Goal: Task Accomplishment & Management: Manage account settings

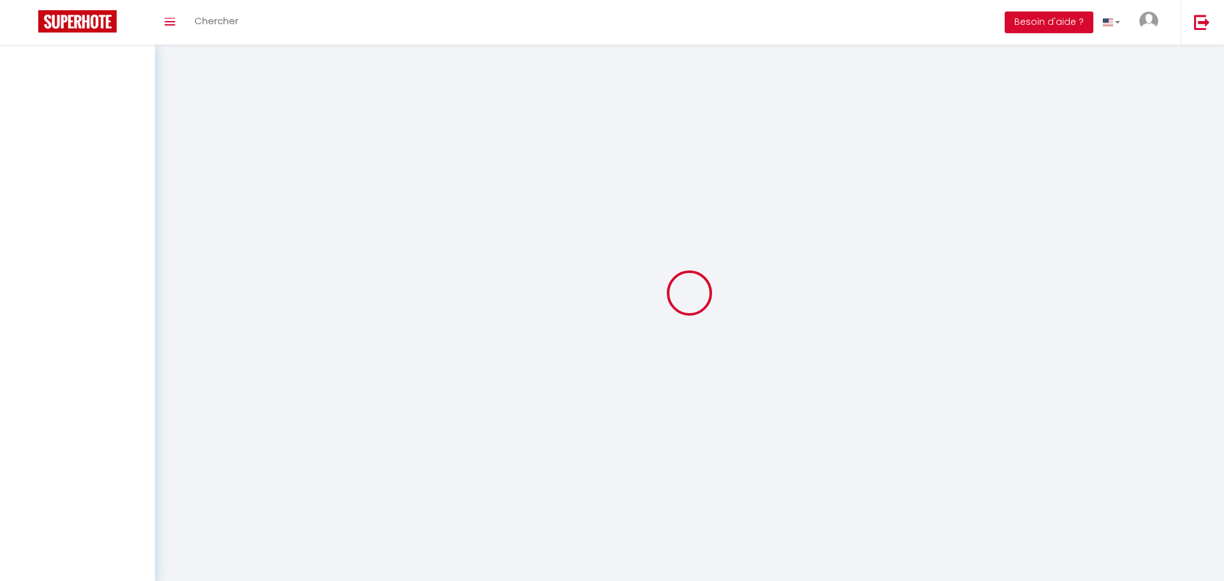
select select "not_cancelled"
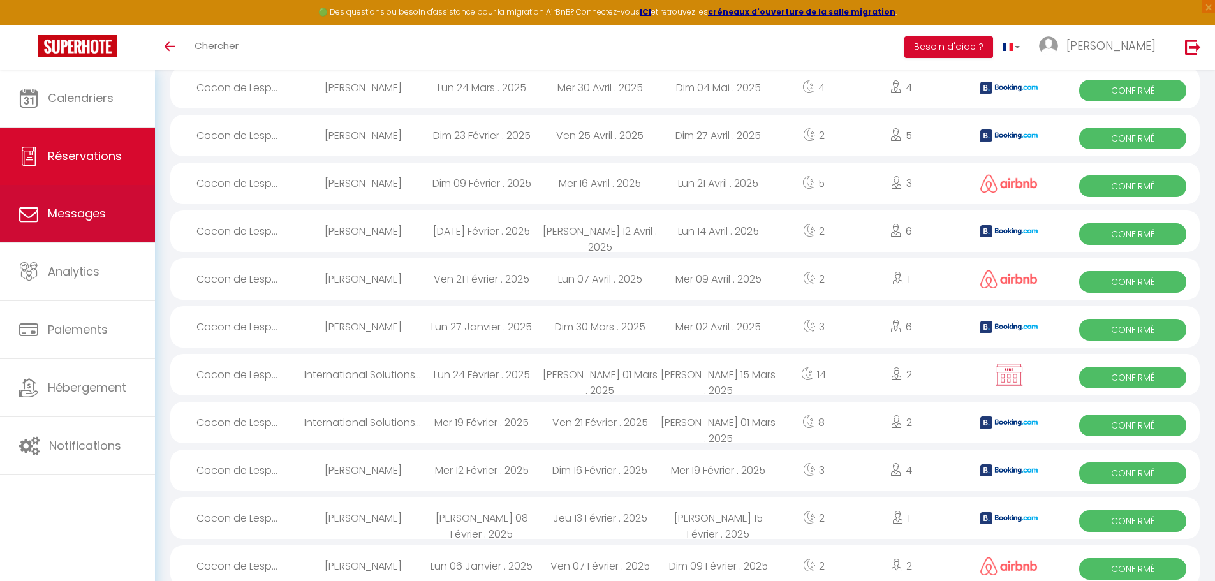
click at [89, 221] on span "Messages" at bounding box center [77, 213] width 58 height 16
select select "message"
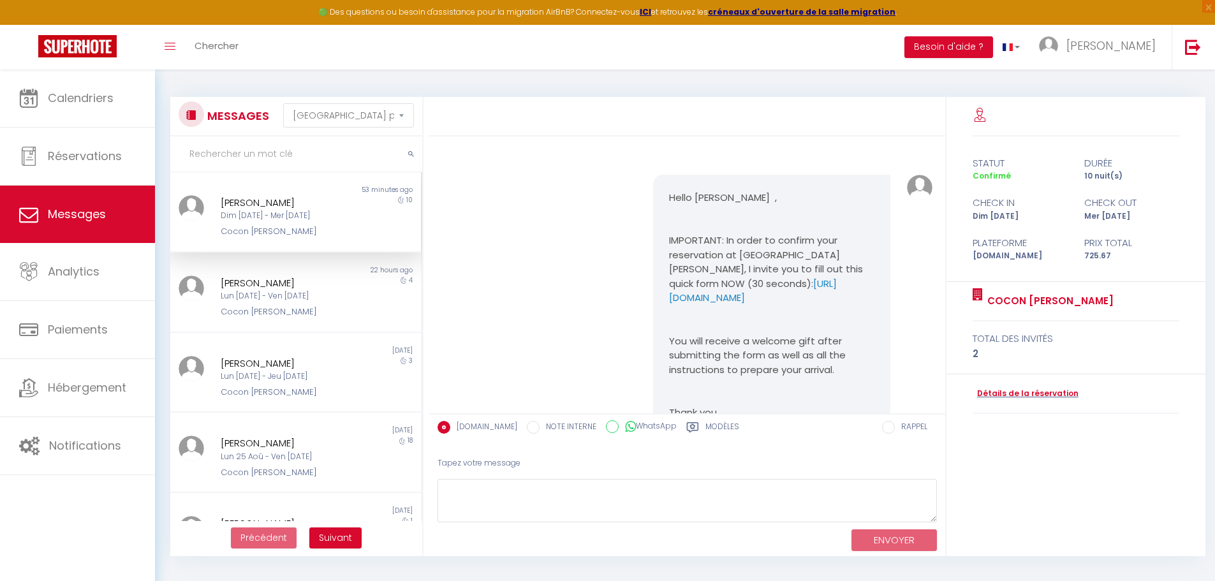
scroll to position [1870, 0]
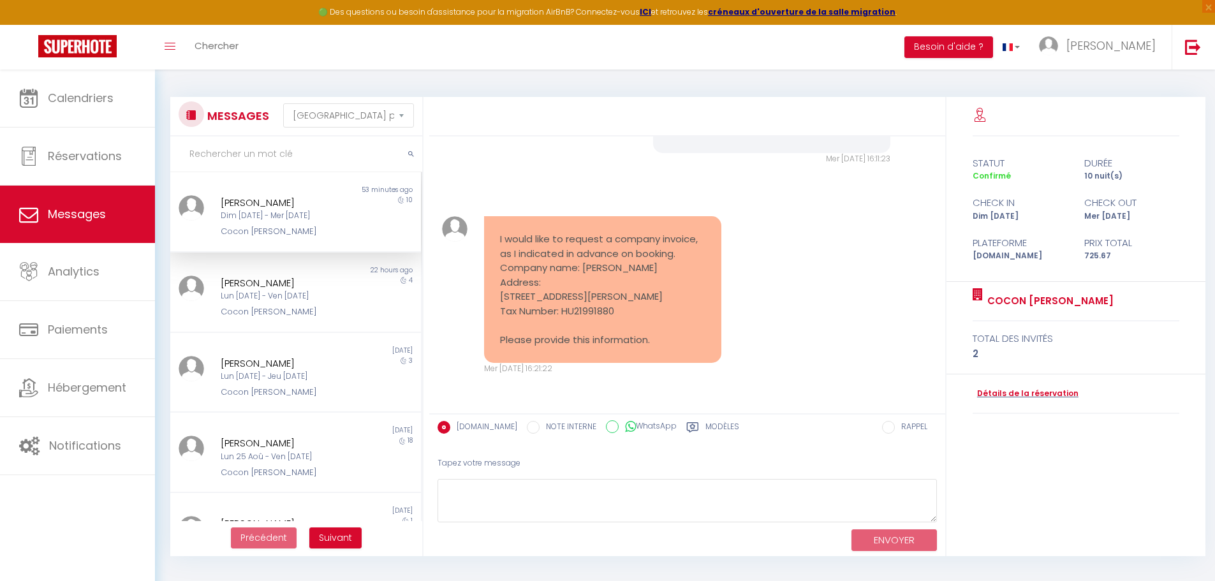
click at [274, 214] on div "[DATE] - [DATE]" at bounding box center [285, 216] width 129 height 12
click at [1045, 393] on link "Détails de la réservation" at bounding box center [1026, 394] width 106 height 12
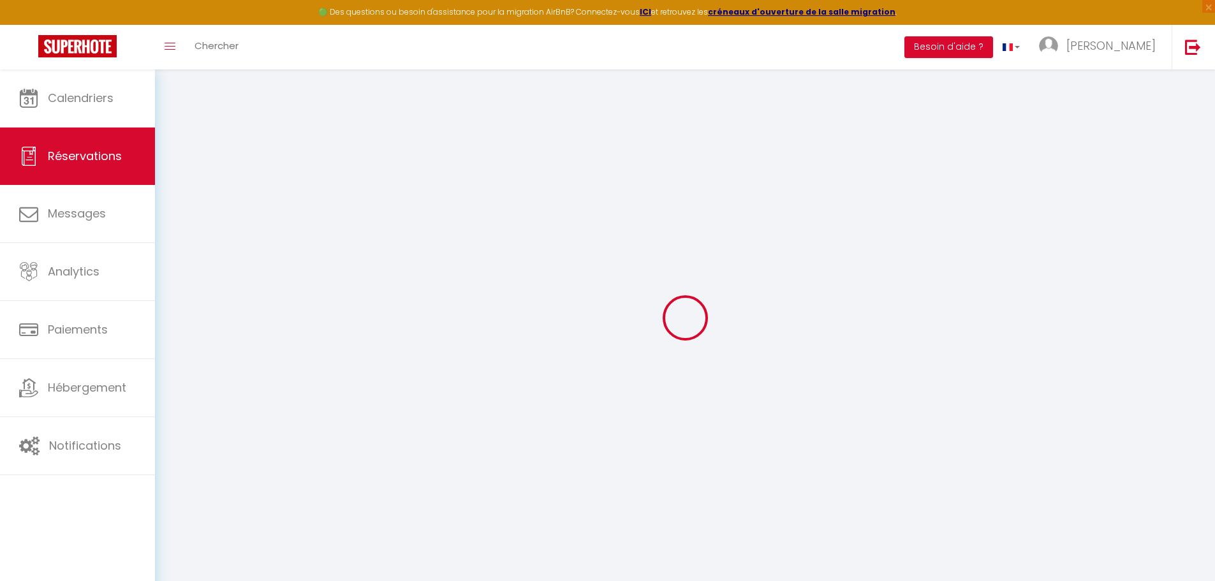
type input "Roland"
type input "Nagy"
type input "[EMAIL_ADDRESS][DOMAIN_NAME]"
type input "nagyroli0715@gmail.com"
type input "[PHONE_NUMBER]"
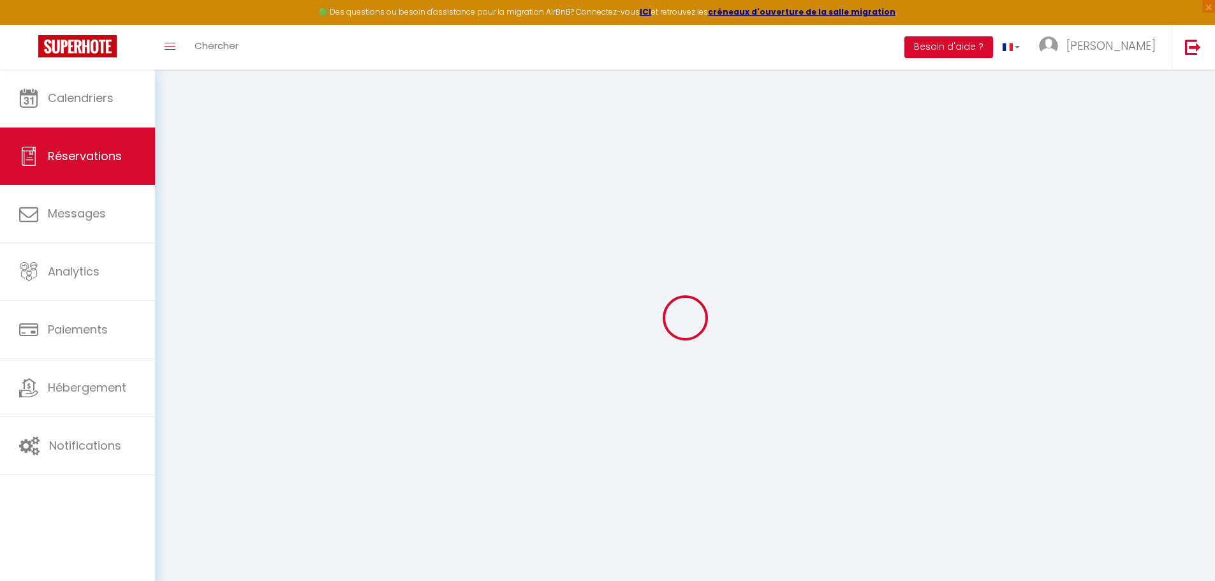
type input "[PHONE_NUMBER]"
type input "."
select select "HU"
type input "102.95"
type input "10.16"
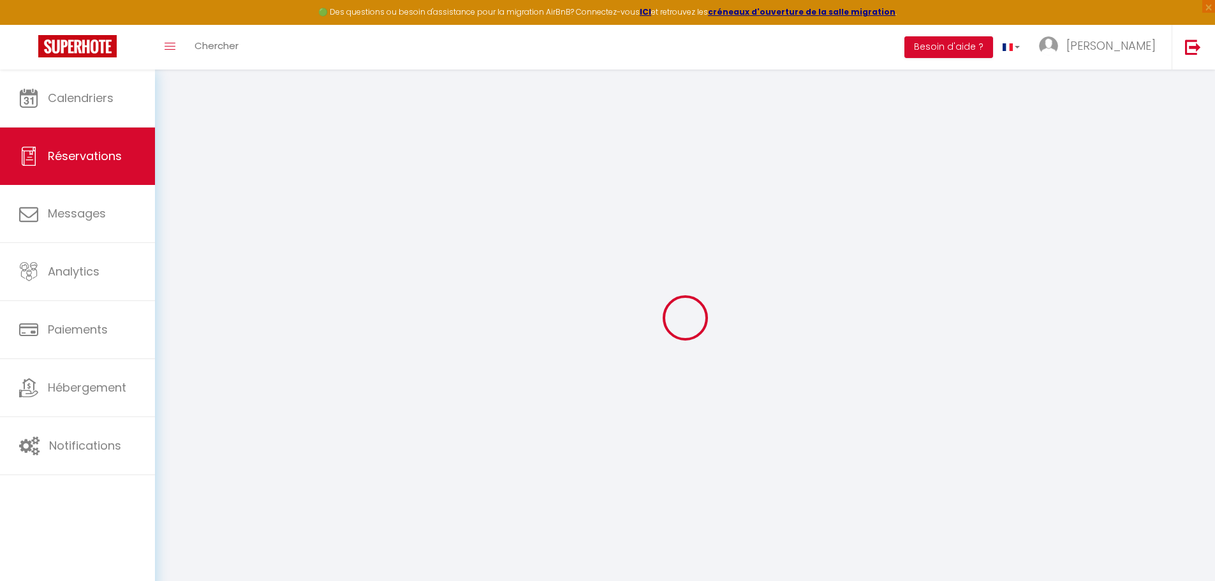
select select "38899"
select select "1"
select select
type input "2"
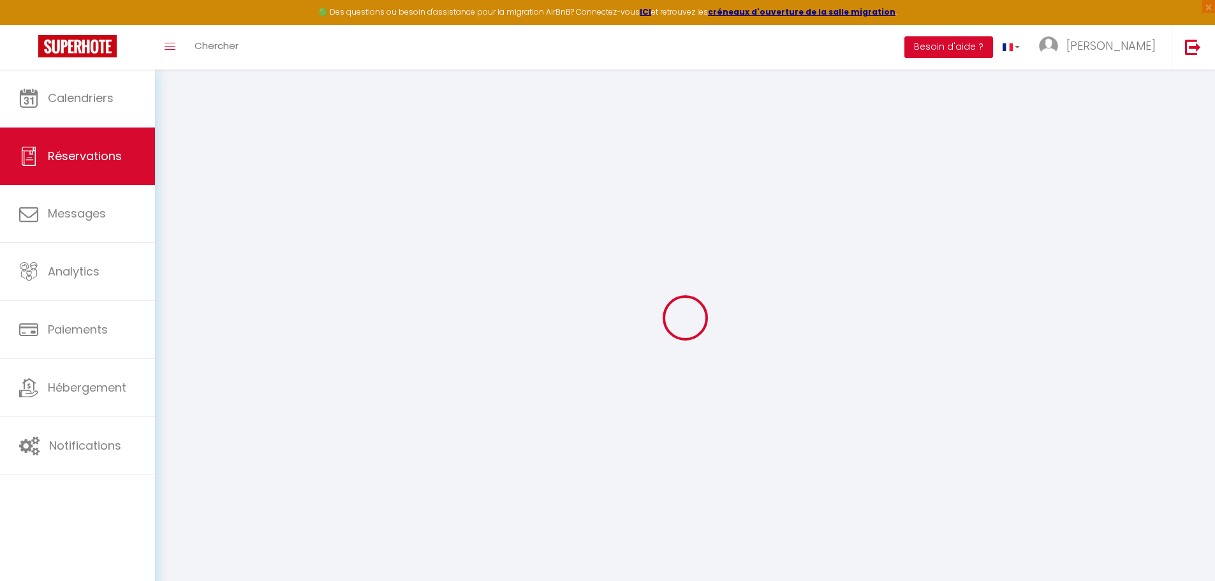
select select "12"
select select
type input "601.31"
checkbox input "false"
type input "0"
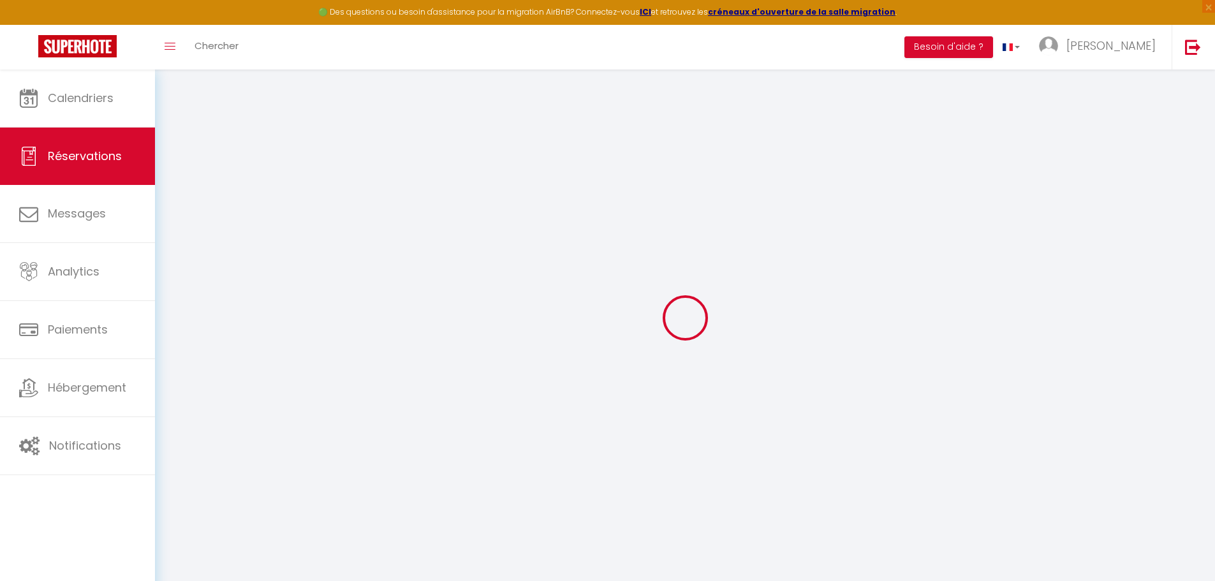
select select "2"
type input "0"
select select
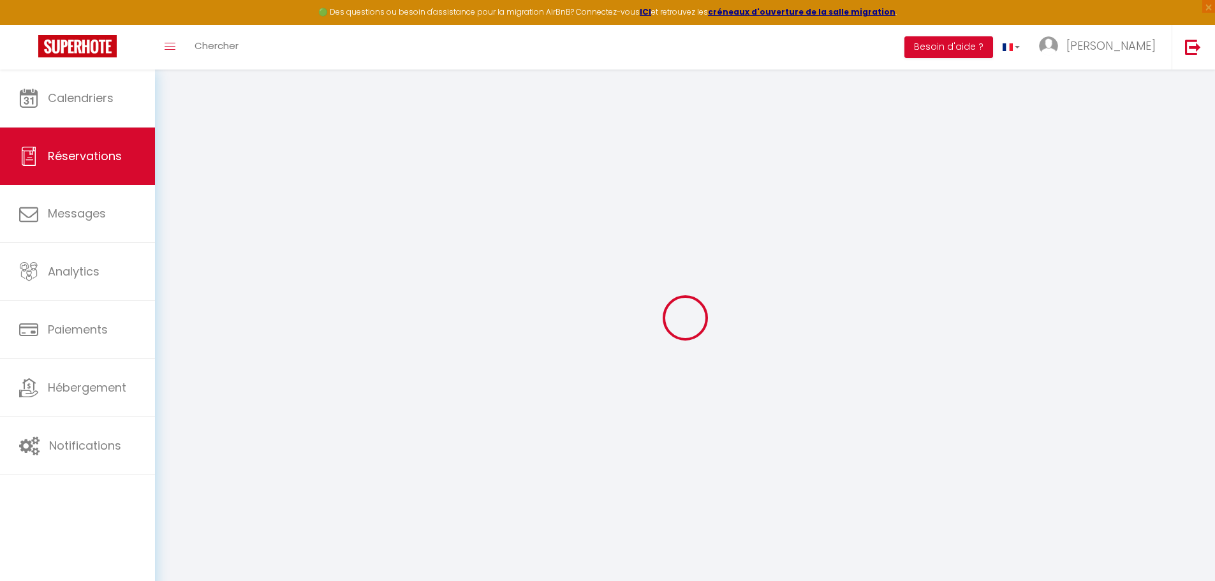
select select
select select "14"
checkbox input "false"
select select
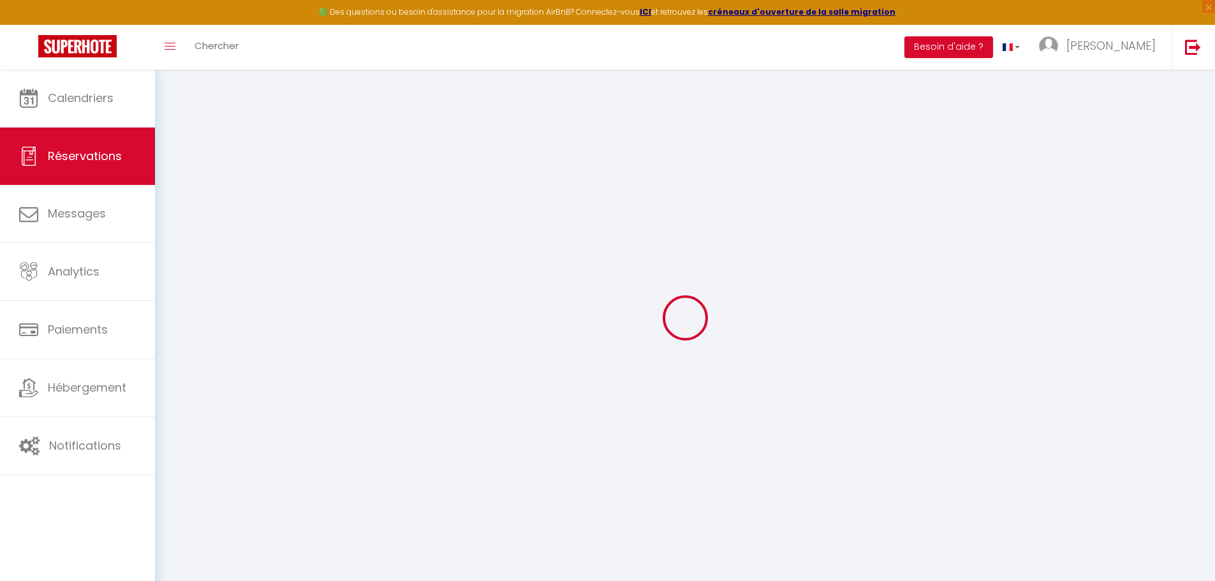
checkbox input "false"
select select
checkbox input "false"
type textarea "** THIS RESERVATION HAS BEEN PRE-PAID ** BOOKING NOTE : Payment charge is EUR 9…"
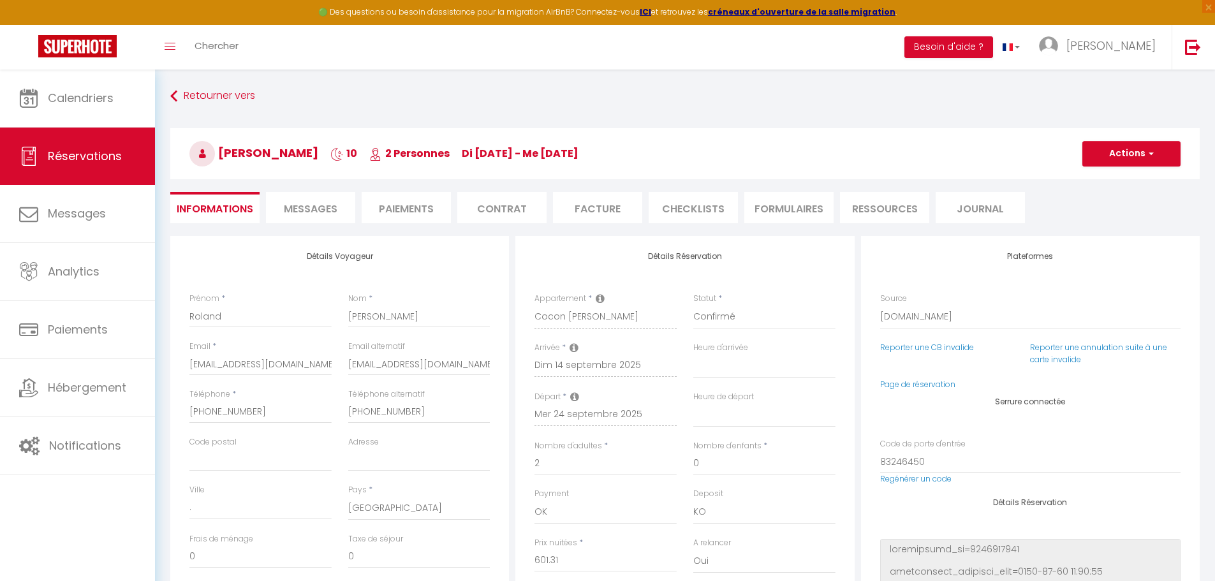
type input "85"
type input "39.36"
select select
checkbox input "false"
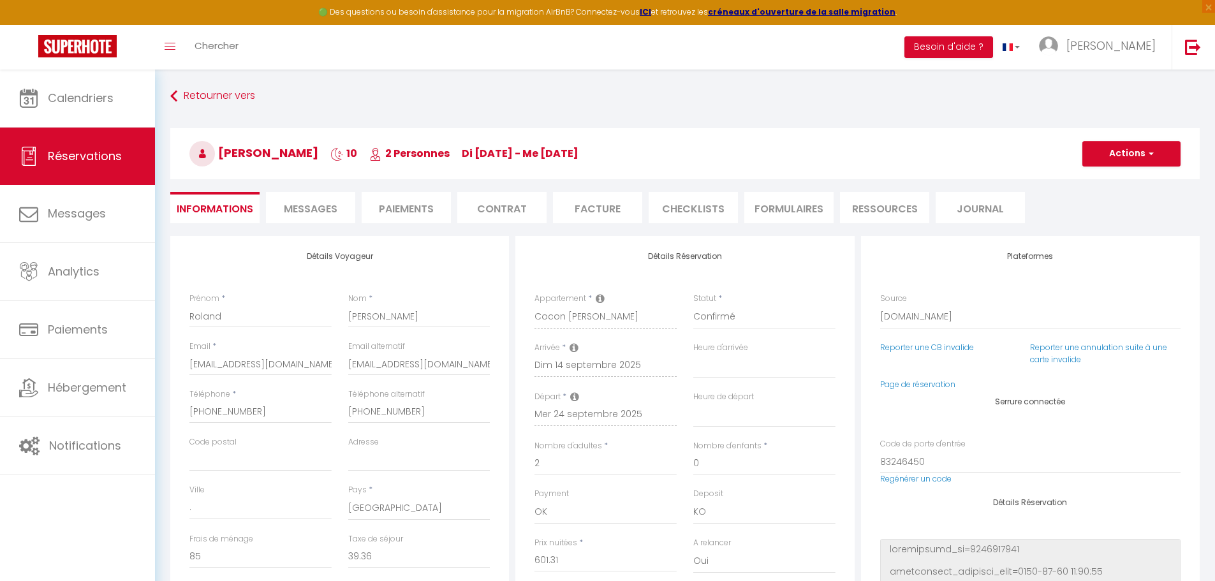
select select "17:00"
select select "07:00"
click at [596, 207] on li "Facture" at bounding box center [597, 207] width 89 height 31
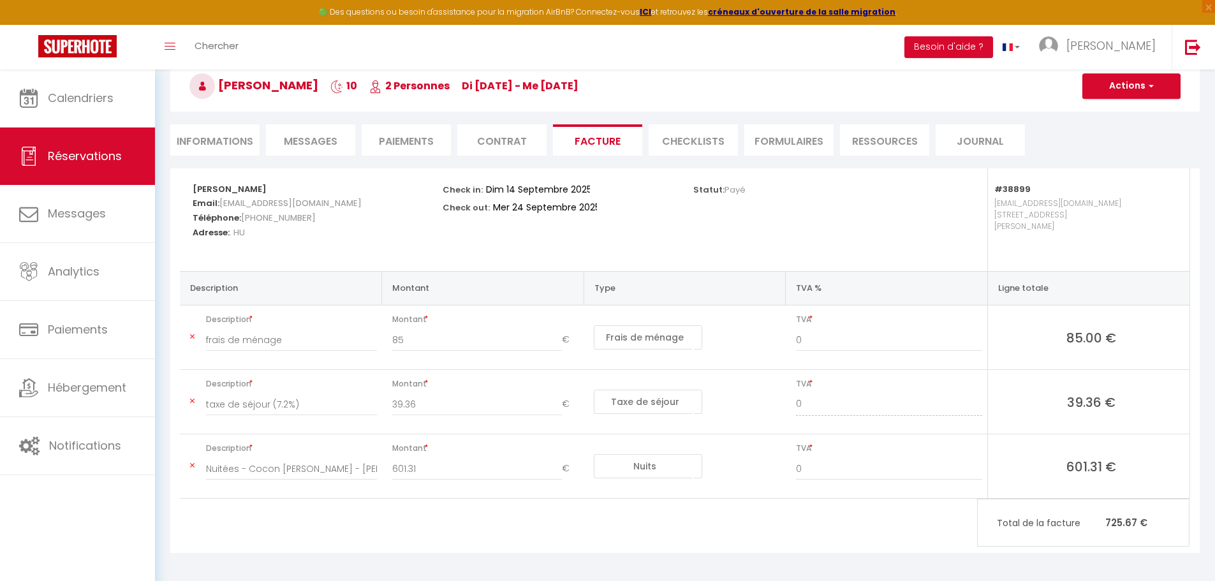
scroll to position [71, 0]
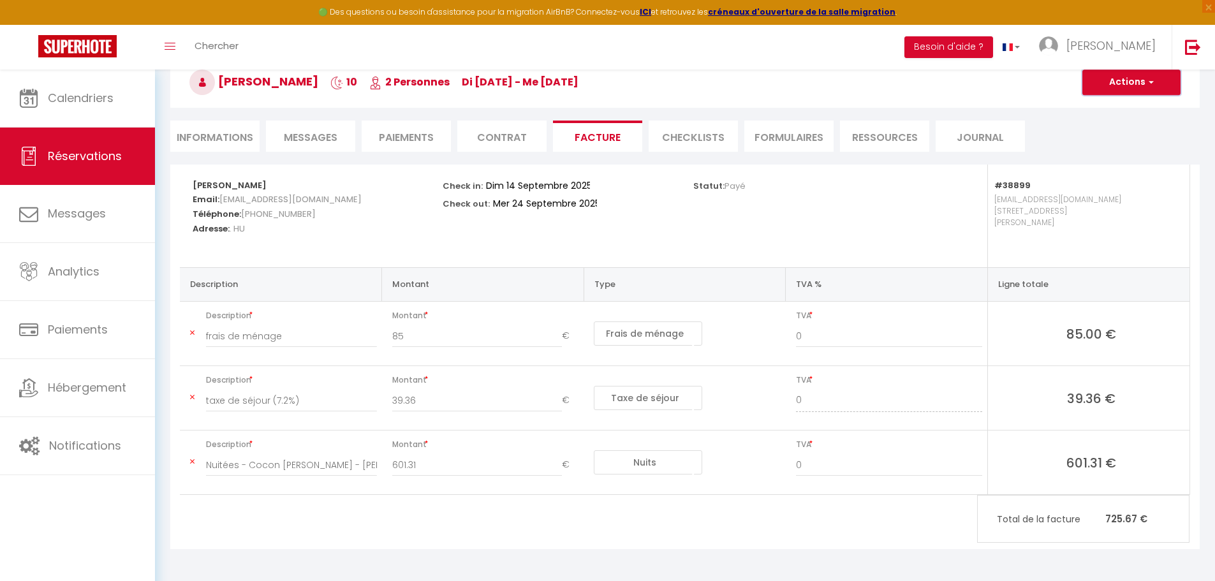
click at [1140, 92] on button "Actions" at bounding box center [1131, 83] width 98 height 26
click at [1135, 128] on link "Aperçu et éditer" at bounding box center [1121, 127] width 107 height 17
click at [298, 138] on span "Messages" at bounding box center [311, 137] width 54 height 15
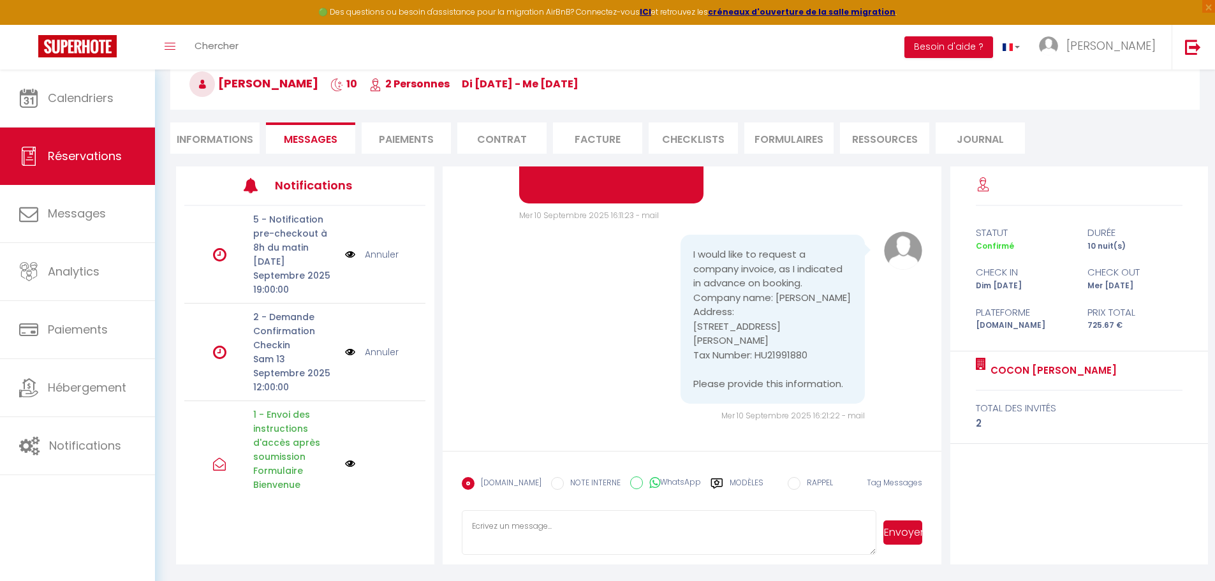
scroll to position [2168, 0]
drag, startPoint x: 795, startPoint y: 365, endPoint x: 686, endPoint y: 368, distance: 109.7
click at [686, 368] on div "I would like to request a company invoice, as I indicated in advance on booking…" at bounding box center [772, 319] width 184 height 169
copy pre "Gárdonyi Géza Utca 28"
drag, startPoint x: 807, startPoint y: 381, endPoint x: 751, endPoint y: 383, distance: 56.2
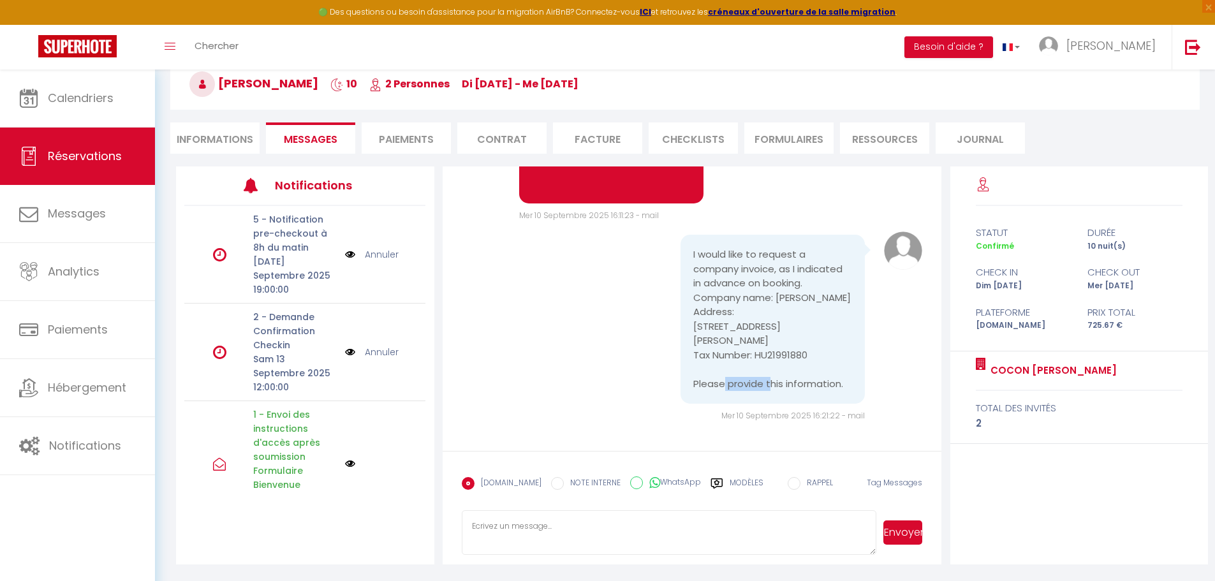
click at [751, 383] on pre "I would like to request a company invoice, as I indicated in advance on booking…" at bounding box center [772, 318] width 159 height 143
copy pre "HU21991880"
drag, startPoint x: 828, startPoint y: 312, endPoint x: 770, endPoint y: 312, distance: 58.0
click at [770, 312] on pre "I would like to request a company invoice, as I indicated in advance on booking…" at bounding box center [772, 318] width 159 height 143
copy pre "Noradrol Bt"
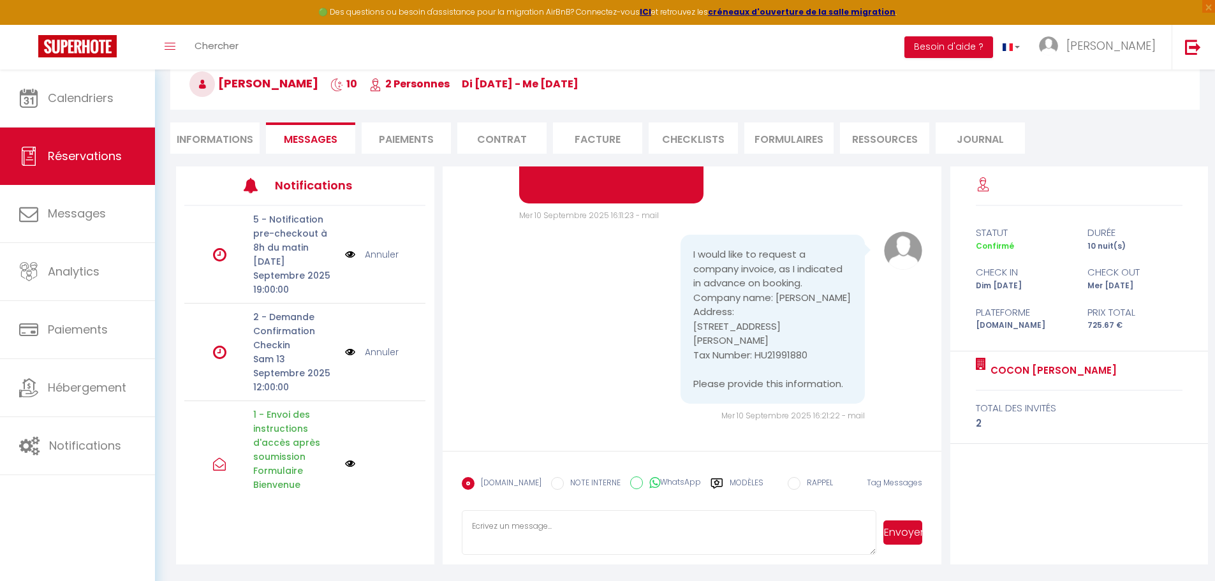
click at [598, 527] on textarea at bounding box center [669, 532] width 415 height 45
click at [218, 140] on li "Informations" at bounding box center [214, 137] width 89 height 31
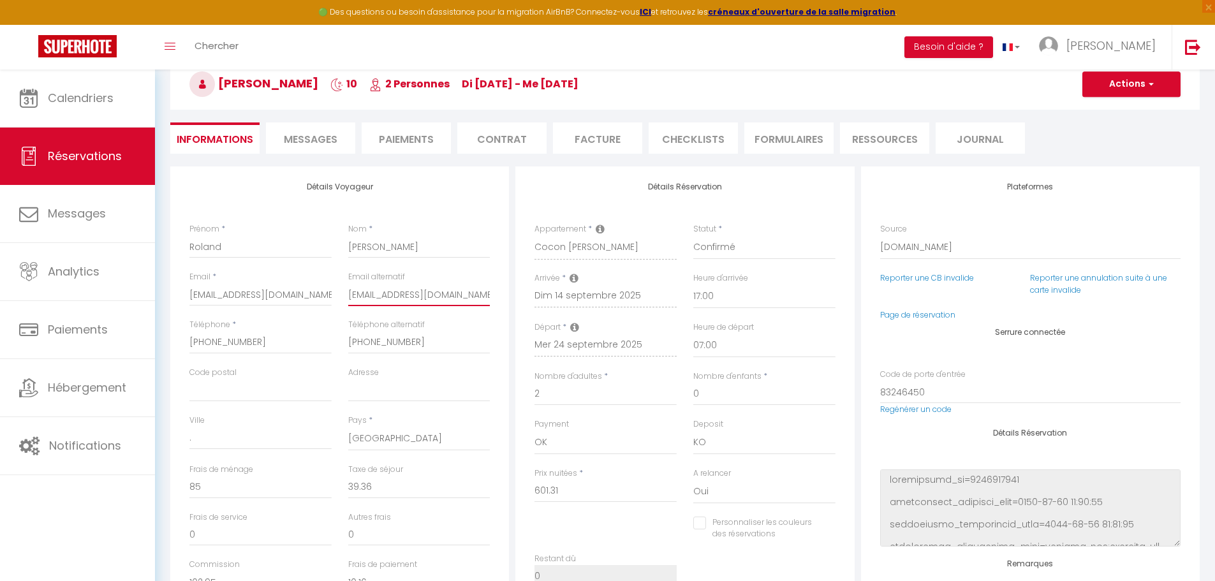
drag, startPoint x: 470, startPoint y: 298, endPoint x: 340, endPoint y: 291, distance: 130.3
click at [340, 291] on div "Email alternatif nagyroli0715@gmail.com" at bounding box center [419, 295] width 159 height 48
checkbox input "false"
click at [318, 140] on span "Messages" at bounding box center [311, 139] width 54 height 15
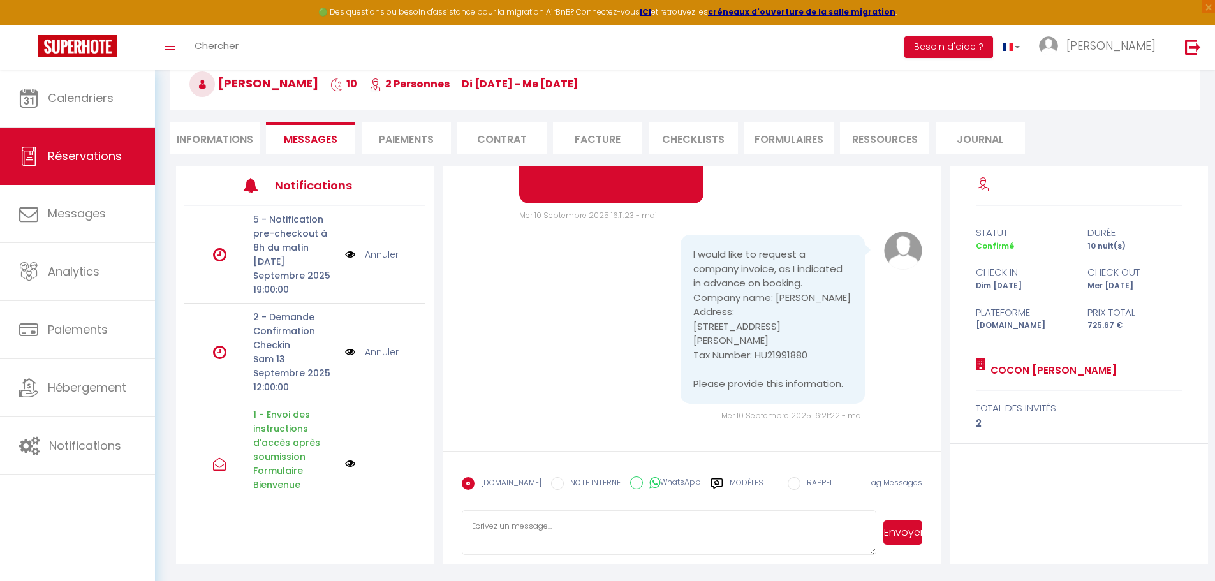
click at [668, 521] on textarea at bounding box center [669, 532] width 415 height 45
paste textarea "Hello, I just sent you the invoice to your email address. Have a good evening."
type textarea "Hello, I just sent you the invoice to your email address. Have a good evening."
click at [903, 537] on button "Envoyer" at bounding box center [902, 532] width 39 height 24
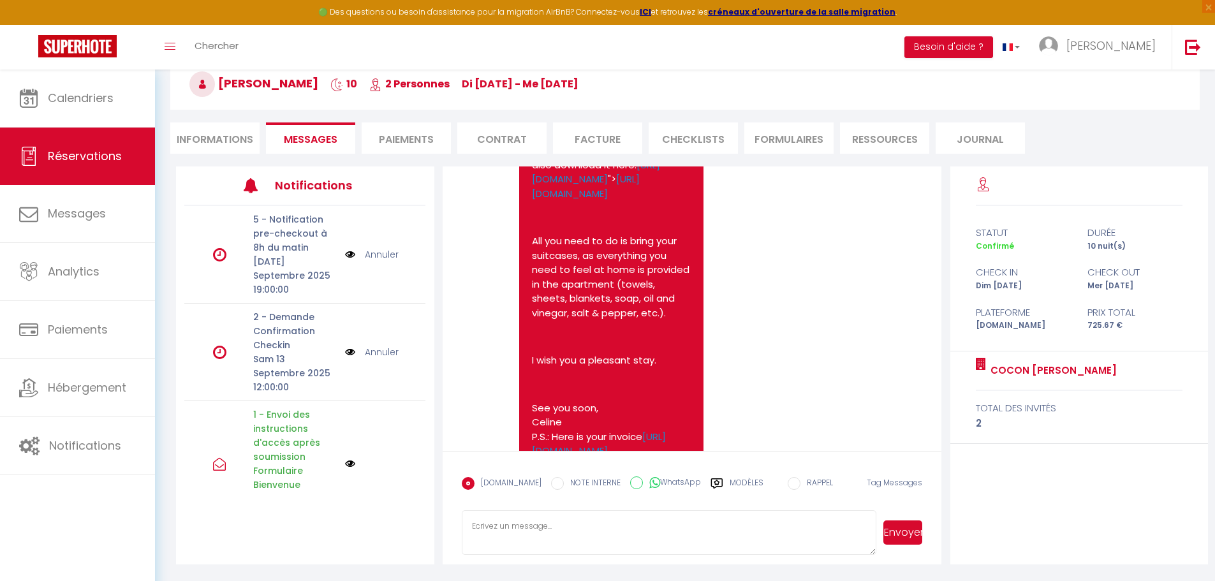
scroll to position [1529, 0]
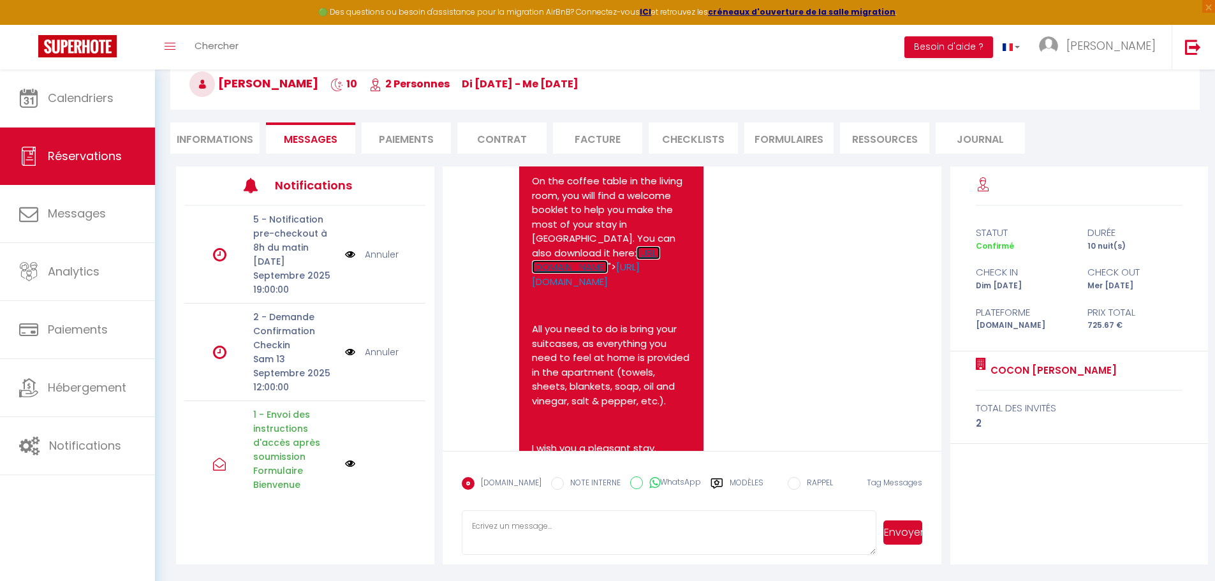
click at [653, 274] on link "[URL][DOMAIN_NAME]" at bounding box center [596, 260] width 128 height 28
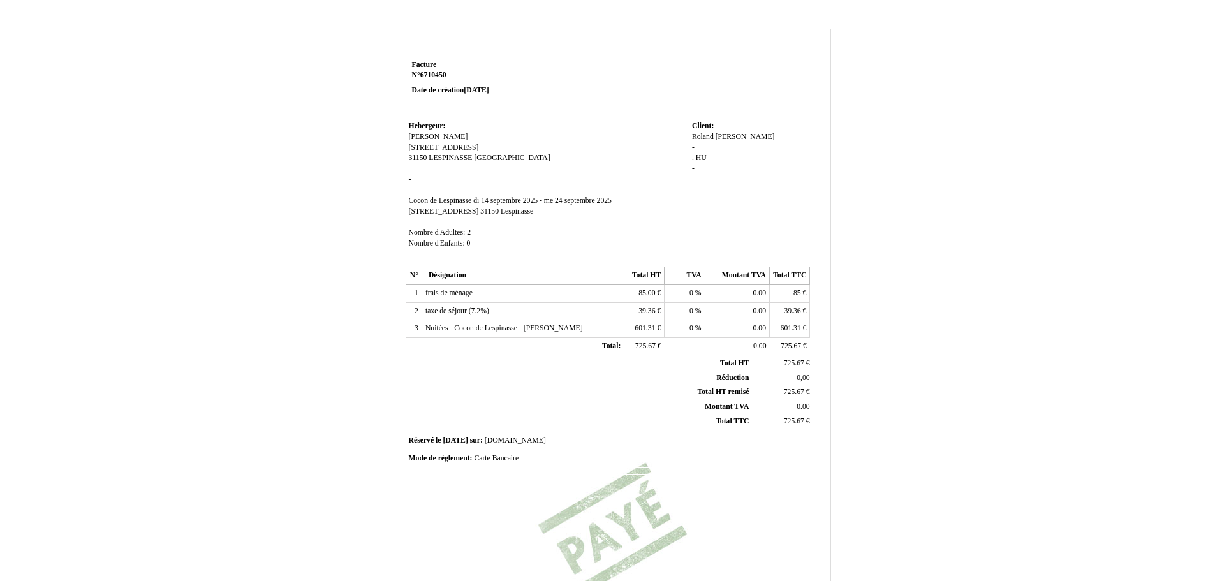
click at [701, 150] on div "[PERSON_NAME] - . . [PERSON_NAME] -" at bounding box center [749, 159] width 115 height 54
click at [695, 146] on div "Roland Roland Nagy Nagy - . . HU HU -" at bounding box center [749, 159] width 115 height 54
click at [694, 145] on div "Roland Roland Nagy Nagy - . . HU HU -" at bounding box center [749, 159] width 115 height 54
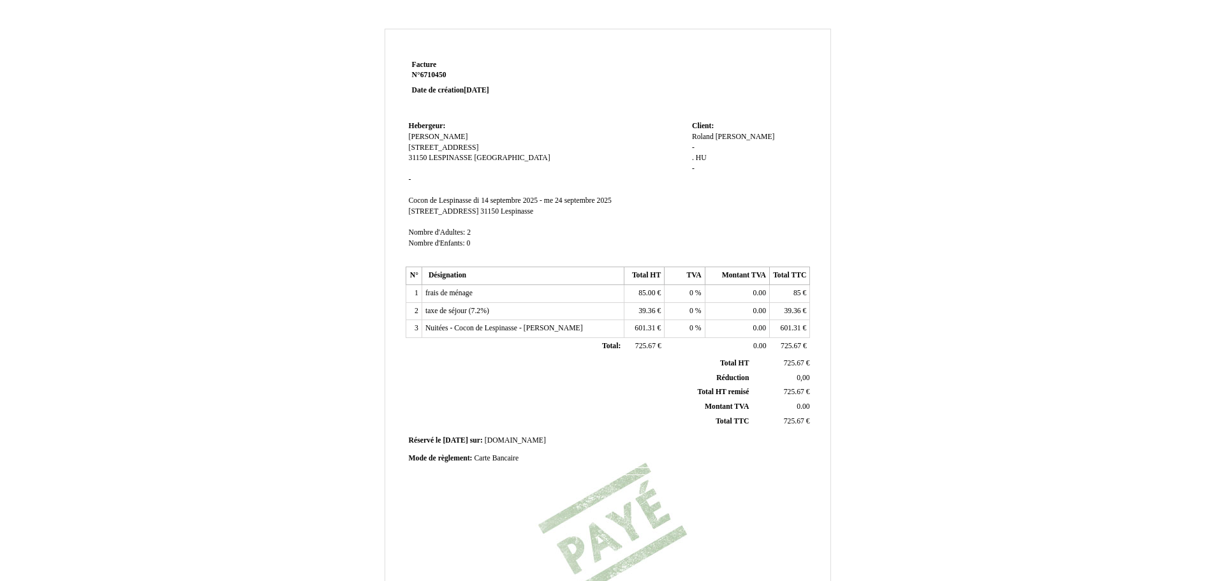
click at [692, 145] on div "Roland Roland Nagy Nagy - . . HU HU -" at bounding box center [749, 159] width 115 height 54
click at [692, 145] on span "-" at bounding box center [693, 147] width 3 height 8
click at [692, 145] on input at bounding box center [765, 149] width 147 height 13
type input "6050 Lajosmizse"
click at [713, 160] on div "Roland Roland Nagy Nagy - . . HU HU -" at bounding box center [749, 160] width 115 height 56
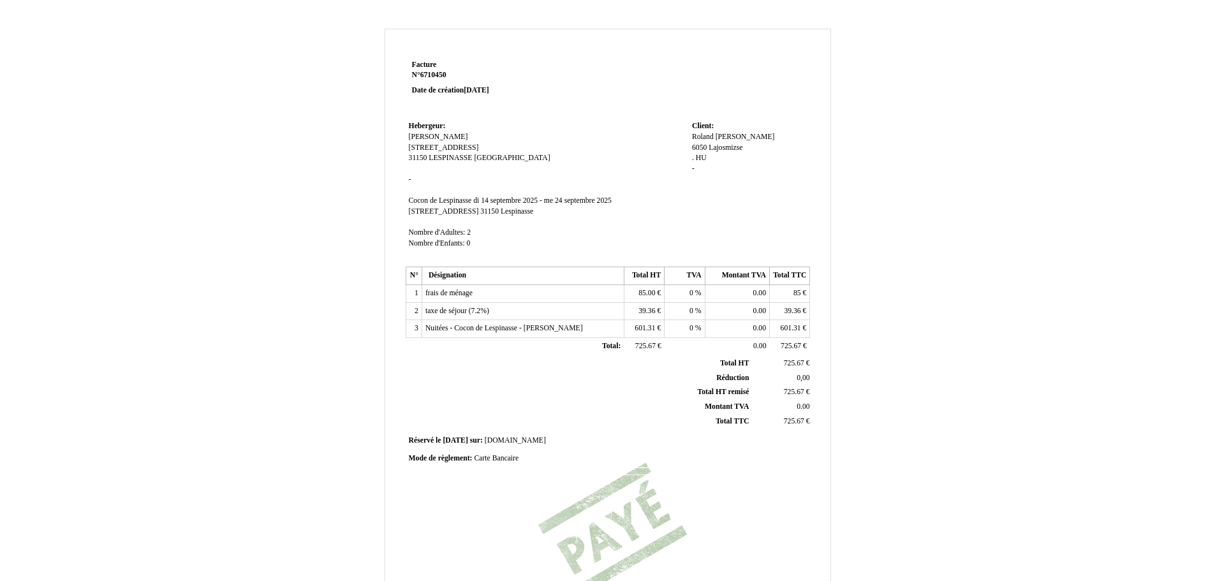
click at [713, 160] on div "Roland Roland Nagy Nagy 6050 Lajosmizse 6050 Lajosmizse . . HU HU -" at bounding box center [749, 159] width 115 height 54
click at [715, 156] on div "Roland Roland Nagy Nagy 6050 Lajosmizse 6050 Lajosmizse . . HU HU -" at bounding box center [749, 159] width 115 height 54
click at [701, 160] on span "HU" at bounding box center [701, 158] width 11 height 8
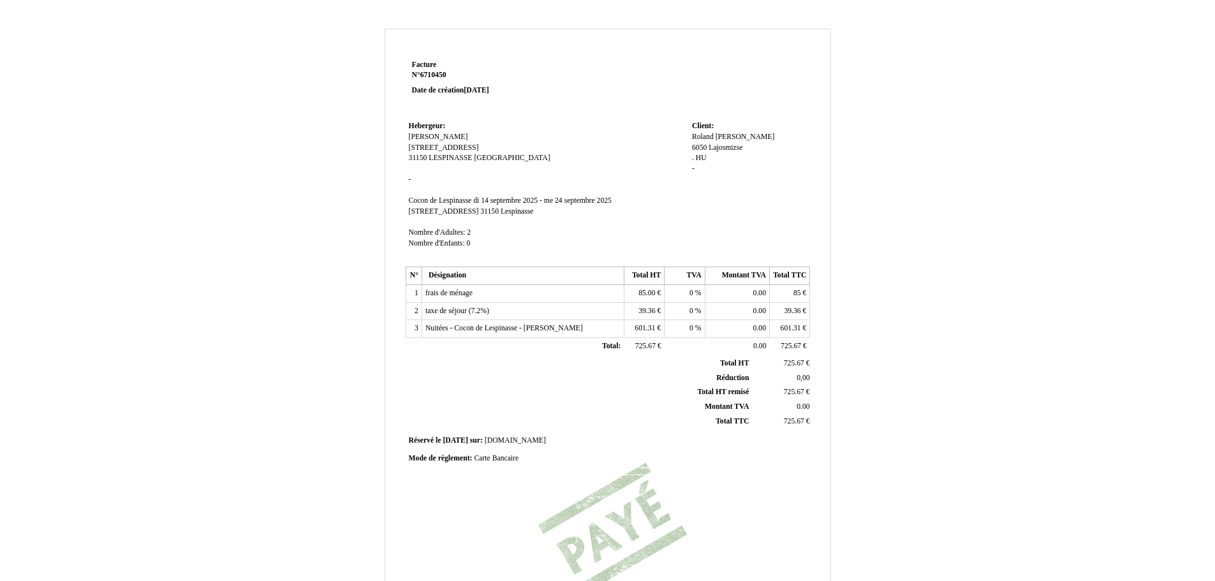
click at [0, 0] on input "HU" at bounding box center [0, 0] width 0 height 0
click at [692, 162] on span "." at bounding box center [693, 158] width 2 height 8
click at [692, 162] on input "." at bounding box center [765, 159] width 147 height 13
paste input "Gárdonyi Géza Utca 28"
type input "Gárdonyi Géza Utca 28"
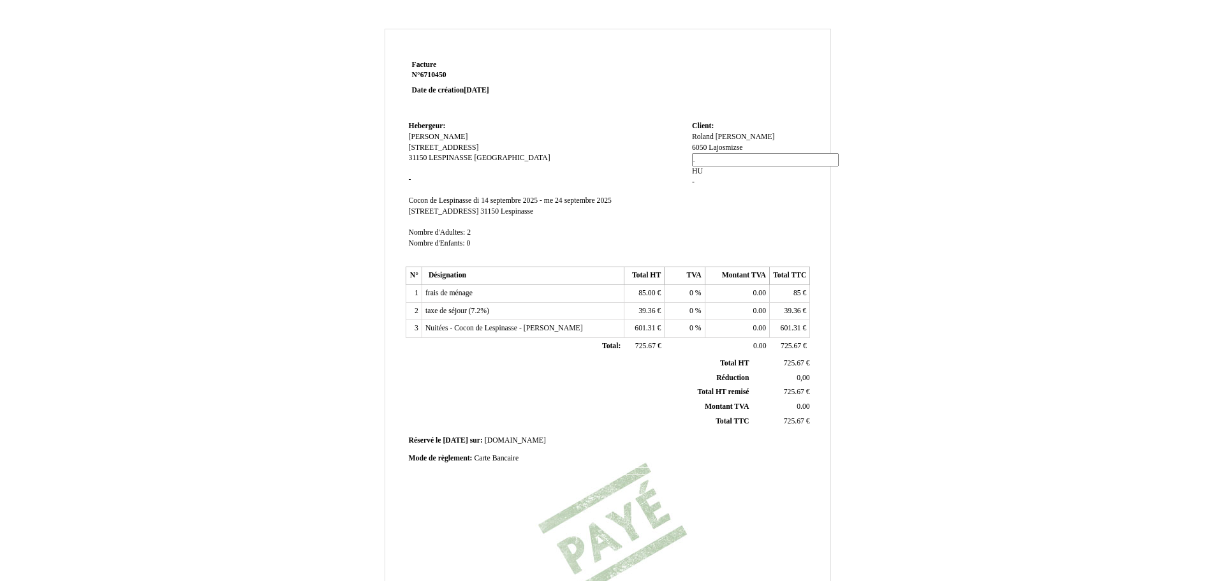
click at [726, 172] on div "Roland Roland Nagy Nagy 6050 Lajosmizse 6050 Lajosmizse . . HU HU -" at bounding box center [749, 165] width 115 height 66
click at [700, 168] on div "Roland Roland Nagy Nagy 6050 Lajosmizse 6050 Lajosmizse Gárdonyi Géza Utca 28 G…" at bounding box center [749, 159] width 115 height 54
click at [693, 170] on span "-" at bounding box center [693, 169] width 3 height 8
click at [692, 170] on input at bounding box center [765, 170] width 147 height 13
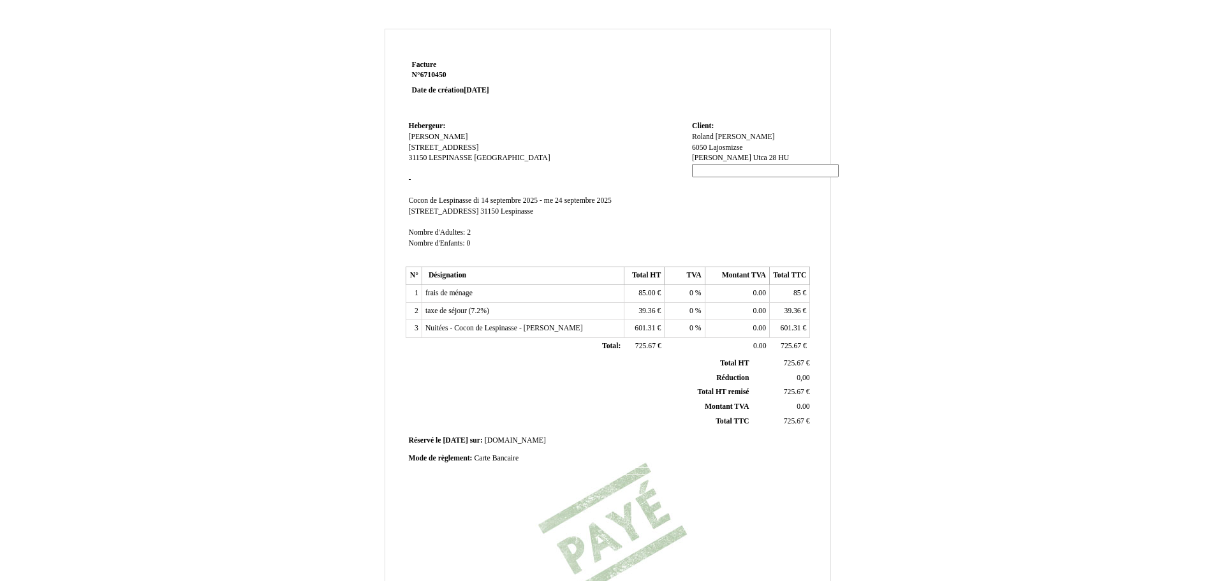
paste input "HU21991880"
type input "HU21991880"
click at [704, 202] on td "Client: Client: Roland Roland Nagy Nagy 6050 Lajosmizse 6050 Lajosmizse Gárdony…" at bounding box center [749, 190] width 121 height 145
click at [702, 135] on span "Roland" at bounding box center [703, 137] width 22 height 8
drag, startPoint x: 724, startPoint y: 136, endPoint x: 673, endPoint y: 134, distance: 51.1
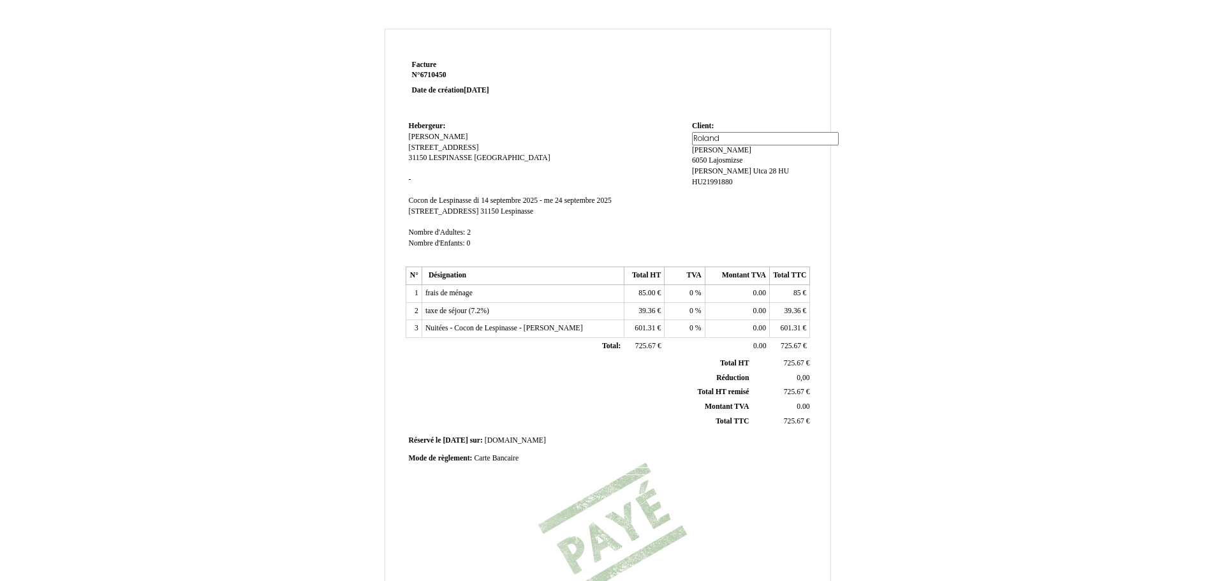
click at [673, 134] on tr "Hebergeur: Hebergeur: Del Col Céline Del Col Céline 9 allée des mûriers 9 allée…" at bounding box center [608, 190] width 405 height 145
paste input "Noradrol Bt"
drag, startPoint x: 735, startPoint y: 138, endPoint x: 728, endPoint y: 138, distance: 7.7
click at [728, 138] on input "Noradrol Bt" at bounding box center [765, 138] width 147 height 13
type input "Noradrol"
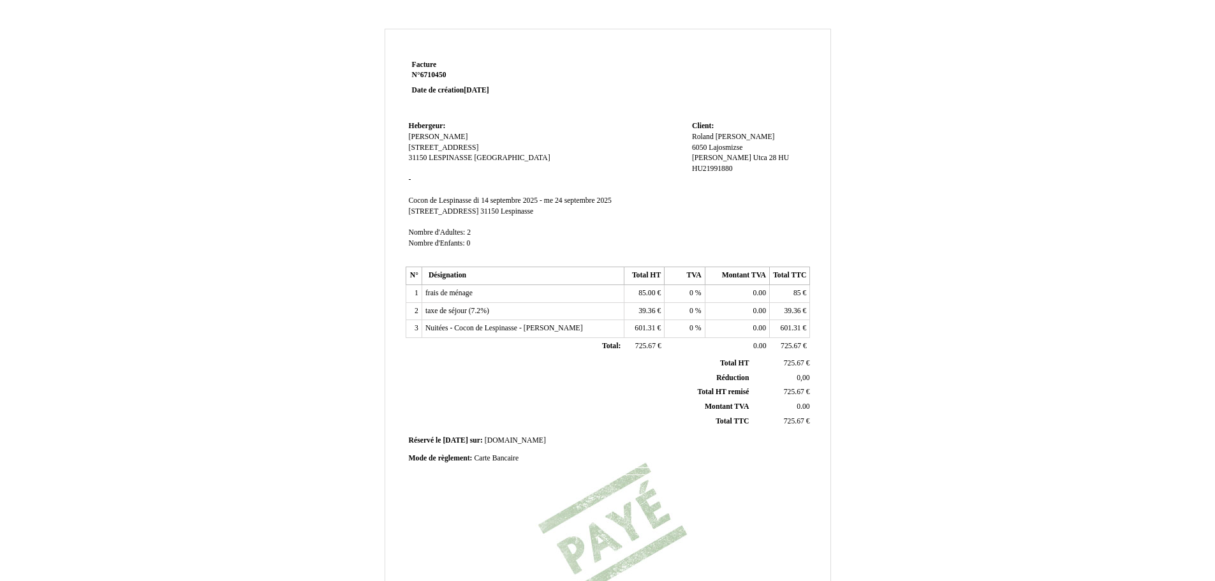
click at [797, 136] on div "Roland Roland Nagy Nagy 6050 Lajosmizse 6050 Lajosmizse Gárdonyi Géza Utca 28 G…" at bounding box center [749, 159] width 115 height 54
click at [734, 134] on span "Nagy" at bounding box center [750, 137] width 59 height 8
click at [734, 134] on div "Noradrol Noradrol Nagy Nagy 6050 Lajosmizse 6050 Lajosmizse Gárdonyi Géza Utca …" at bounding box center [749, 159] width 115 height 54
click at [733, 134] on span "Nagy" at bounding box center [750, 137] width 59 height 8
drag, startPoint x: 711, startPoint y: 149, endPoint x: 677, endPoint y: 150, distance: 33.8
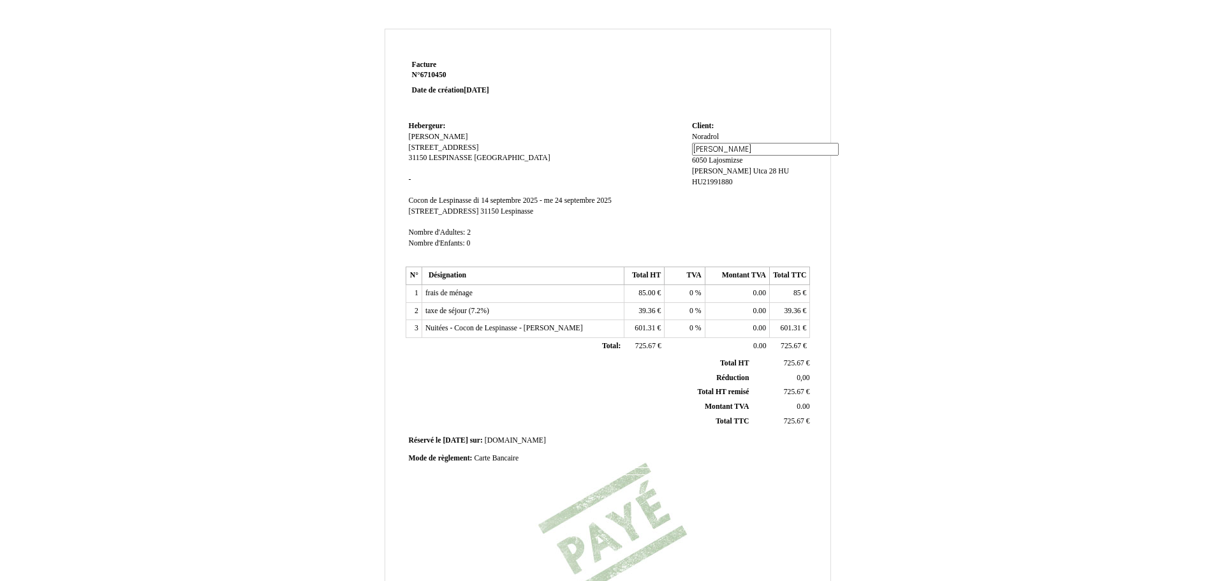
click at [677, 150] on tr "Hebergeur: Hebergeur: Del Col Céline Del Col Céline 9 allée des mûriers 9 allée…" at bounding box center [608, 190] width 405 height 145
type input "Bt"
click at [663, 201] on td "Hebergeur: Hebergeur: Del Col Céline Del Col Céline 9 allée des mûriers 9 allée…" at bounding box center [547, 190] width 283 height 145
drag, startPoint x: 735, startPoint y: 138, endPoint x: 693, endPoint y: 142, distance: 41.6
click at [693, 142] on div "Noradrol Noradrol Bt Bt 6050 Lajosmizse 6050 Lajosmizse Gárdonyi Géza Utca 28 G…" at bounding box center [749, 159] width 115 height 54
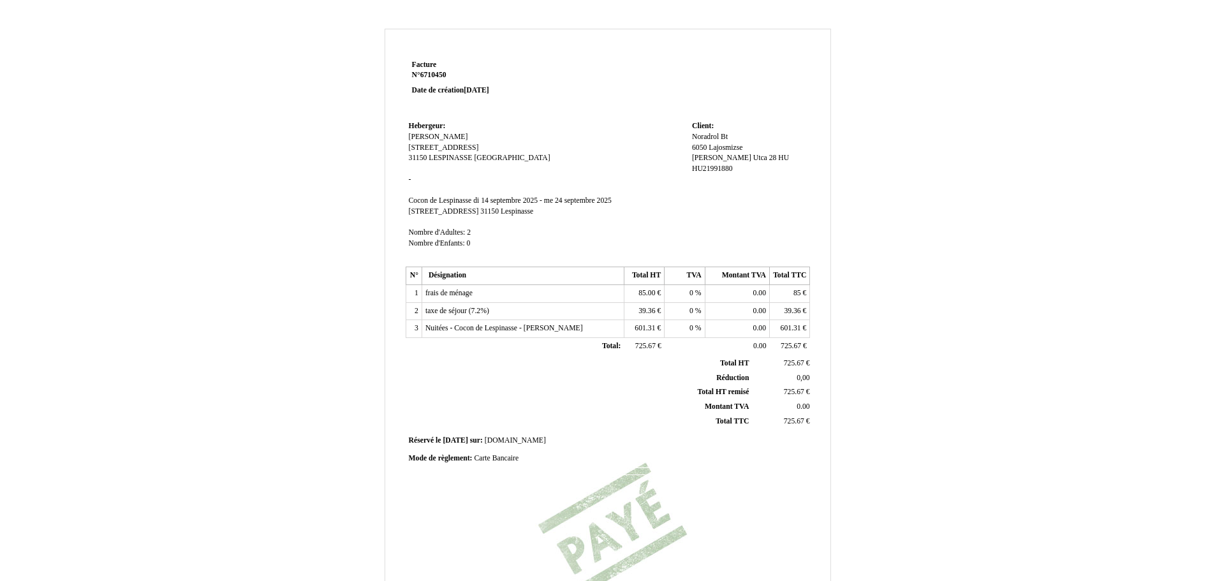
copy div "Noradrol Bt"
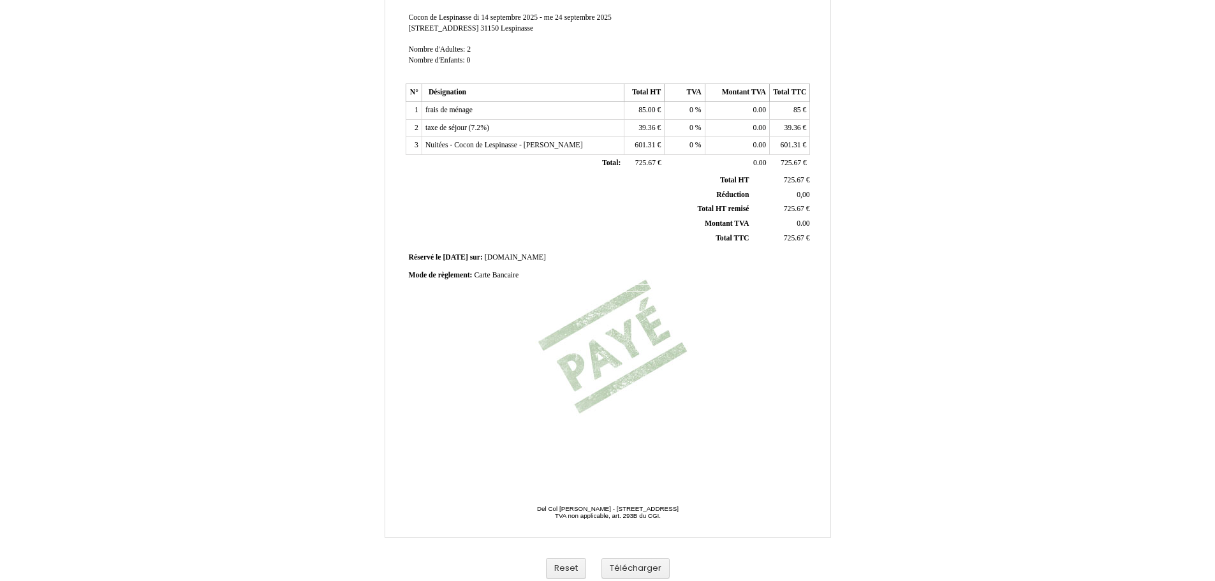
scroll to position [189, 0]
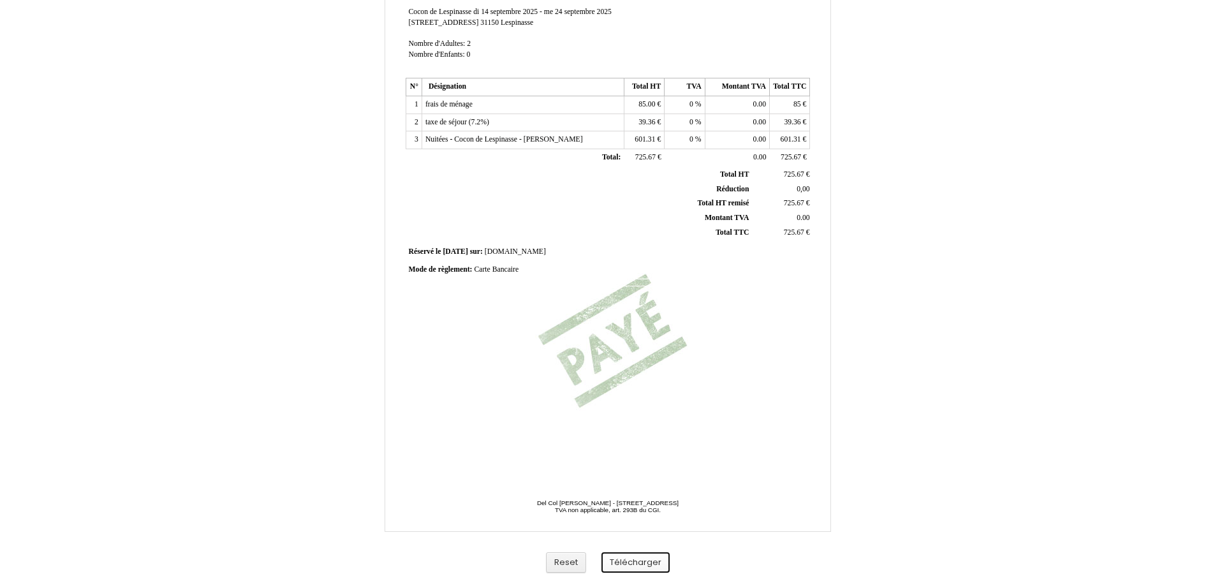
click at [655, 561] on button "Télécharger" at bounding box center [635, 562] width 68 height 21
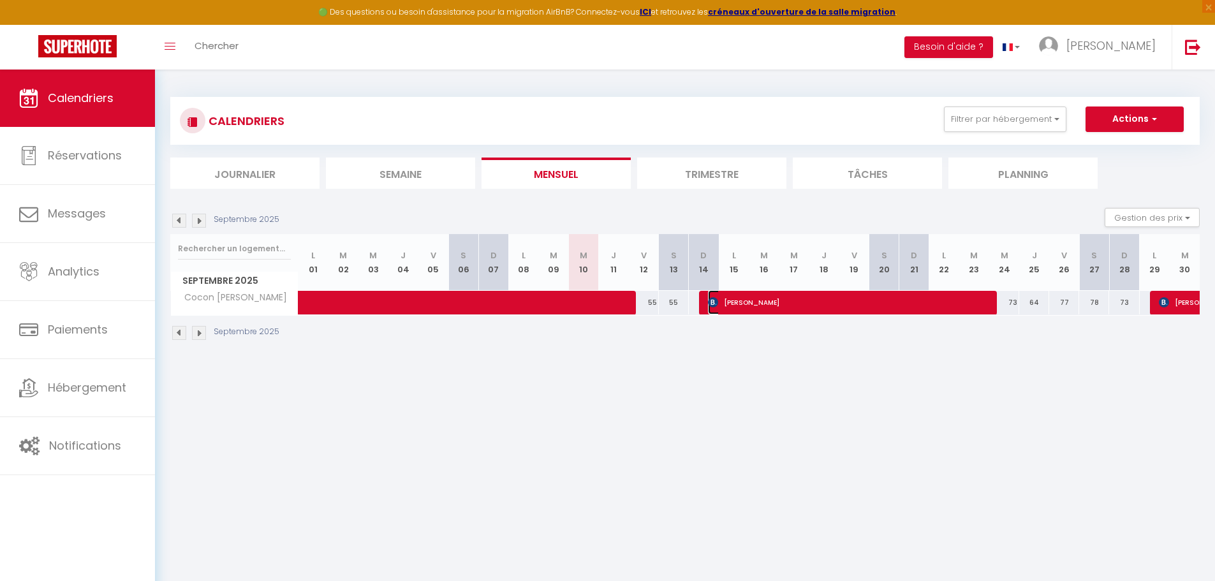
click at [794, 304] on span "Roland Nagy" at bounding box center [848, 302] width 280 height 24
select select "OK"
select select "KO"
select select "1"
select select "0"
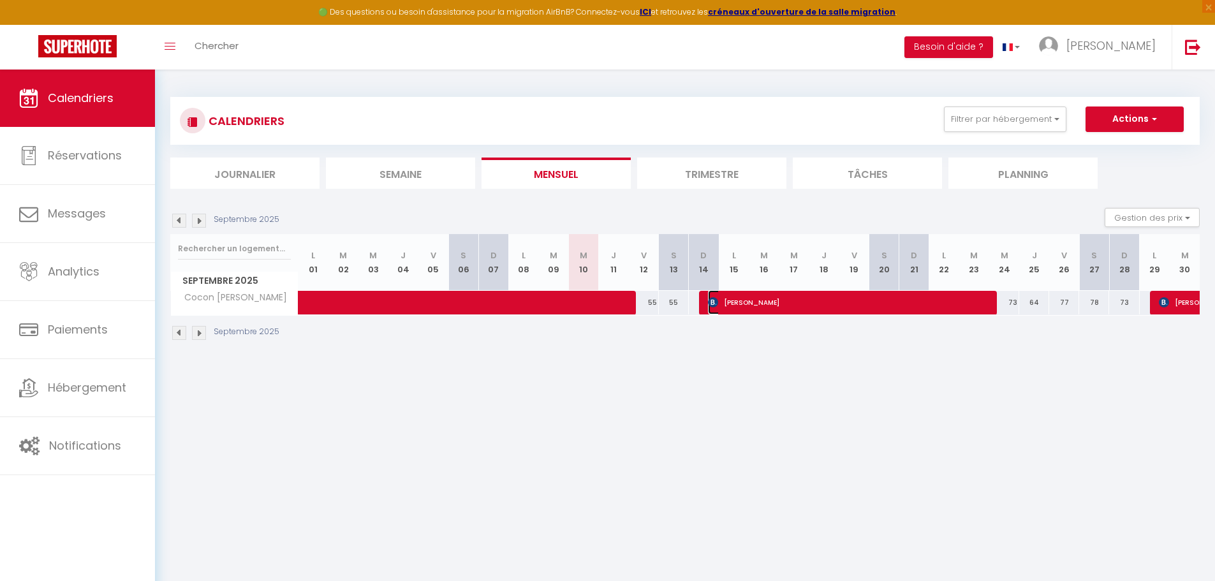
select select "1"
select select
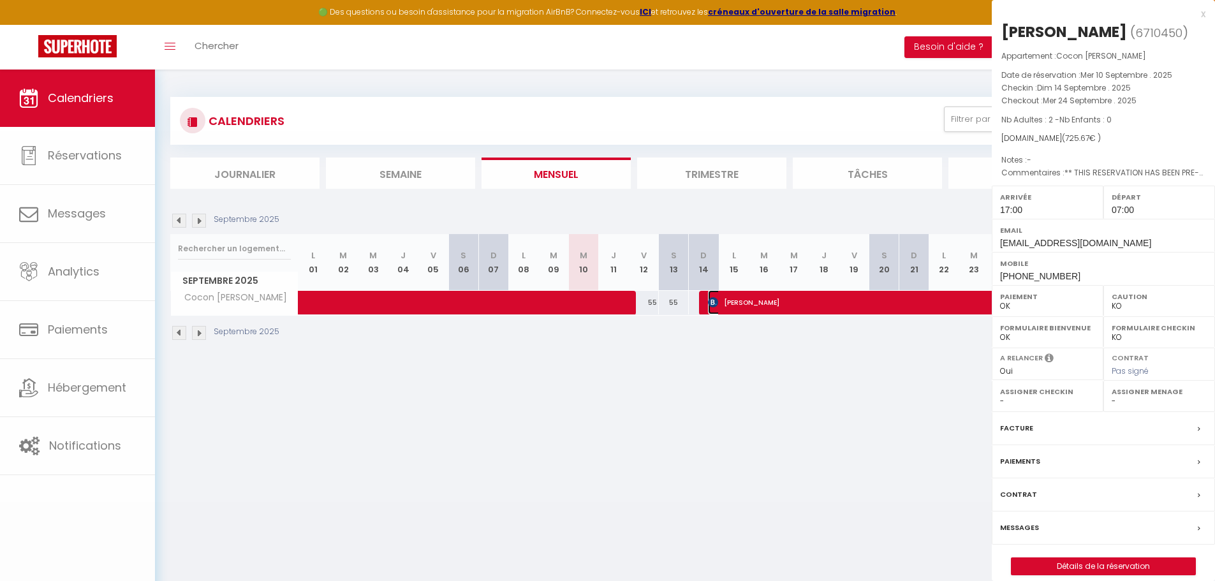
select select "47467"
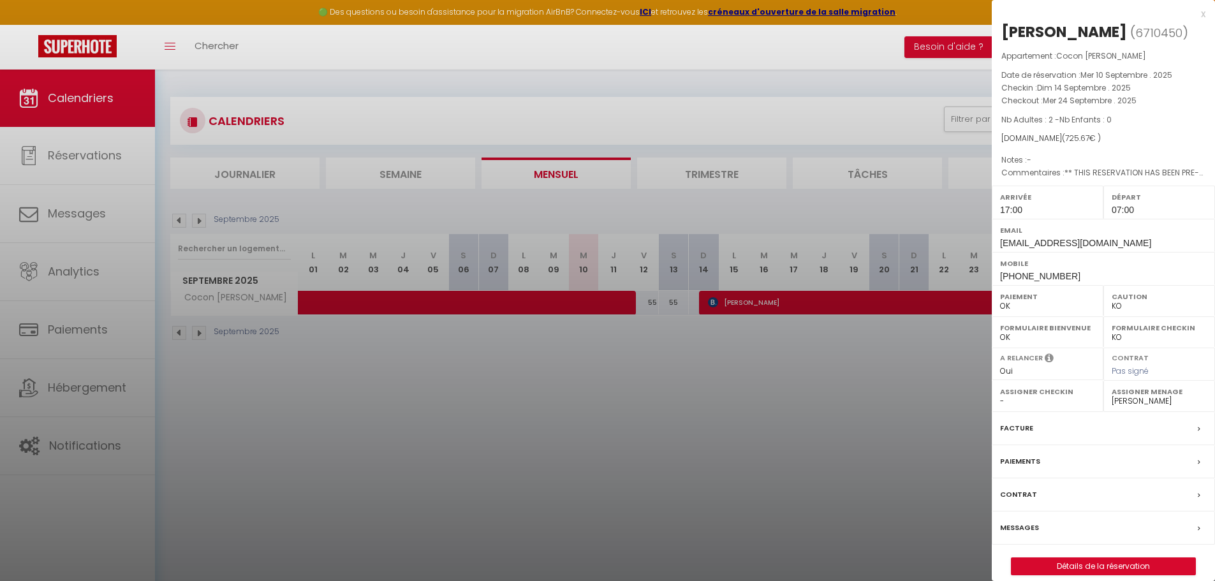
click at [794, 304] on div at bounding box center [607, 290] width 1215 height 581
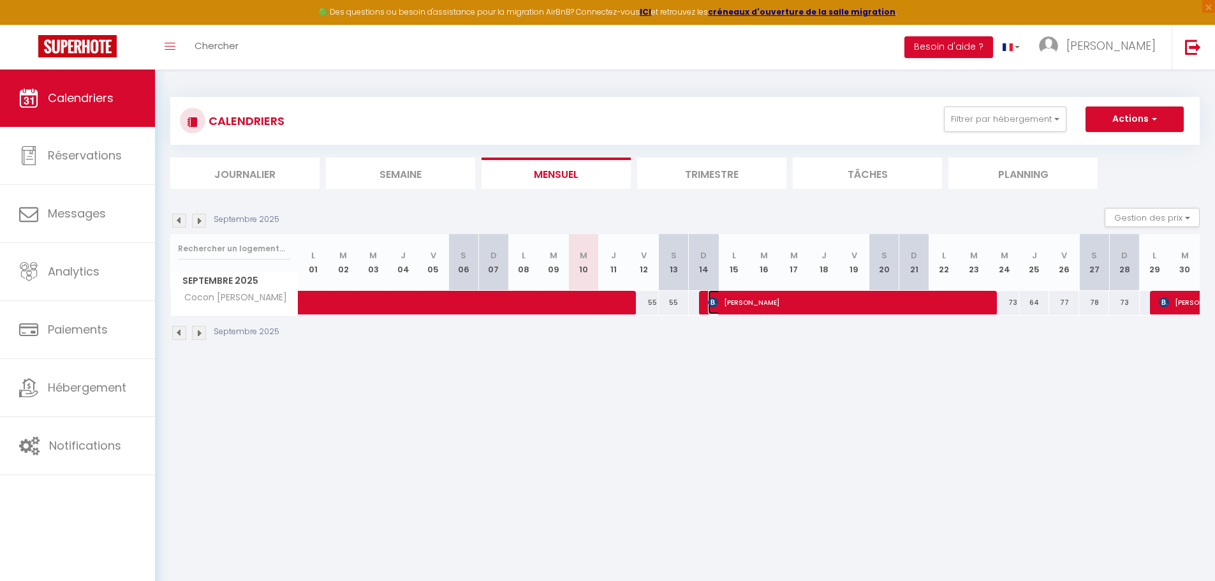
click at [855, 297] on span "[PERSON_NAME]" at bounding box center [848, 302] width 280 height 24
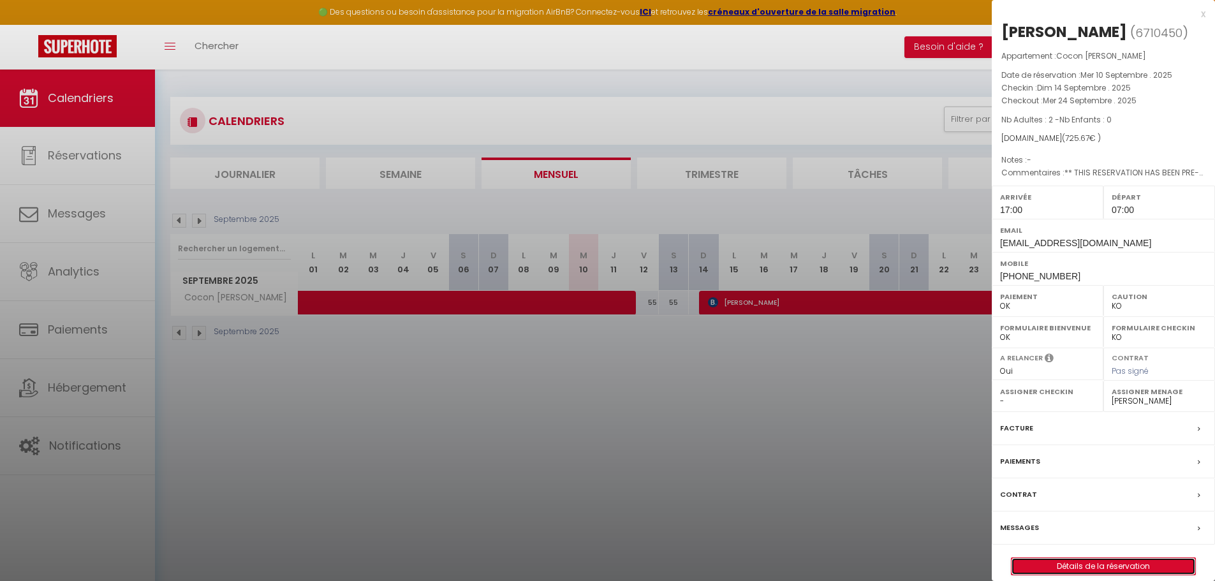
click at [1076, 566] on link "Détails de la réservation" at bounding box center [1103, 566] width 184 height 17
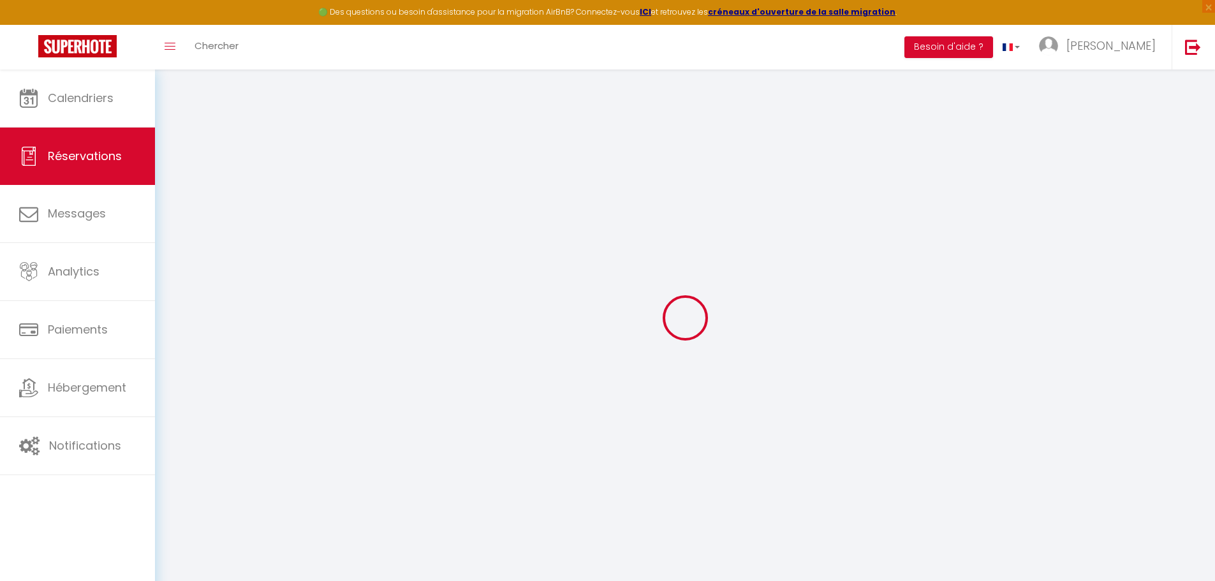
select select
checkbox input "false"
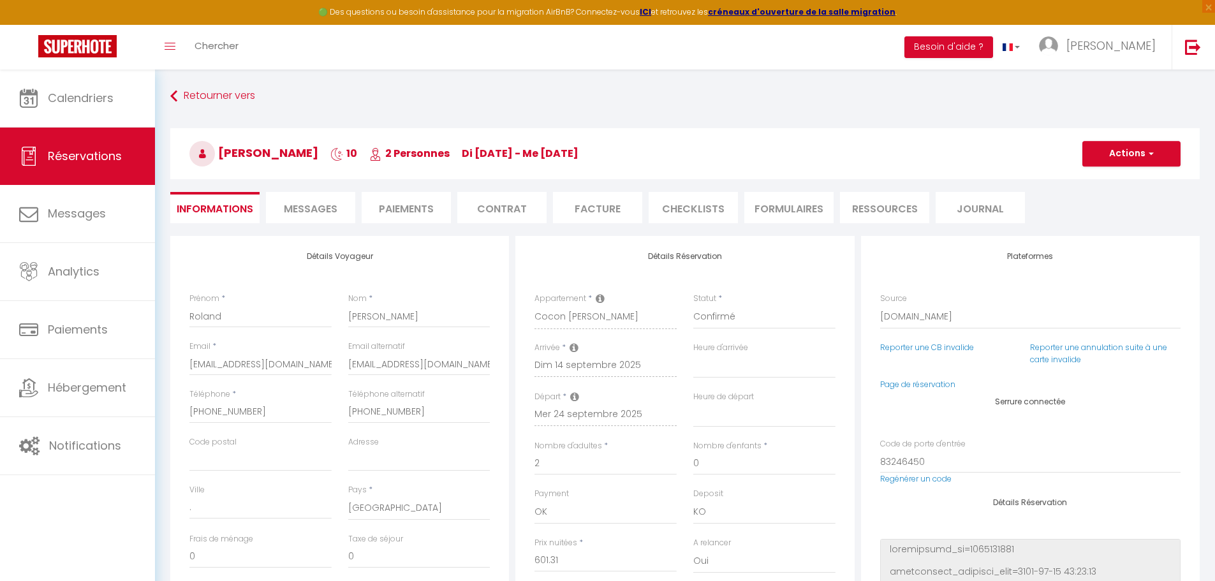
select select
checkbox input "false"
type textarea "** THIS RESERVATION HAS BEEN PRE-PAID ** BOOKING NOTE : Payment charge is EUR 9…"
type input "85"
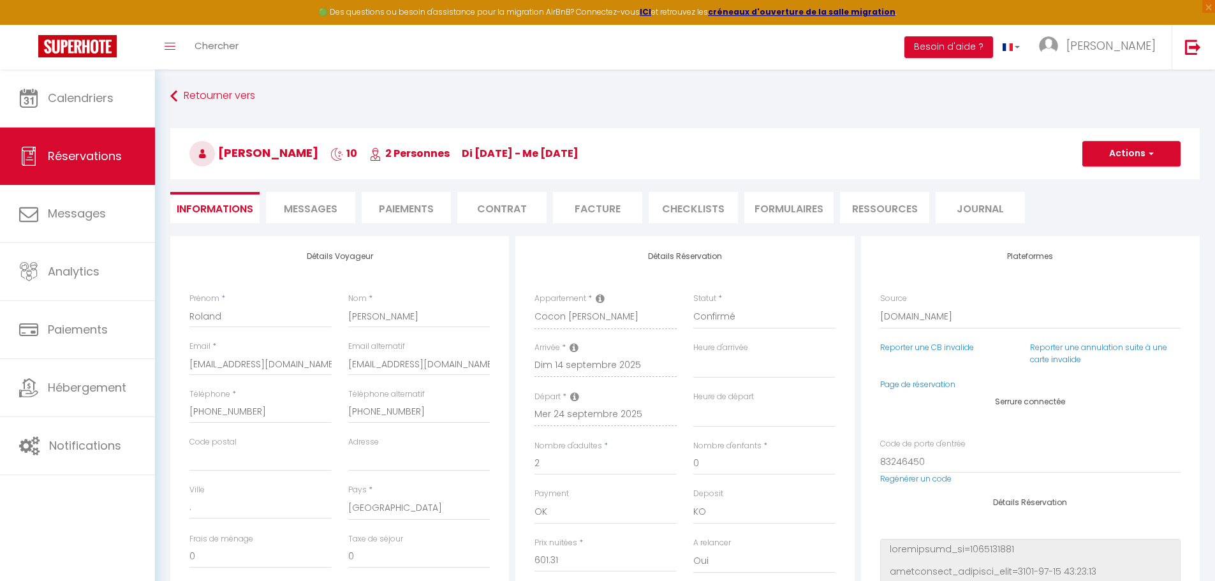
type input "39.36"
select select
checkbox input "false"
select select "17:00"
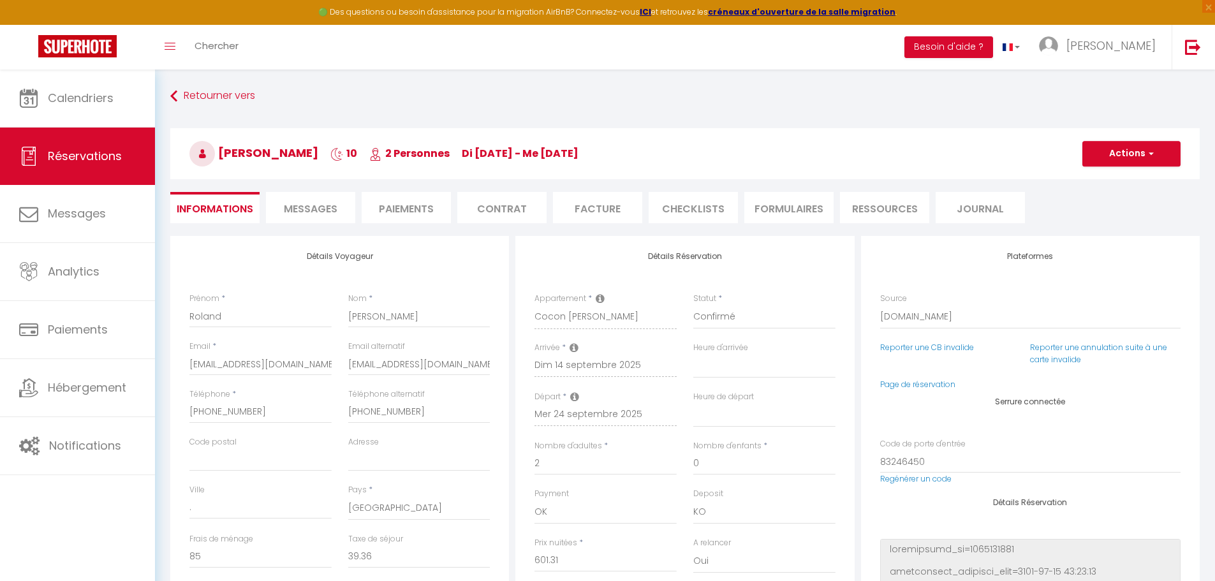
select select "07:00"
click at [290, 200] on li "Messages" at bounding box center [310, 207] width 89 height 31
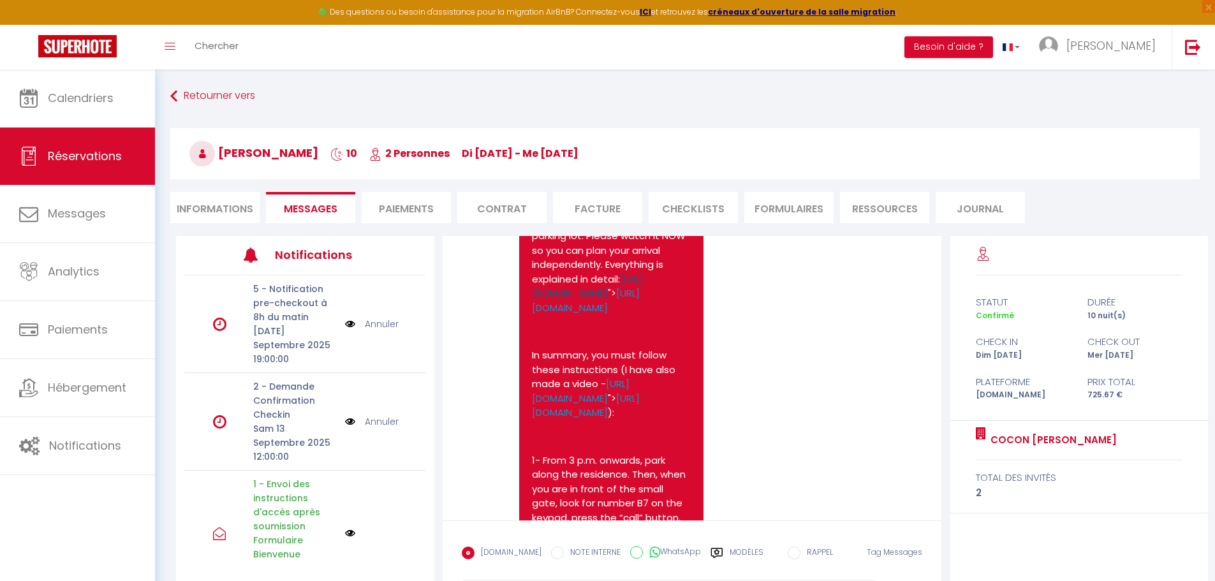
scroll to position [765, 0]
click at [616, 302] on link "[URL][DOMAIN_NAME]" at bounding box center [588, 288] width 112 height 28
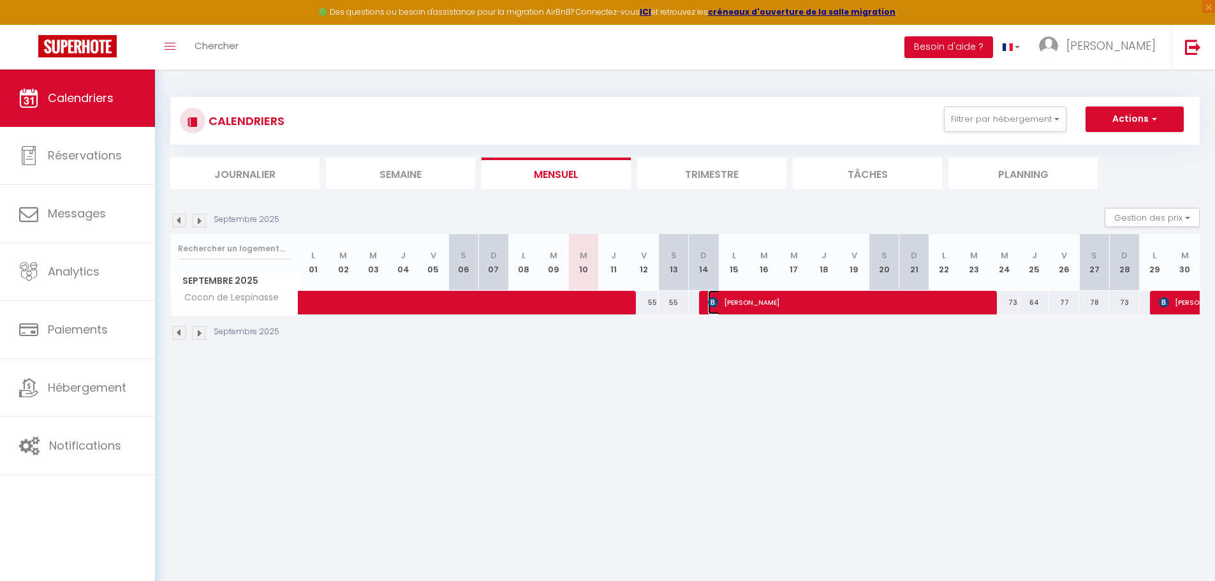
click at [795, 303] on span "[PERSON_NAME]" at bounding box center [848, 302] width 280 height 24
select select "OK"
select select "KO"
select select "1"
select select "0"
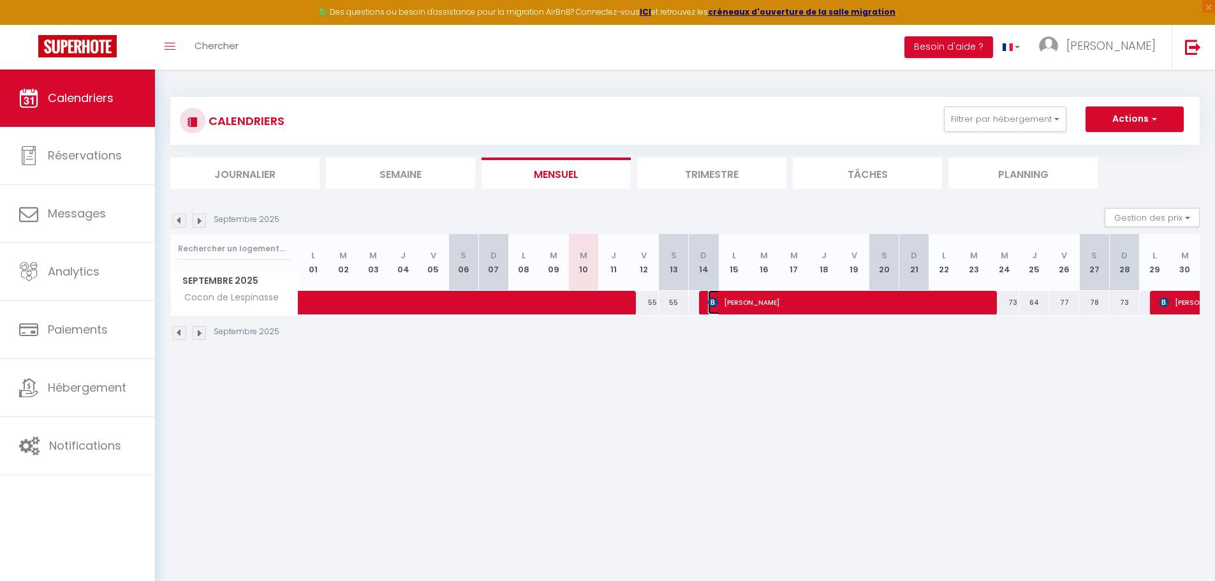
select select "1"
select select
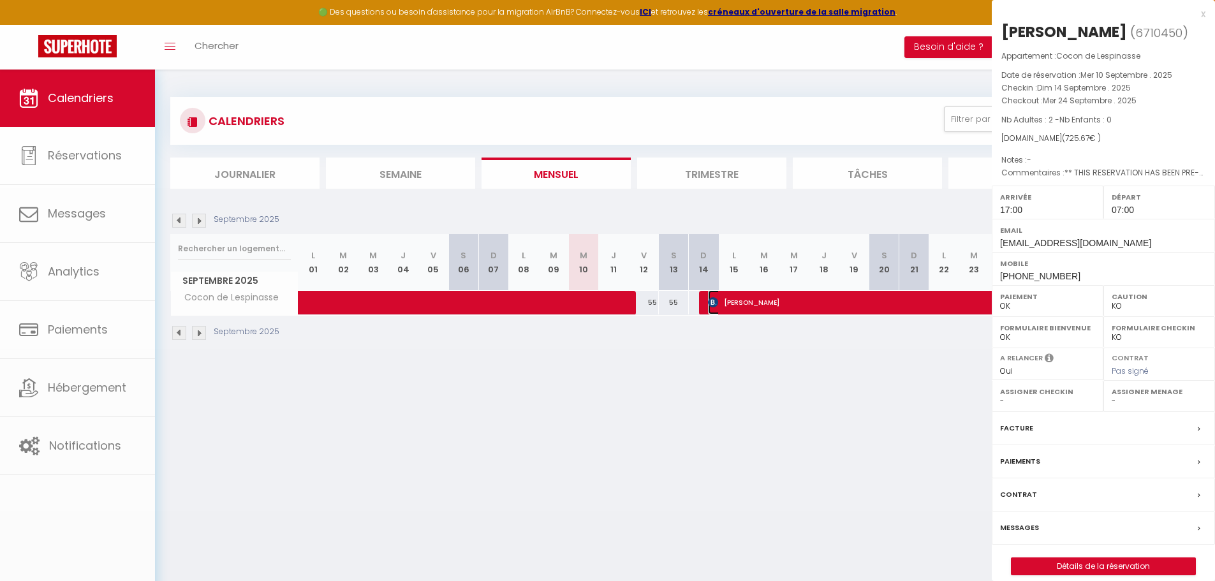
select select "47467"
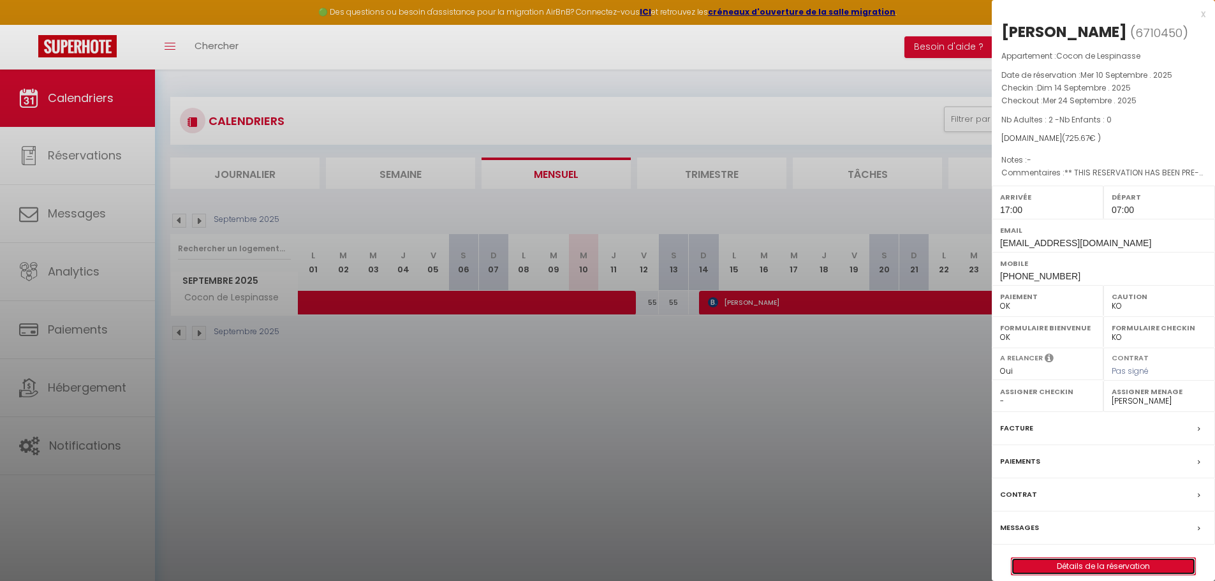
click at [1083, 569] on link "Détails de la réservation" at bounding box center [1103, 566] width 184 height 17
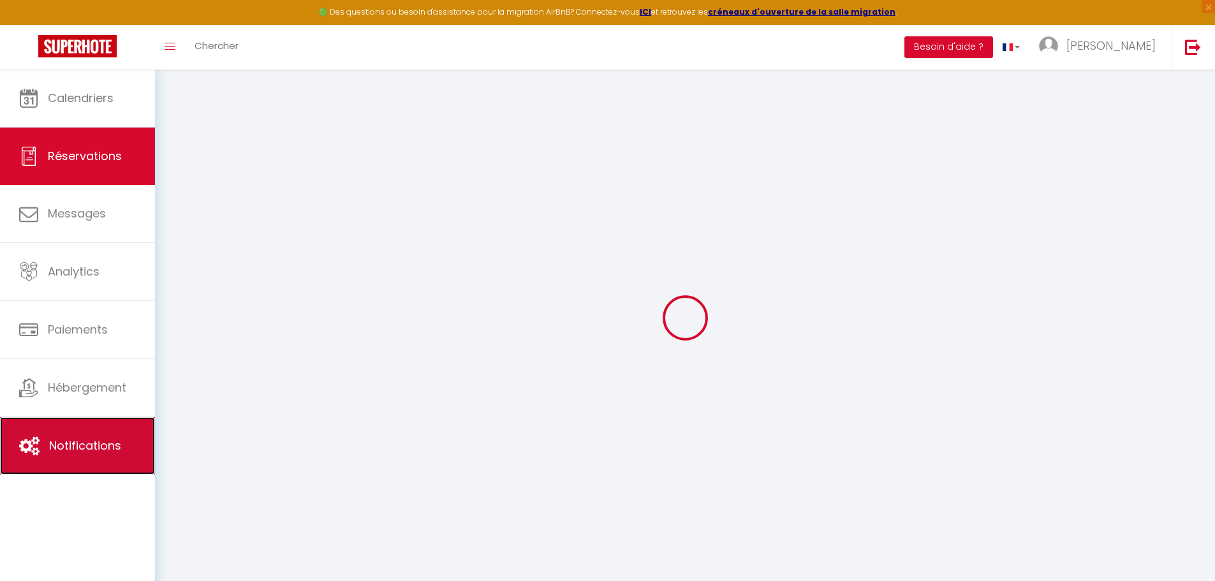
click at [106, 441] on span "Notifications" at bounding box center [85, 445] width 72 height 16
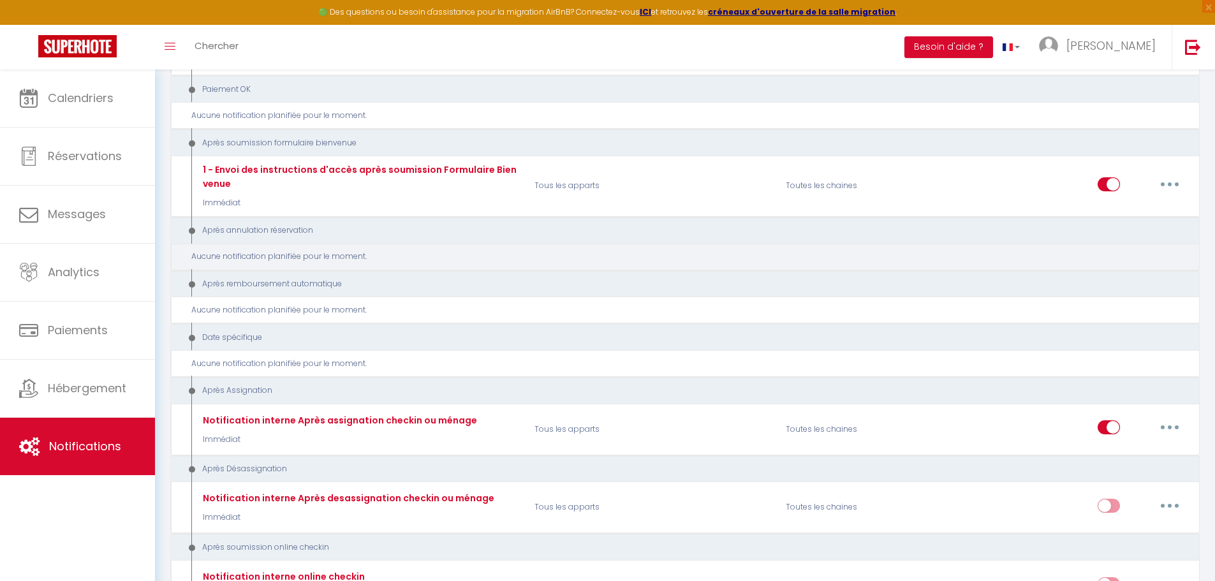
scroll to position [1531, 0]
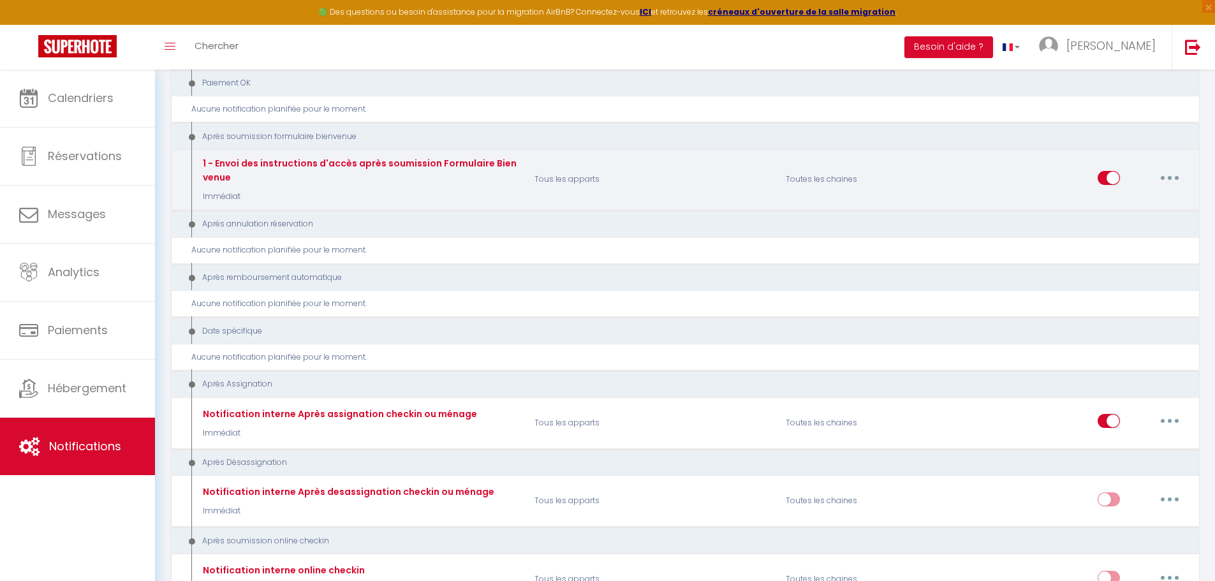
click at [1175, 178] on button "button" at bounding box center [1170, 178] width 36 height 20
click at [1107, 255] on link "Tester" at bounding box center [1136, 253] width 94 height 22
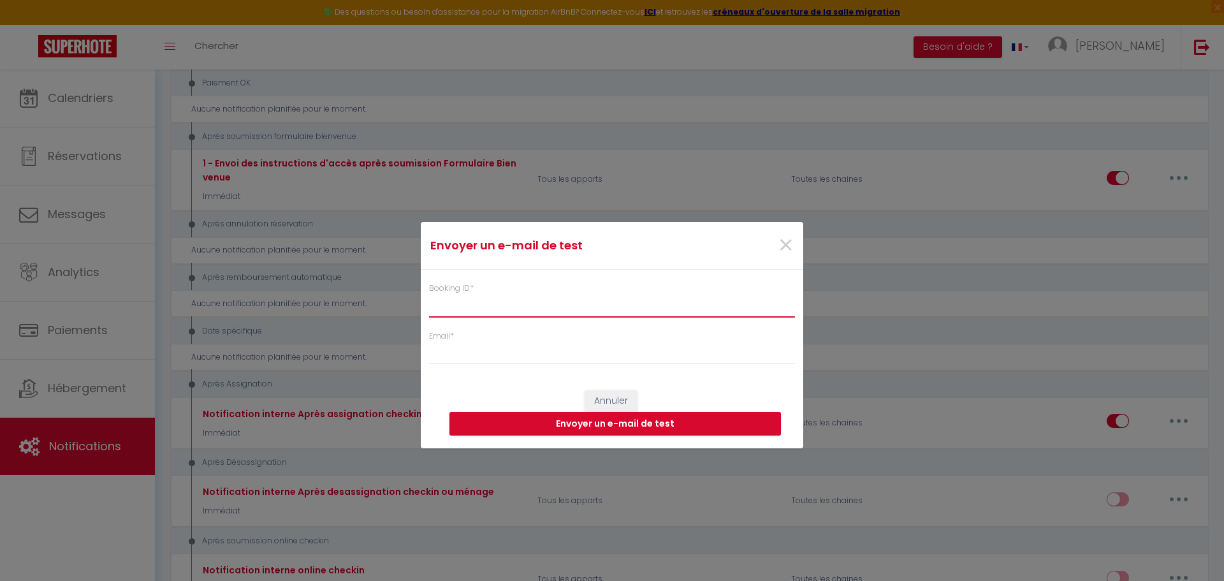
click at [518, 298] on input "Booking ID *" at bounding box center [612, 305] width 366 height 23
type input "test"
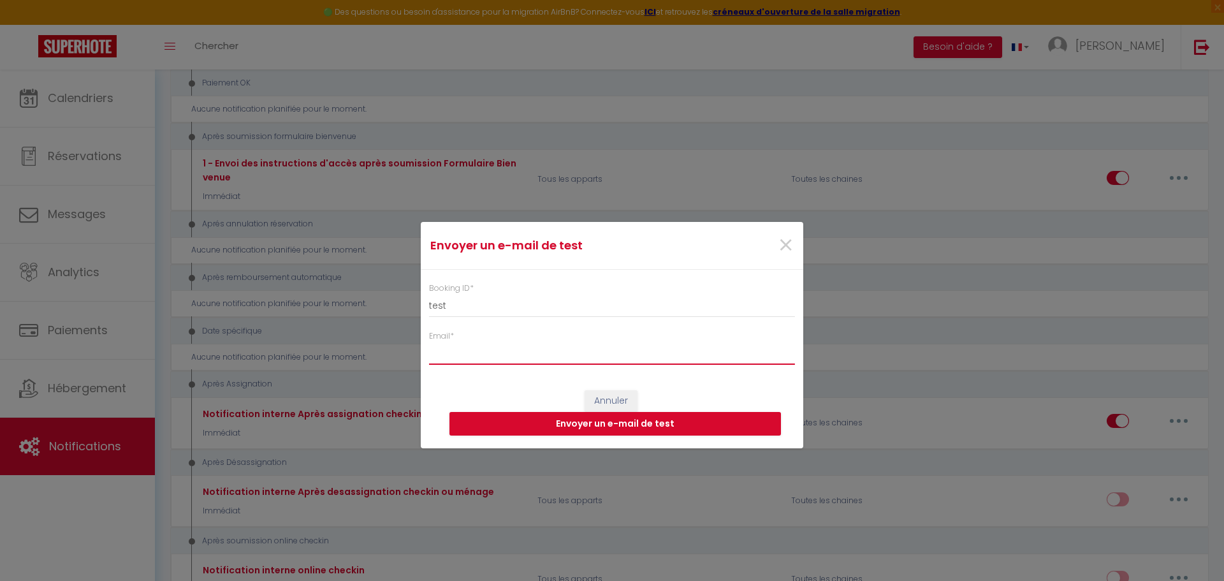
click at [464, 360] on input "Email *" at bounding box center [612, 353] width 366 height 23
type input "[EMAIL_ADDRESS][DOMAIN_NAME]"
click at [661, 425] on button "Envoyer un e-mail de test" at bounding box center [616, 424] width 332 height 24
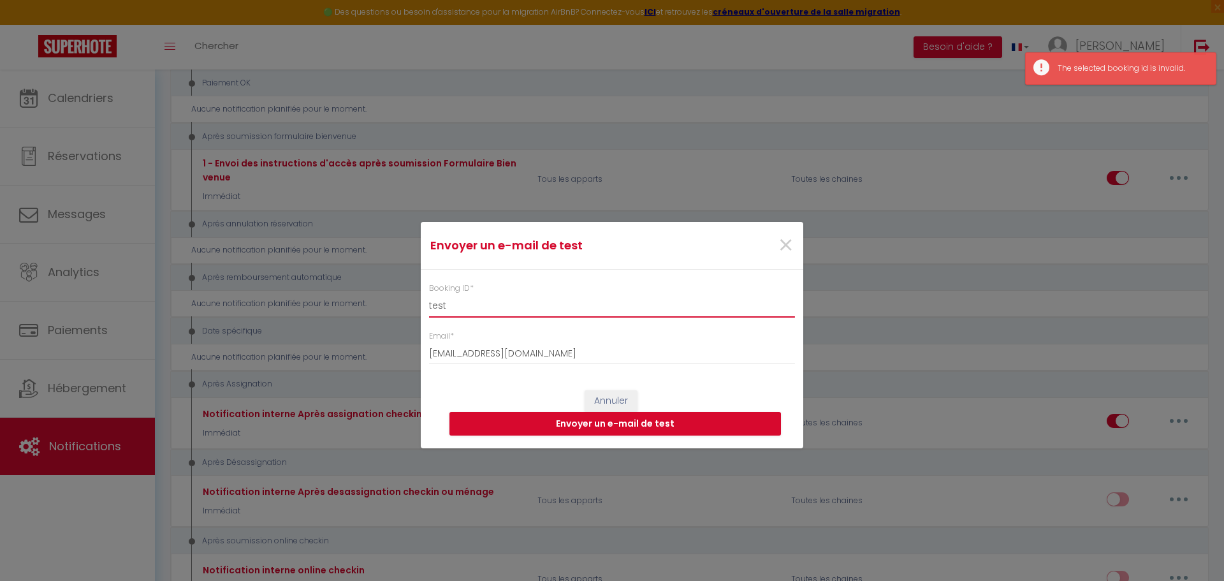
click at [472, 307] on input "test" at bounding box center [612, 305] width 366 height 23
drag, startPoint x: 472, startPoint y: 307, endPoint x: 284, endPoint y: 321, distance: 188.6
click at [284, 321] on div "Envoyer un e-mail de test × Booking ID * test Email * [EMAIL_ADDRESS][DOMAIN_NA…" at bounding box center [612, 290] width 1224 height 581
type input "6325632"
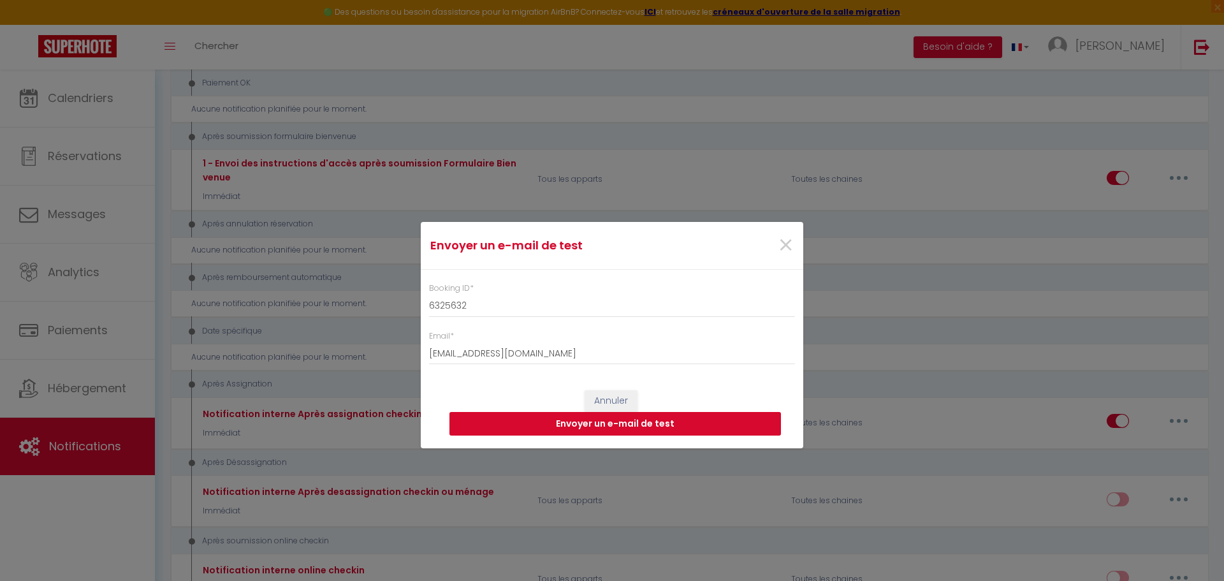
click at [602, 424] on button "Envoyer un e-mail de test" at bounding box center [616, 424] width 332 height 24
click at [605, 400] on button "Annuler" at bounding box center [611, 401] width 53 height 22
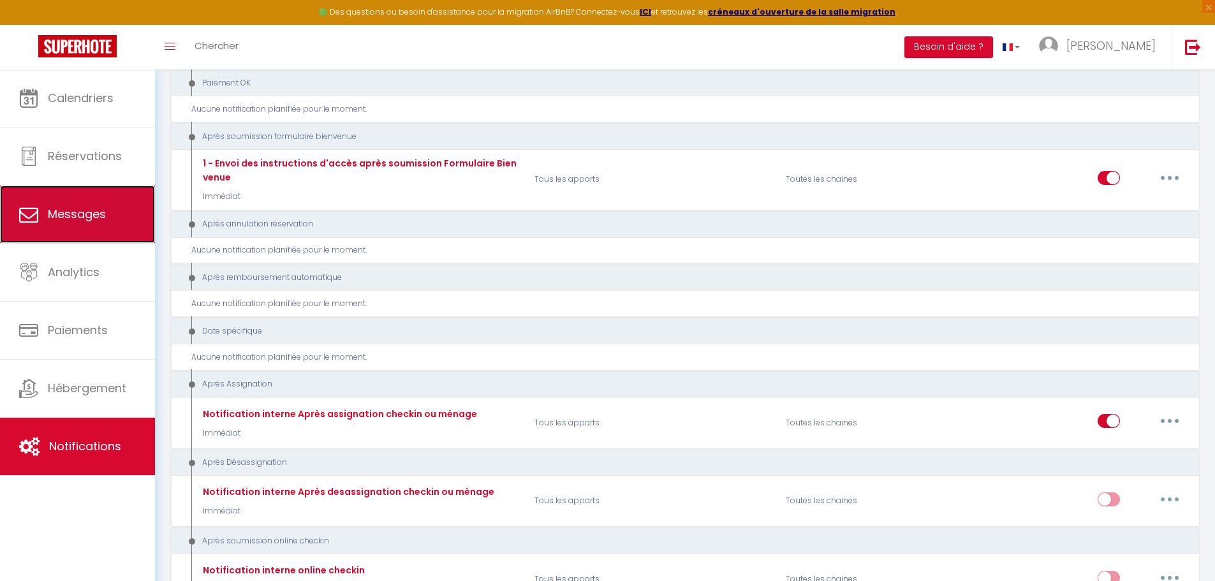
click at [75, 213] on span "Messages" at bounding box center [77, 214] width 58 height 16
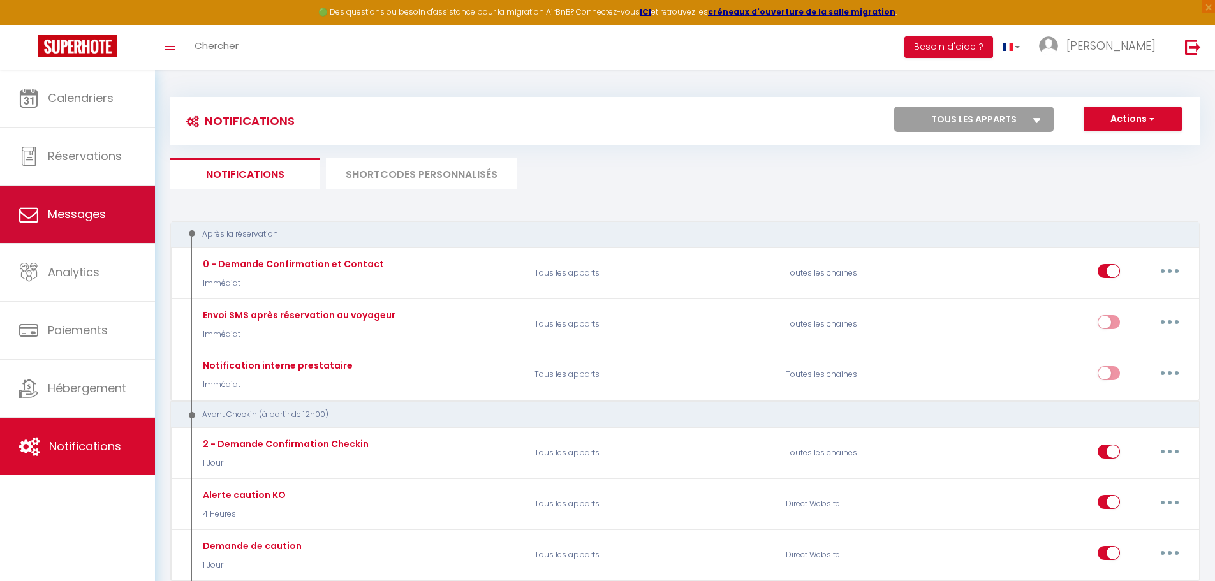
select select "message"
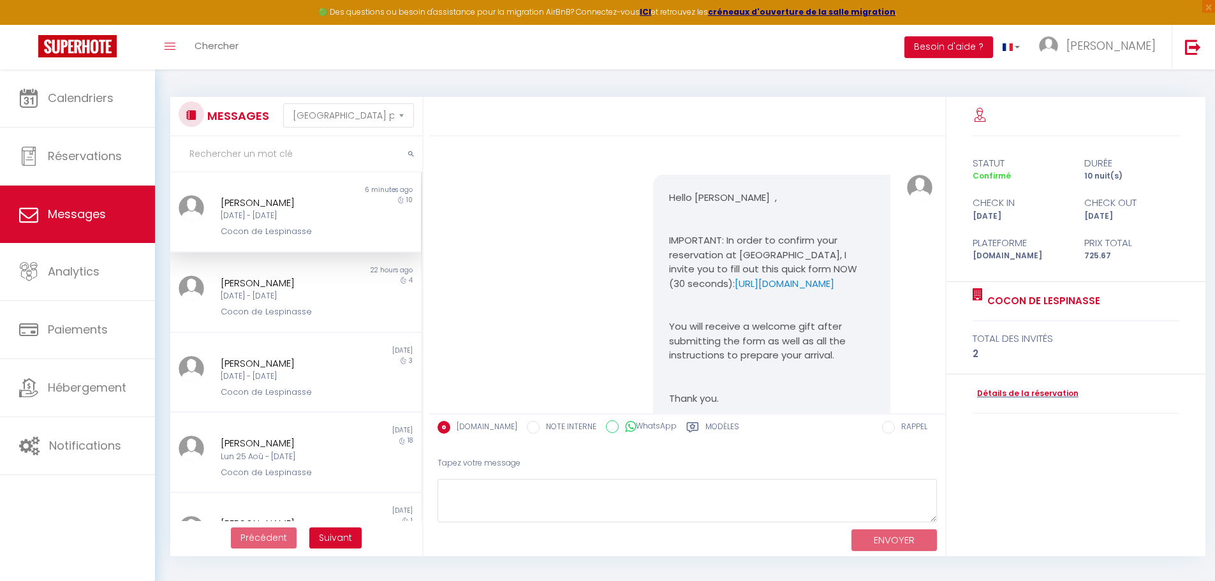
scroll to position [1994, 0]
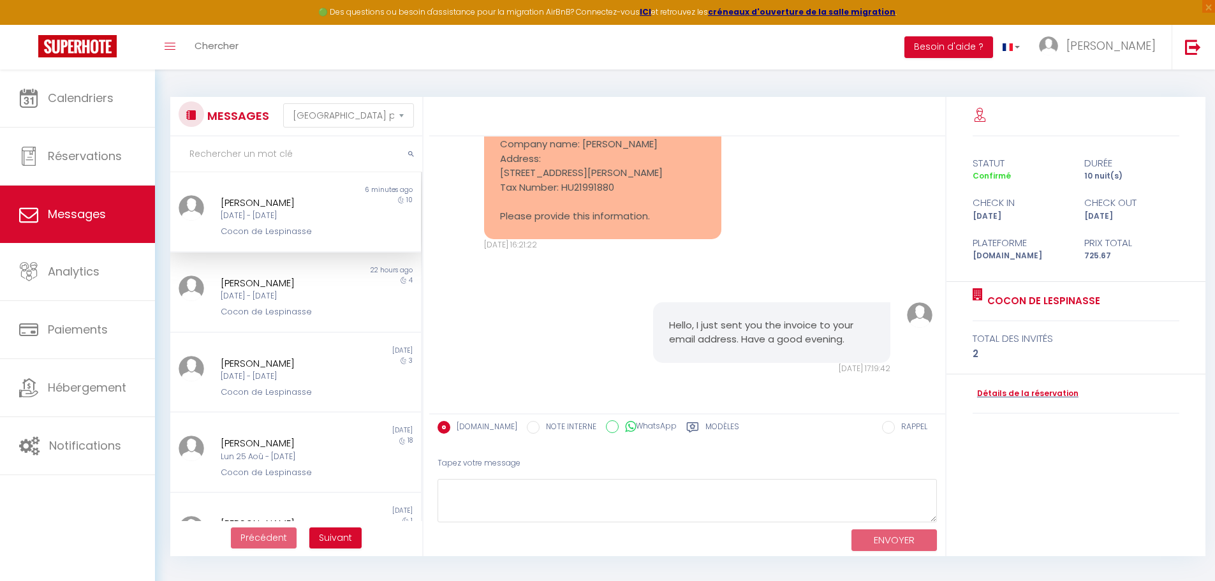
click at [276, 206] on div "[PERSON_NAME]" at bounding box center [285, 202] width 129 height 15
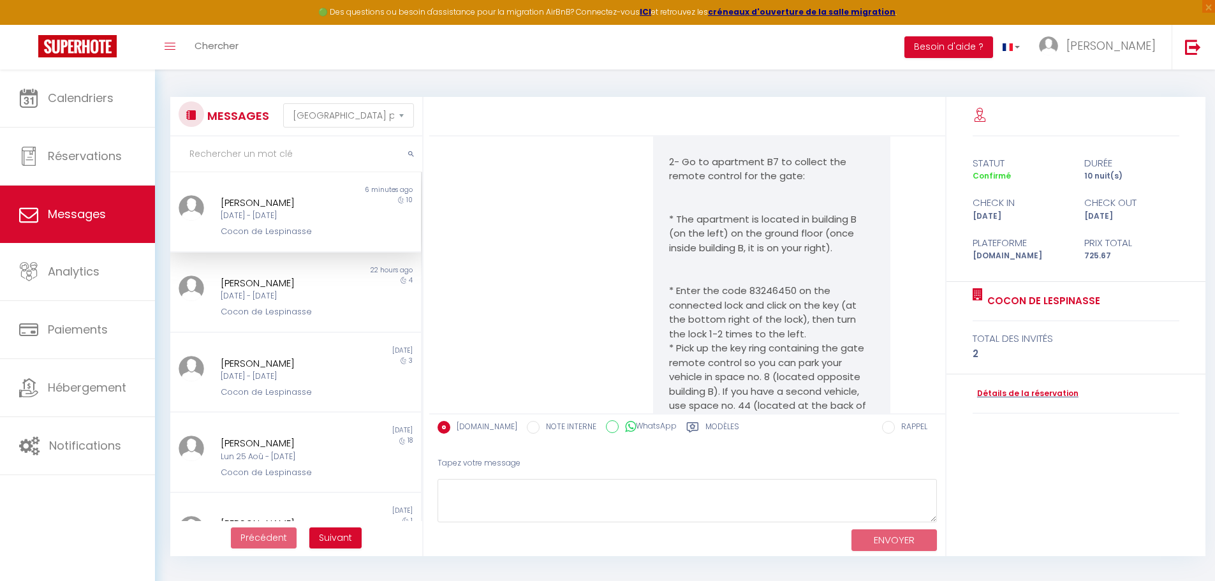
scroll to position [782, 0]
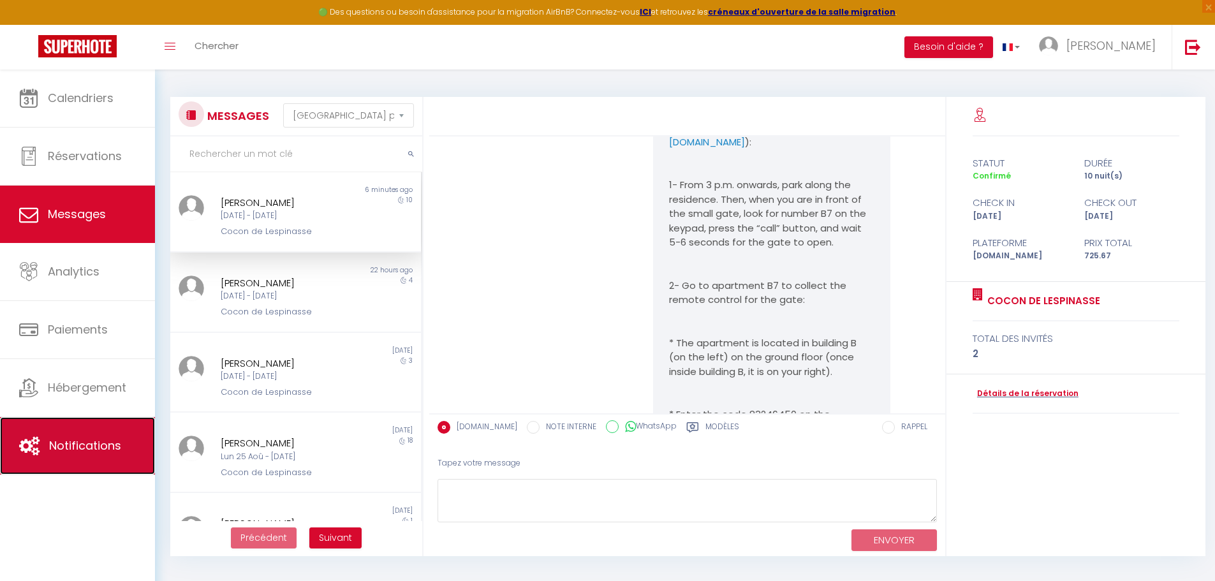
click at [93, 450] on span "Notifications" at bounding box center [85, 445] width 72 height 16
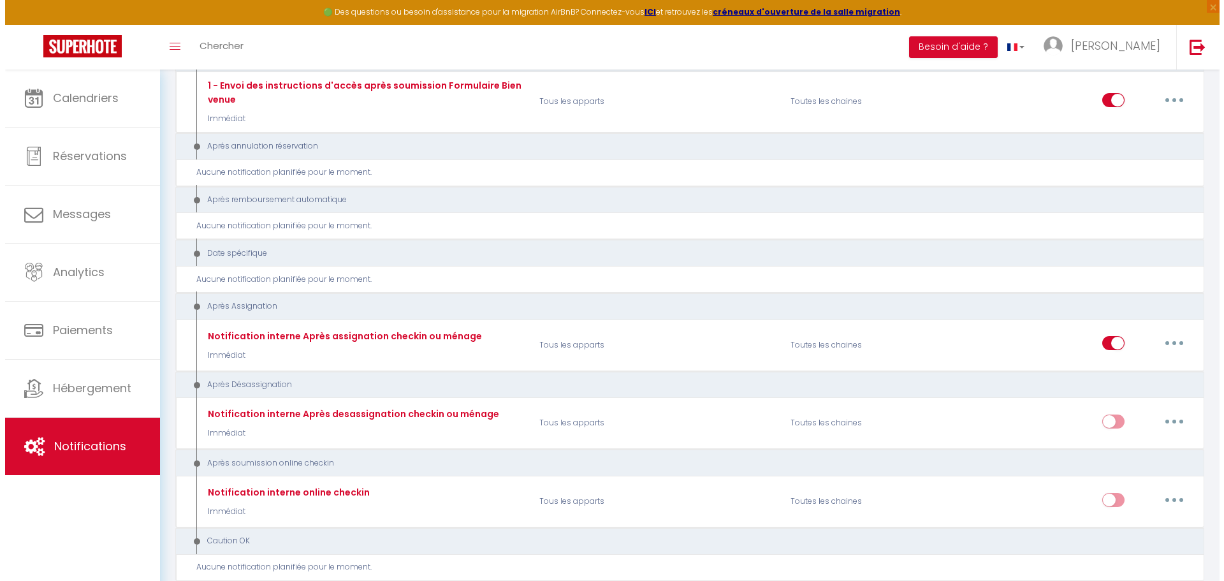
scroll to position [1677, 0]
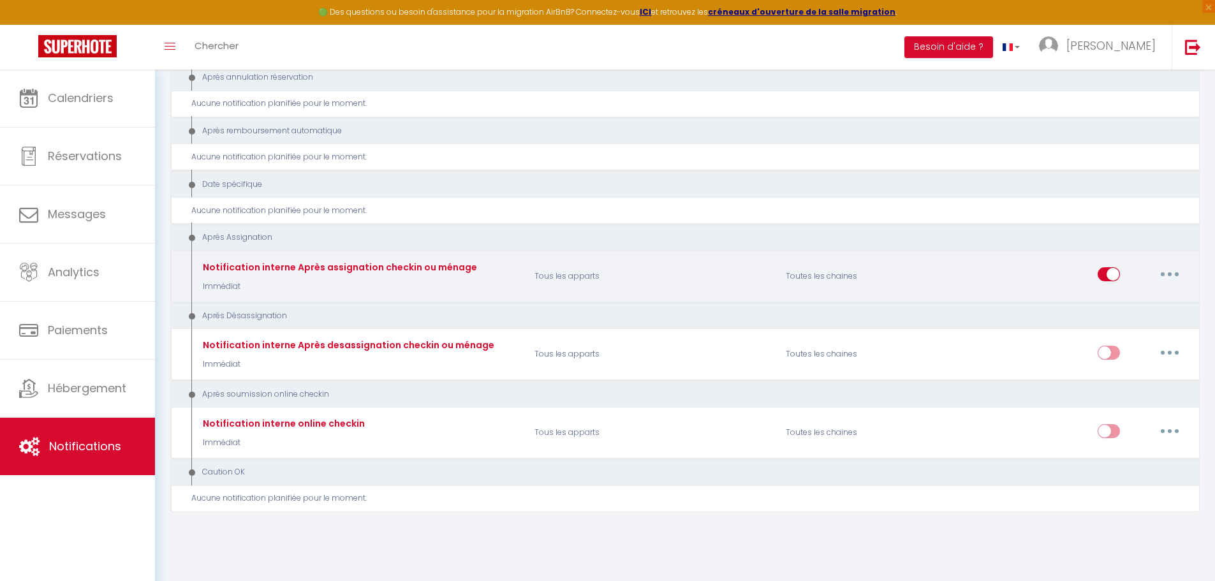
click at [1173, 274] on button "button" at bounding box center [1170, 274] width 36 height 20
click at [1130, 312] on link "Editer" at bounding box center [1136, 304] width 94 height 22
type input "Notification interne Après assignation checkin ou ménage"
select select "21"
select select "Immédiat"
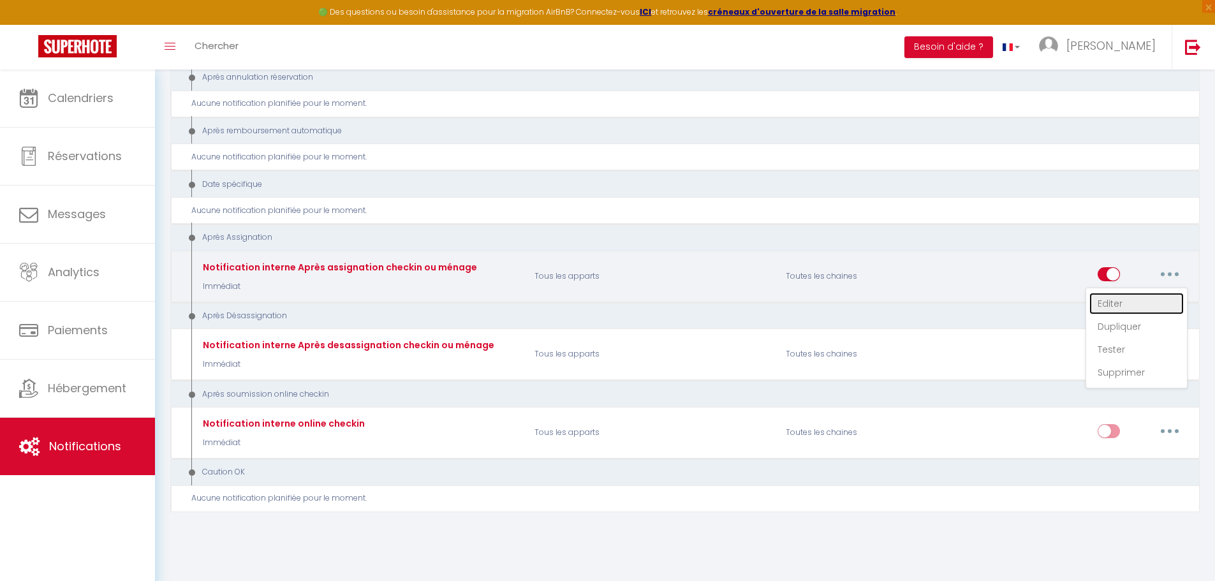
select select
checkbox input "false"
checkbox input "true"
checkbox input "false"
radio input "true"
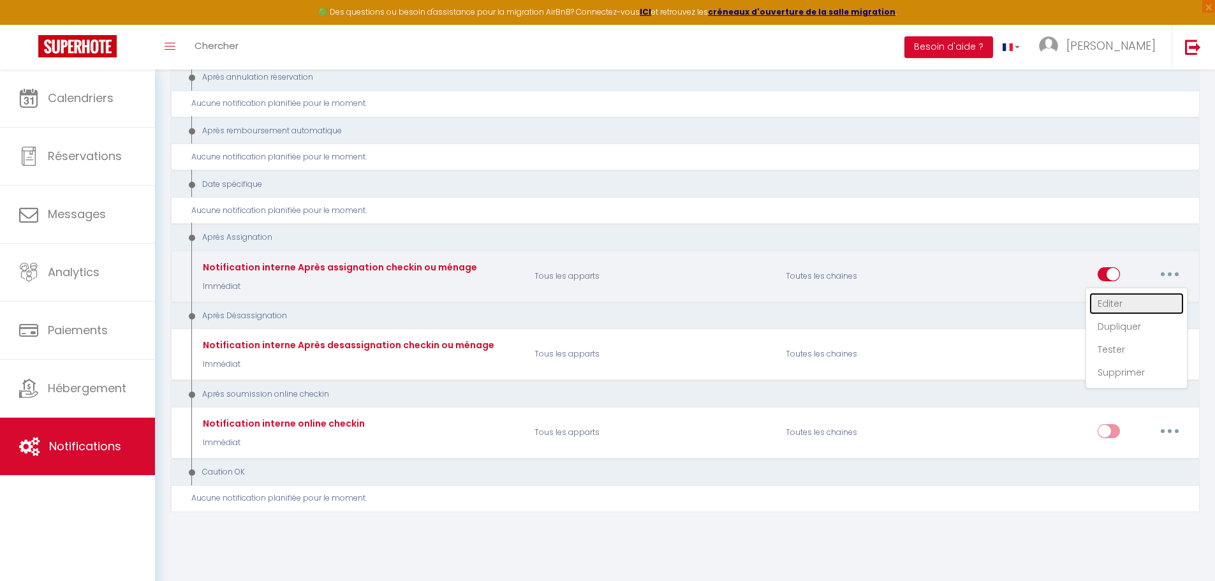
type input "Notification assignation checkin pour ménage - [RENTAL:NAME] - [GUEST:NAME] - […"
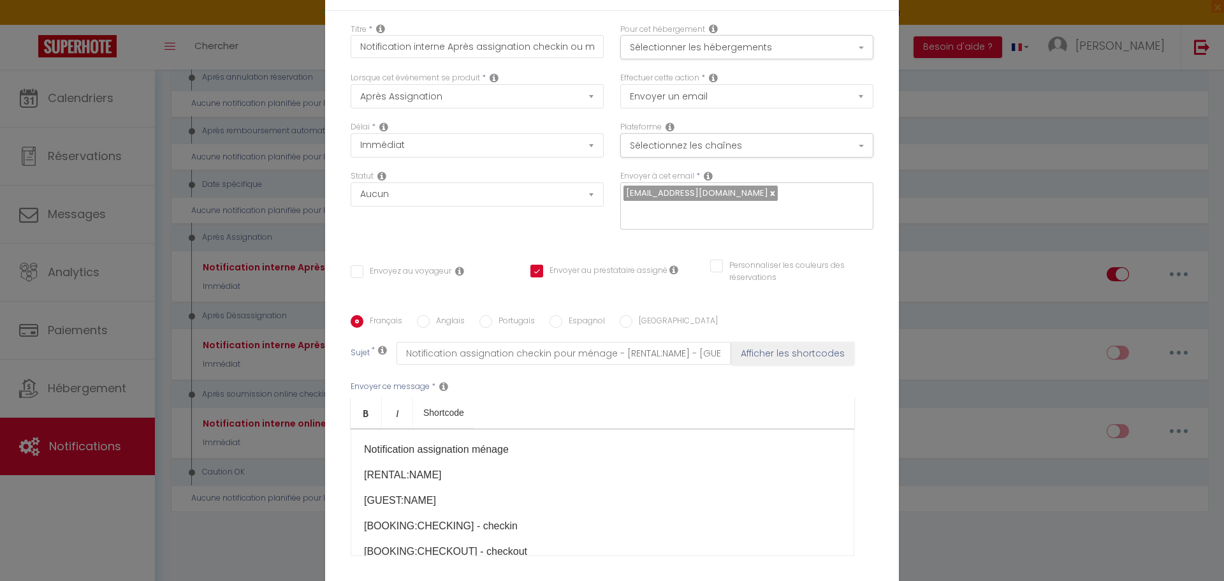
click at [441, 319] on label "Anglais" at bounding box center [447, 322] width 35 height 14
click at [430, 319] on input "Anglais" at bounding box center [423, 321] width 13 height 13
radio input "true"
checkbox input "false"
checkbox input "true"
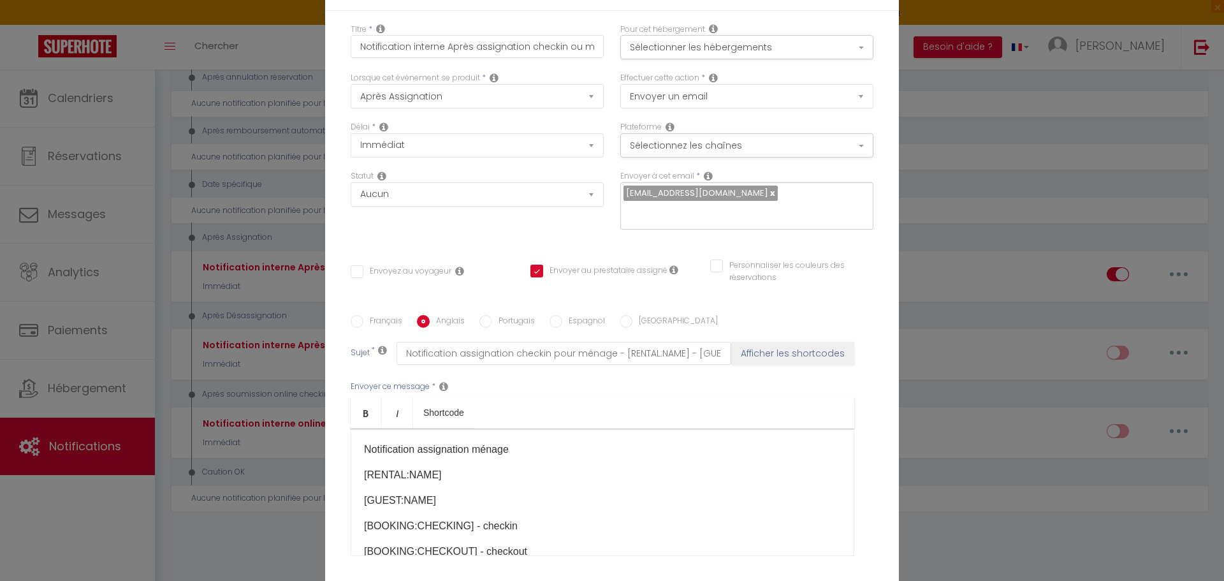
checkbox input "false"
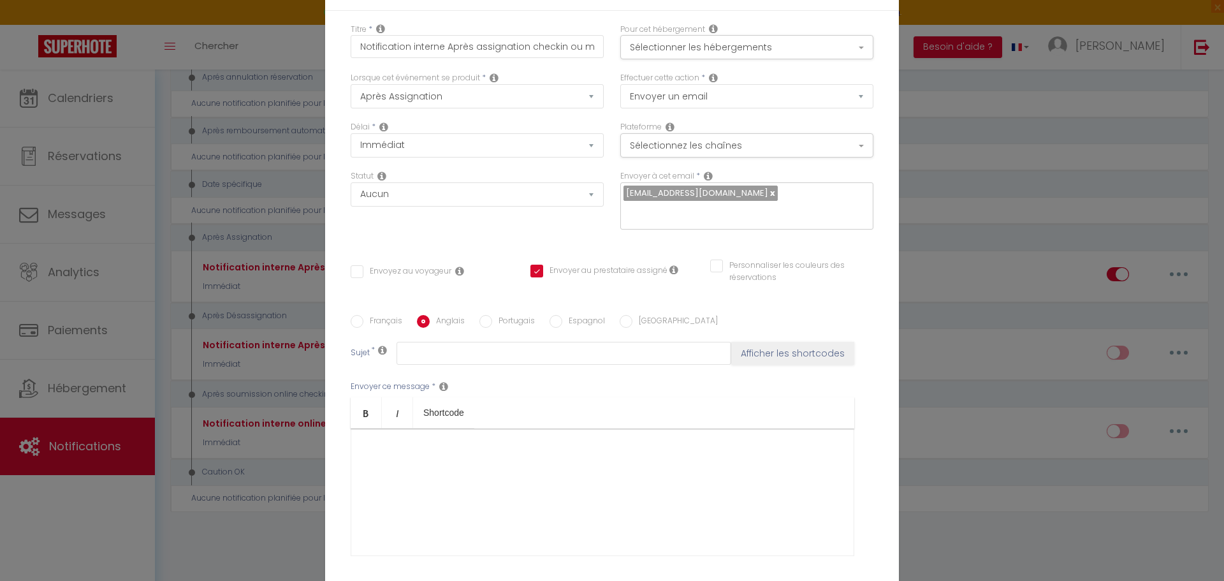
click at [374, 319] on label "Français" at bounding box center [383, 322] width 39 height 14
click at [364, 319] on input "Français" at bounding box center [357, 321] width 13 height 13
radio input "true"
checkbox input "false"
checkbox input "true"
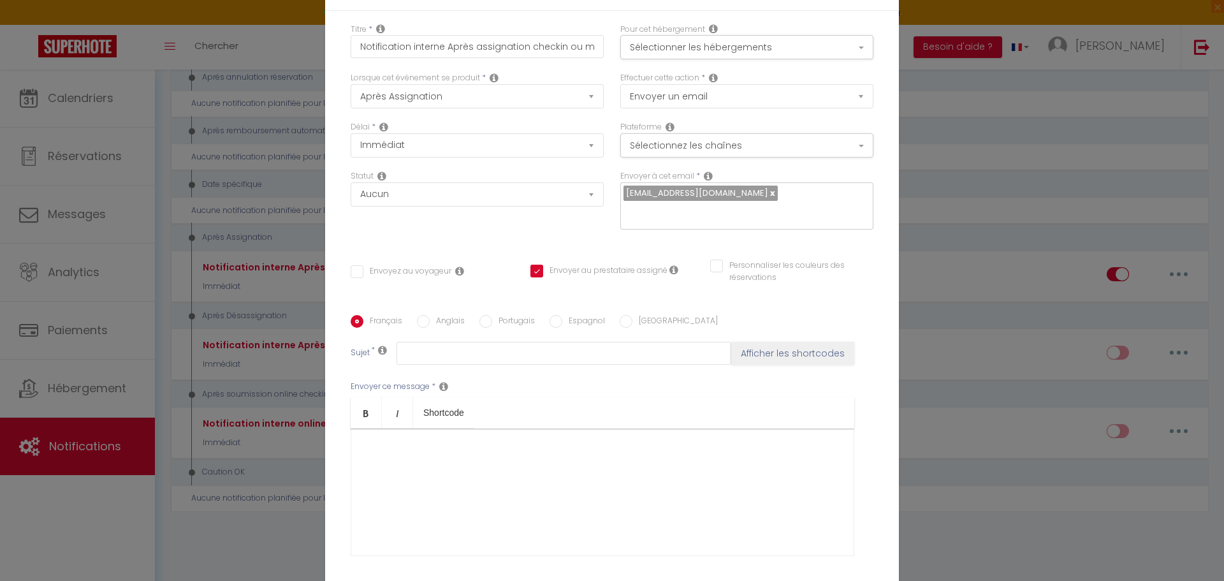
checkbox input "false"
type input "Notification assignation checkin pour ménage - [RENTAL:NAME] - [GUEST:NAME] - […"
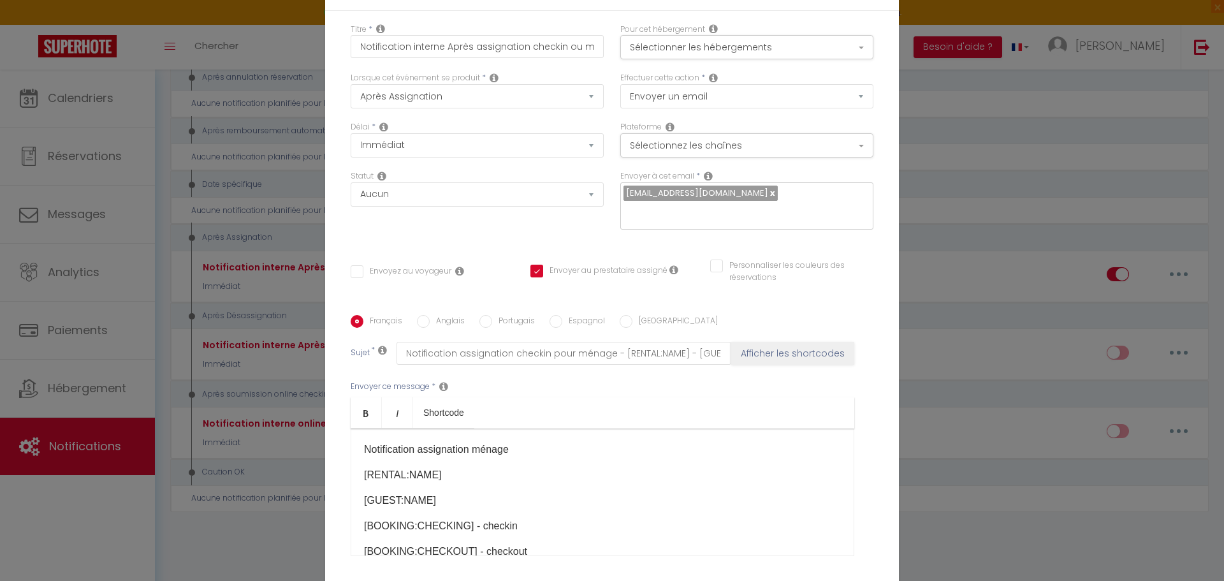
click at [267, 531] on div "Modifier la notification × Titre * Notification interne Après assignation check…" at bounding box center [612, 290] width 1224 height 581
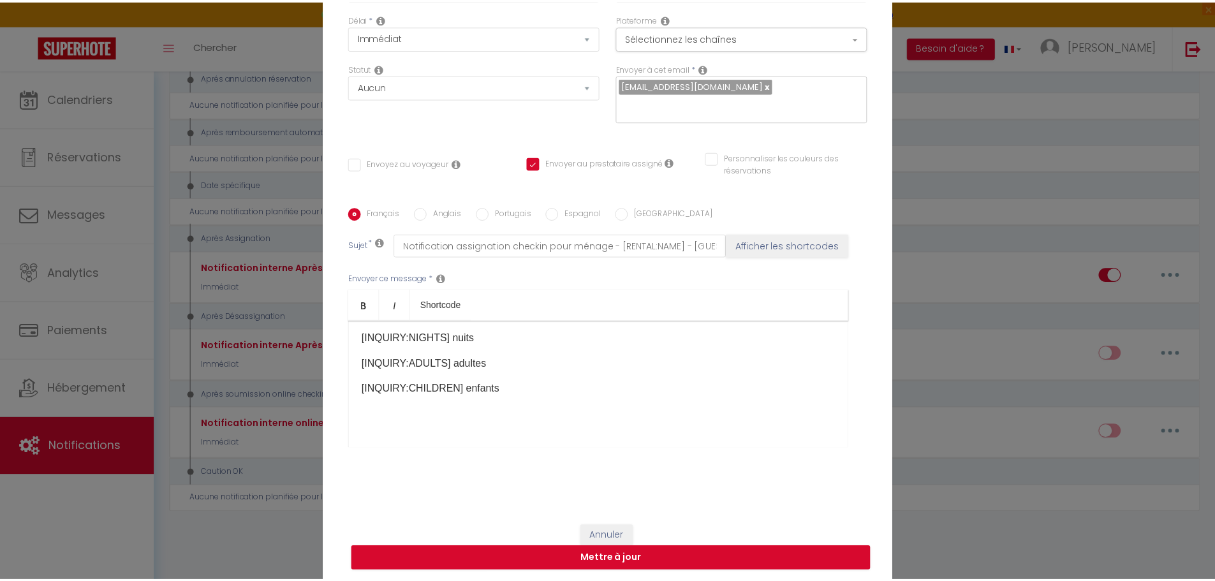
scroll to position [110, 0]
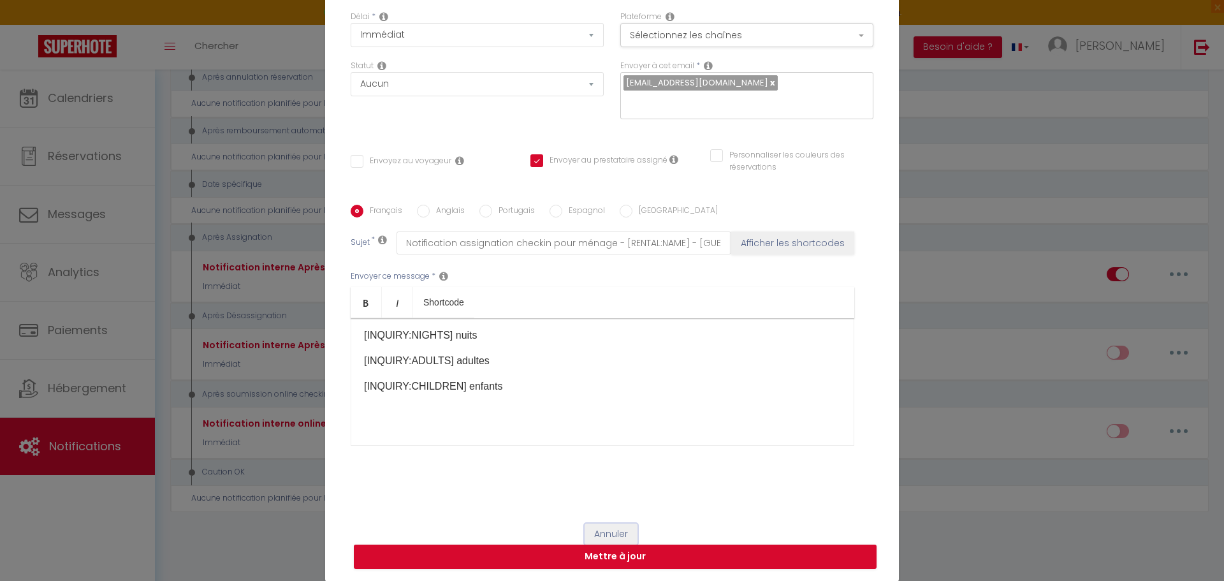
click at [614, 537] on button "Annuler" at bounding box center [611, 535] width 53 height 22
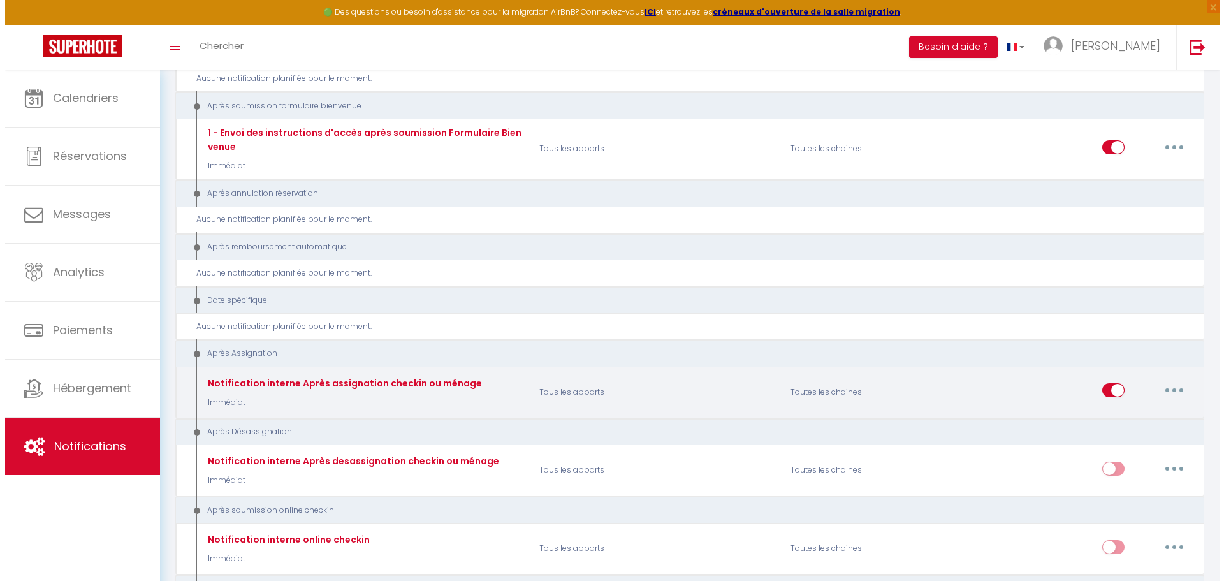
scroll to position [1422, 0]
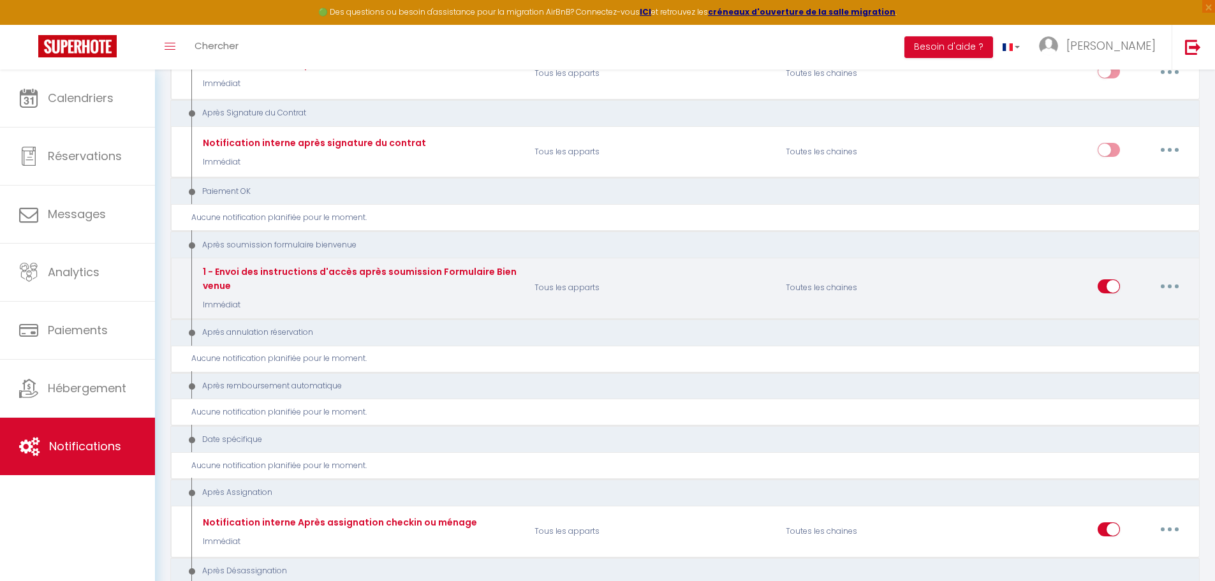
click at [1169, 285] on icon "button" at bounding box center [1170, 286] width 4 height 4
click at [1123, 318] on link "Editer" at bounding box center [1136, 315] width 94 height 22
type input "1 - Envoi des instructions d'accès après soumission Formulaire Bienvenue"
select select "17"
select select "if_booking_is_paid"
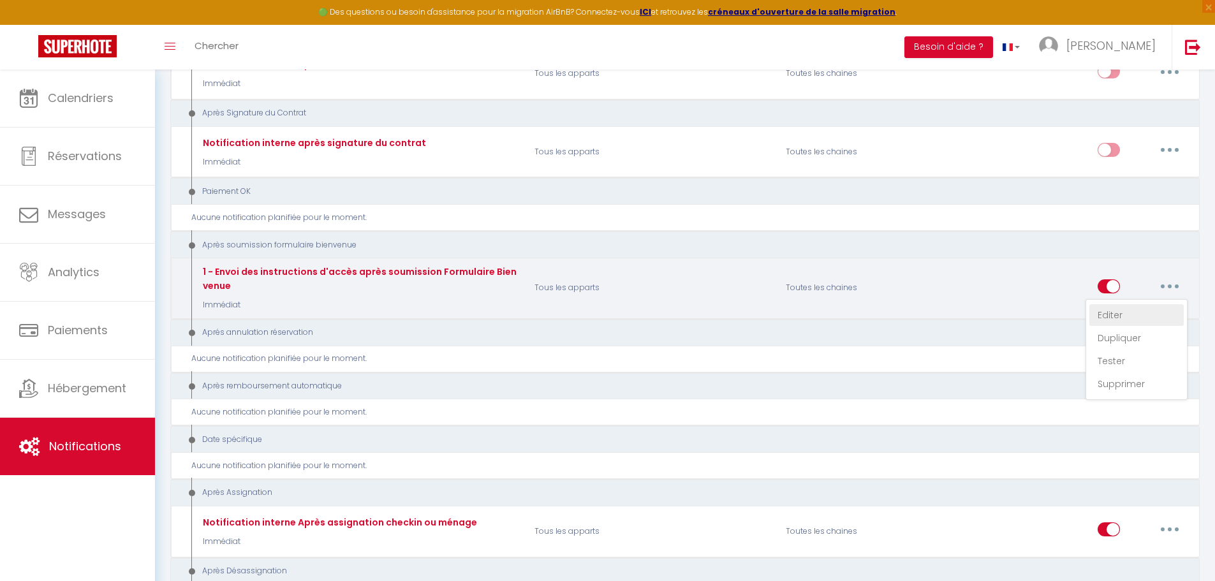
checkbox input "true"
checkbox input "false"
type input "Confirmation de votre réservation - [BOOKING:ID] - [GUEST:FIRST_NAME] [GUEST:LA…"
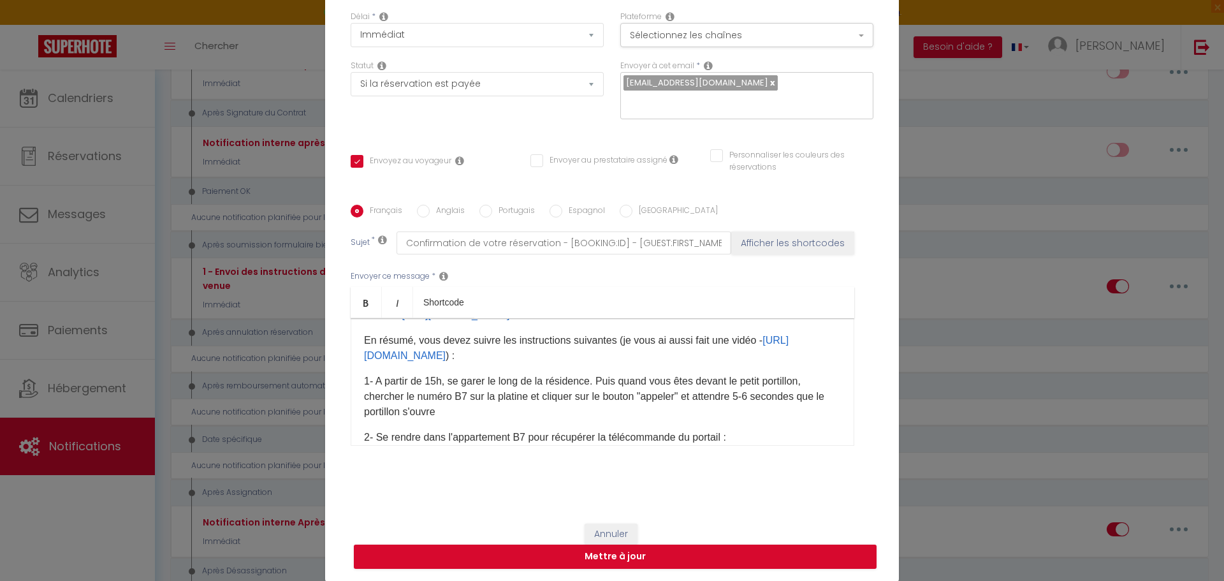
click at [816, 364] on p "En résumé, vous devez suivre les instructions suivantes (je vous ai aussi fait …" at bounding box center [602, 348] width 477 height 31
click at [754, 354] on p "En résumé, vous devez suivre les instructions suivantes (je vous ai aussi fait …" at bounding box center [602, 348] width 477 height 31
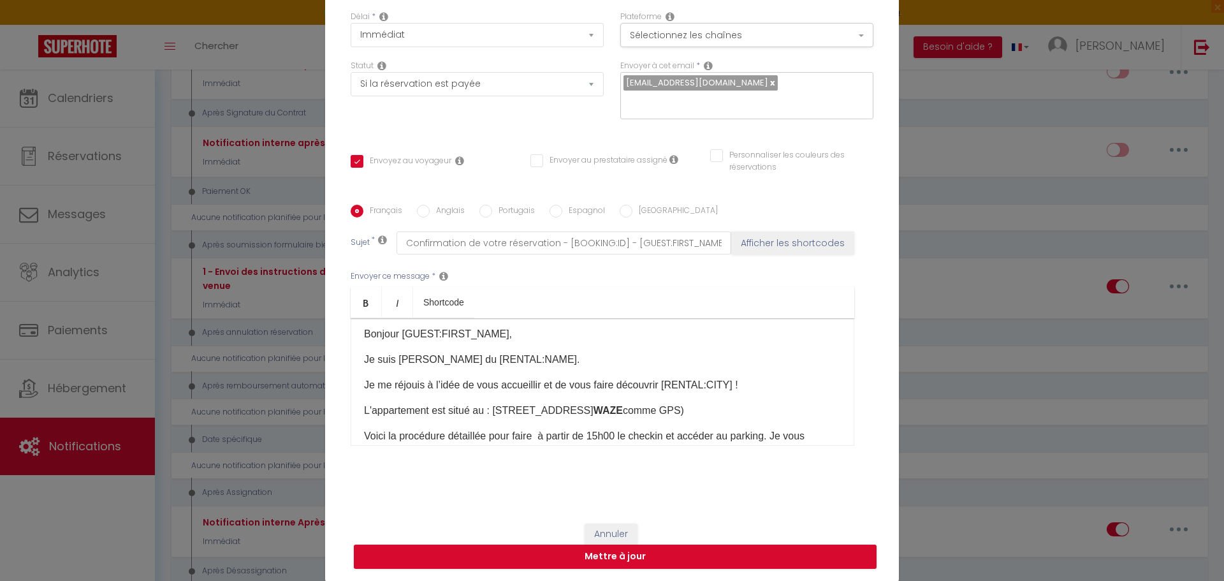
scroll to position [0, 0]
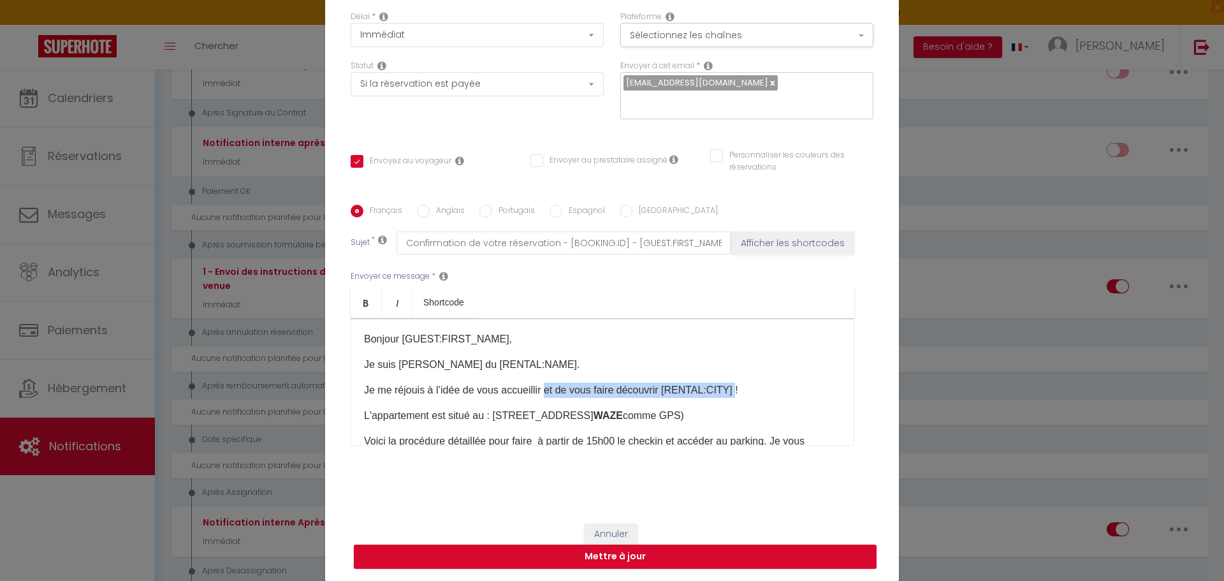
drag, startPoint x: 735, startPoint y: 393, endPoint x: 545, endPoint y: 390, distance: 190.1
click at [545, 390] on p "Je me réjouis à l’idée de vous accueillir et de vous faire découvrir [RENTAL:CI…" at bounding box center [602, 390] width 477 height 15
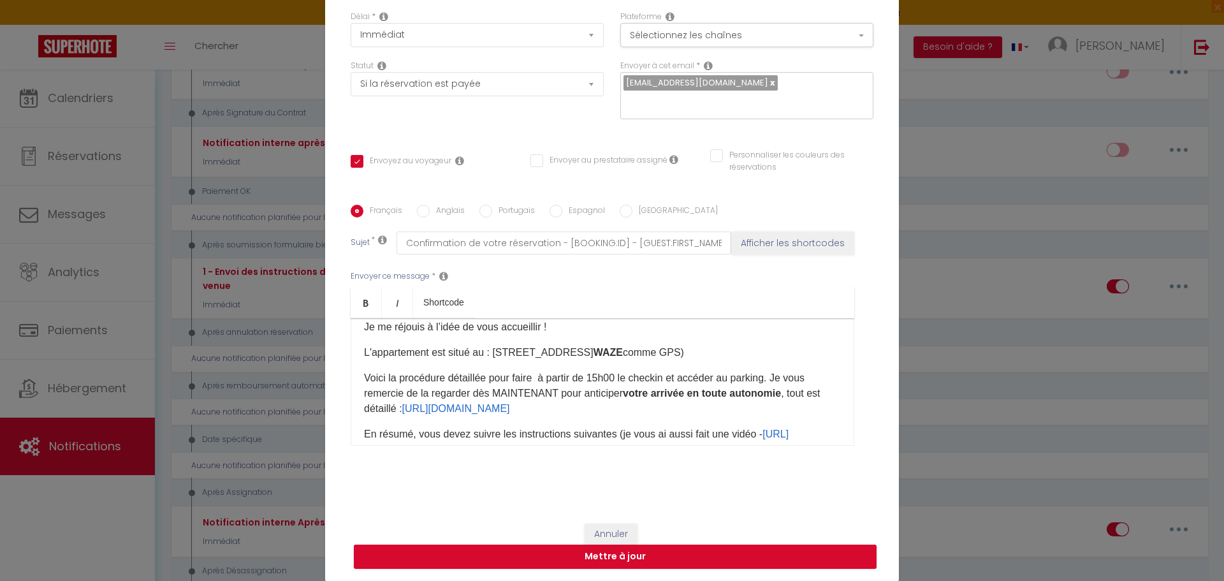
scroll to position [64, 0]
click at [657, 378] on p "Voici la procédure détaillée pour faire à partir de 15h00 le checkin et accéder…" at bounding box center [602, 393] width 477 height 46
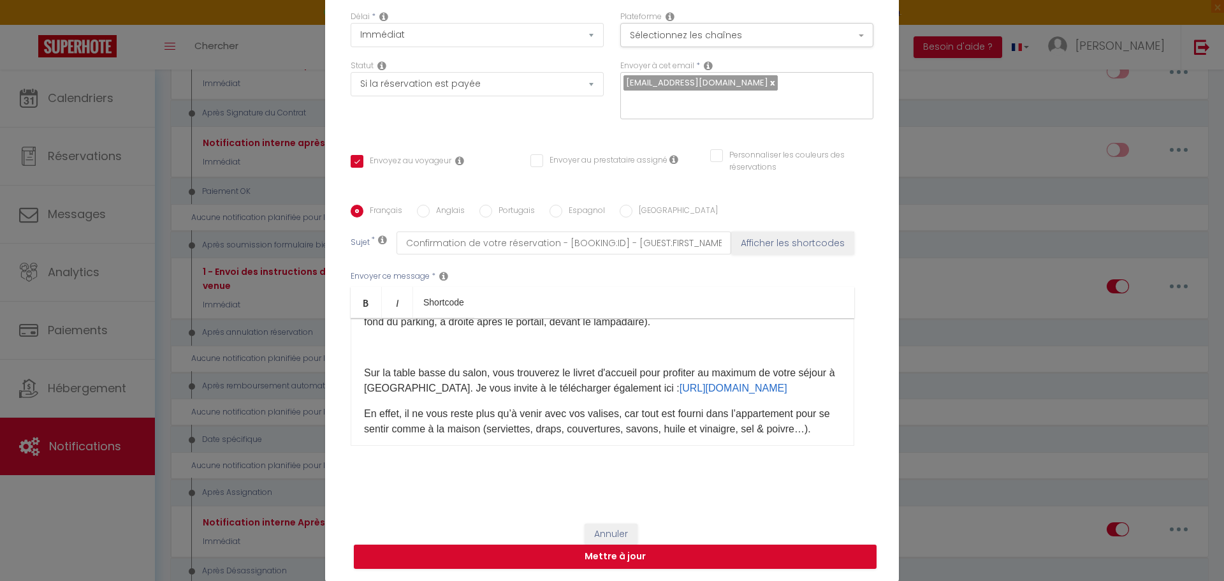
scroll to position [446, 0]
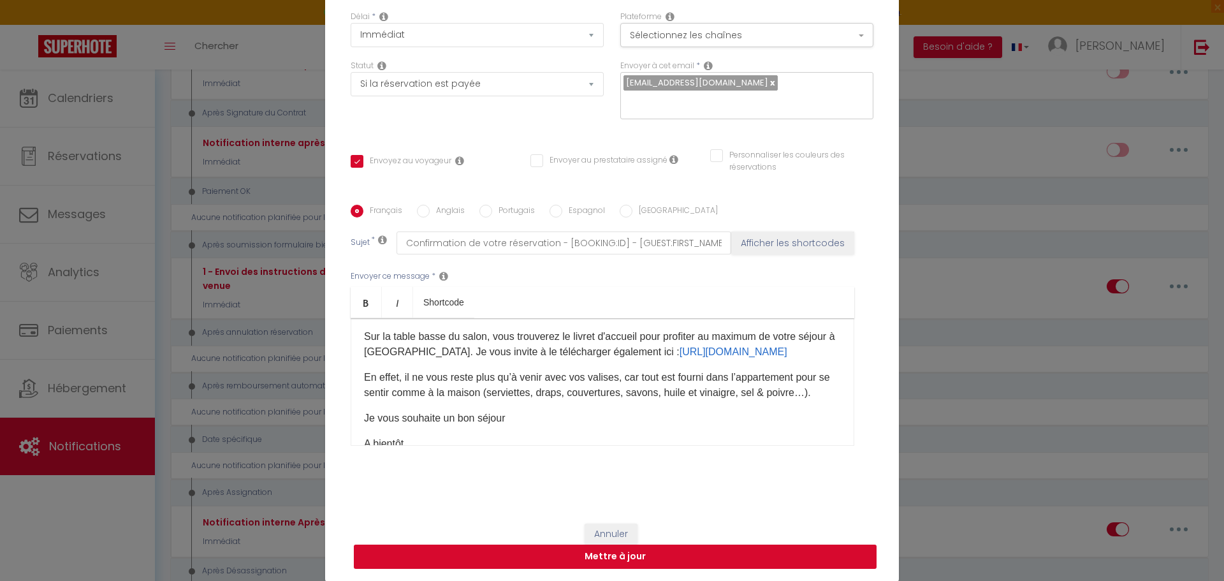
click at [607, 557] on button "Mettre à jour" at bounding box center [615, 557] width 523 height 24
checkbox input "true"
checkbox input "false"
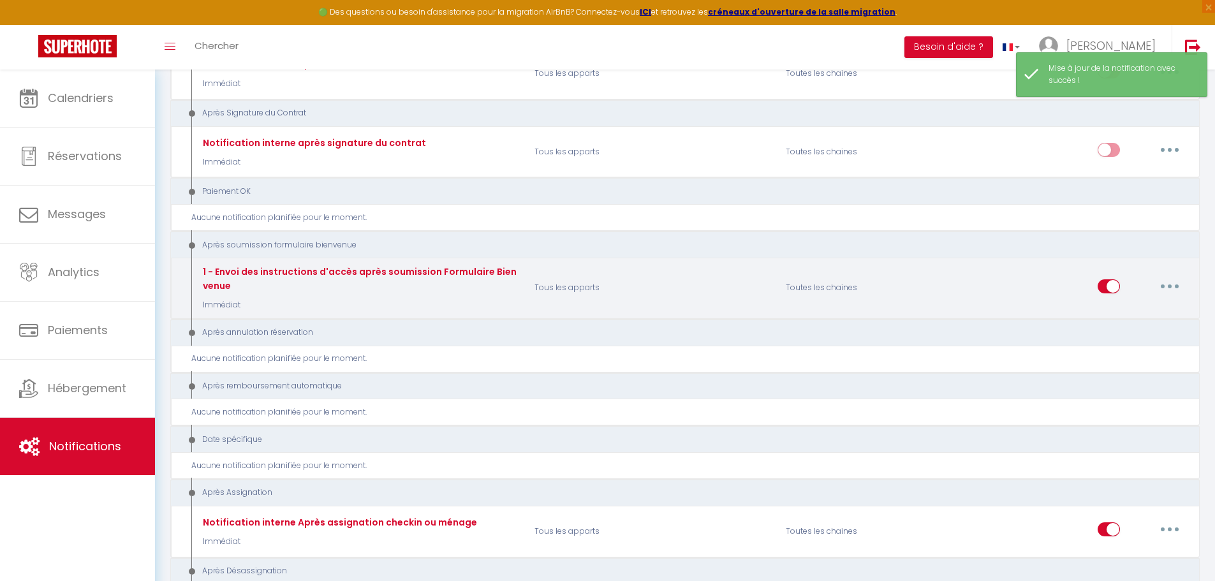
click at [1165, 288] on button "button" at bounding box center [1170, 286] width 36 height 20
click at [1122, 318] on link "Editer" at bounding box center [1136, 315] width 94 height 22
type input "1 - Envoi des instructions d'accès après soumission Formulaire Bienvenue"
select select "17"
select select "Immédiat"
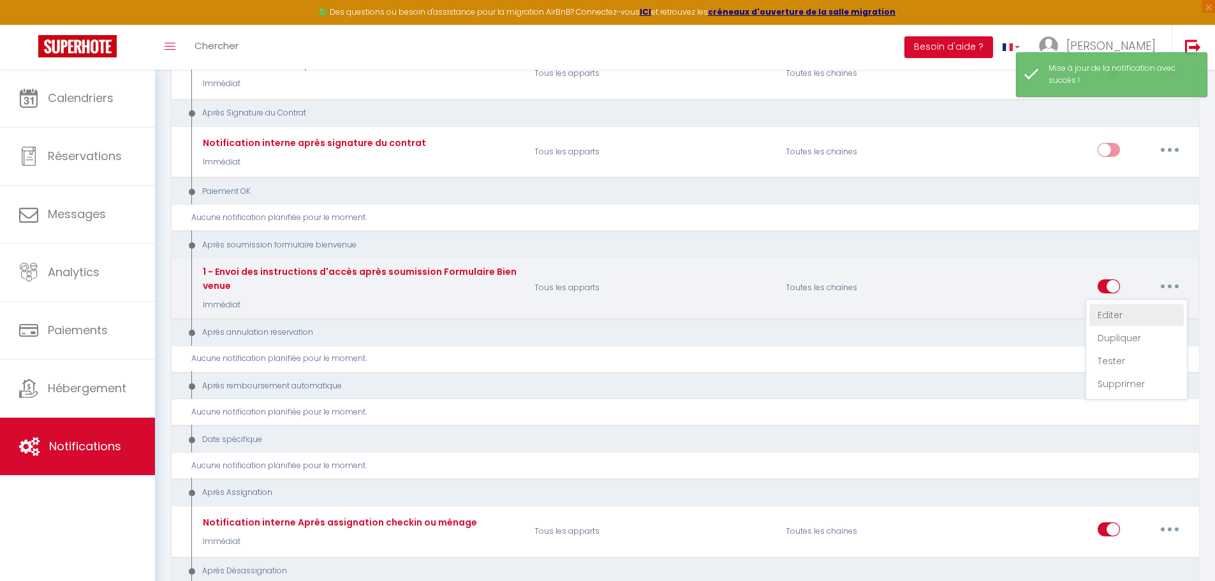
select select "if_booking_is_paid"
checkbox input "true"
checkbox input "false"
radio input "true"
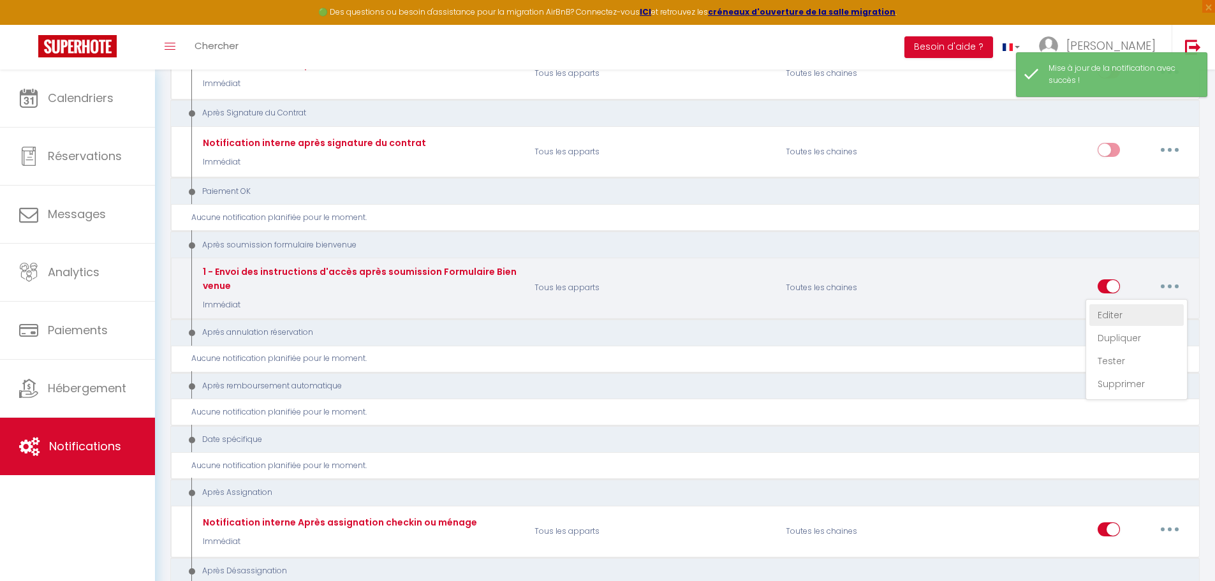
type input "Confirmation de votre réservation - [BOOKING:ID] - [GUEST:FIRST_NAME] [GUEST:LA…"
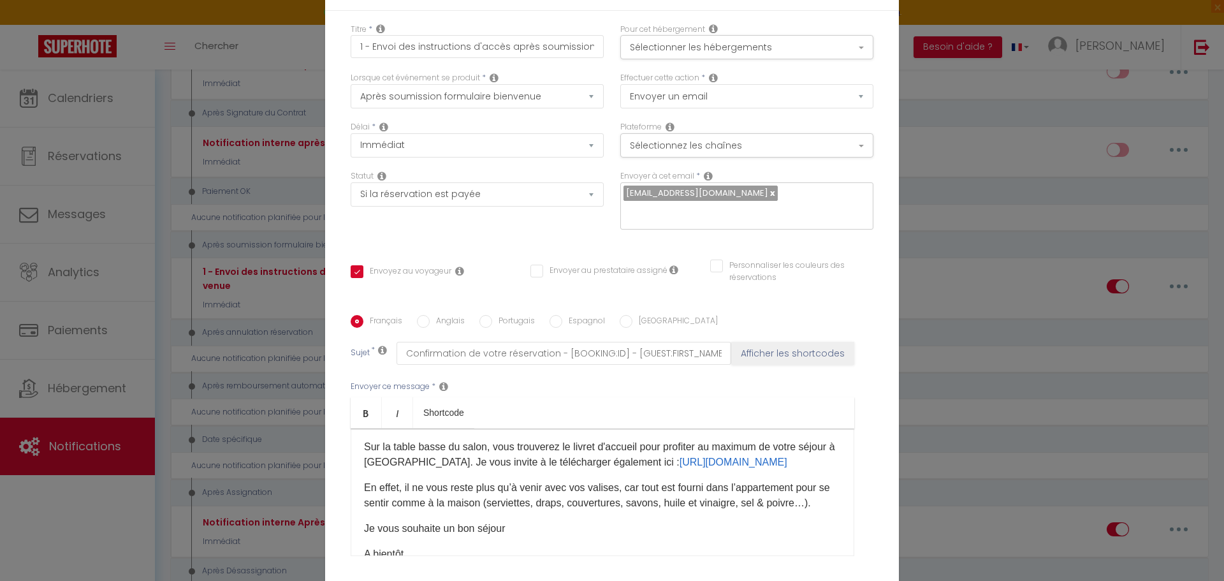
click at [436, 315] on label "Anglais" at bounding box center [447, 322] width 35 height 14
click at [430, 315] on input "Anglais" at bounding box center [423, 321] width 13 height 13
radio input "true"
checkbox input "true"
checkbox input "false"
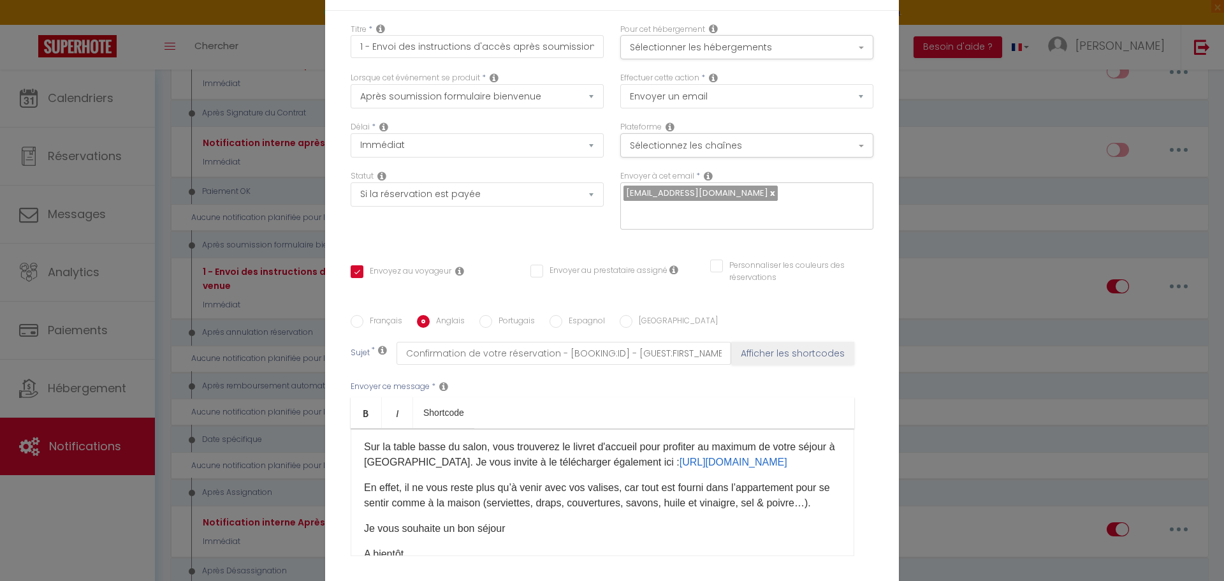
checkbox input "false"
type input "Booking confirmation - [BOOKING:ID] - [GUEST:FIRST_NAME]"
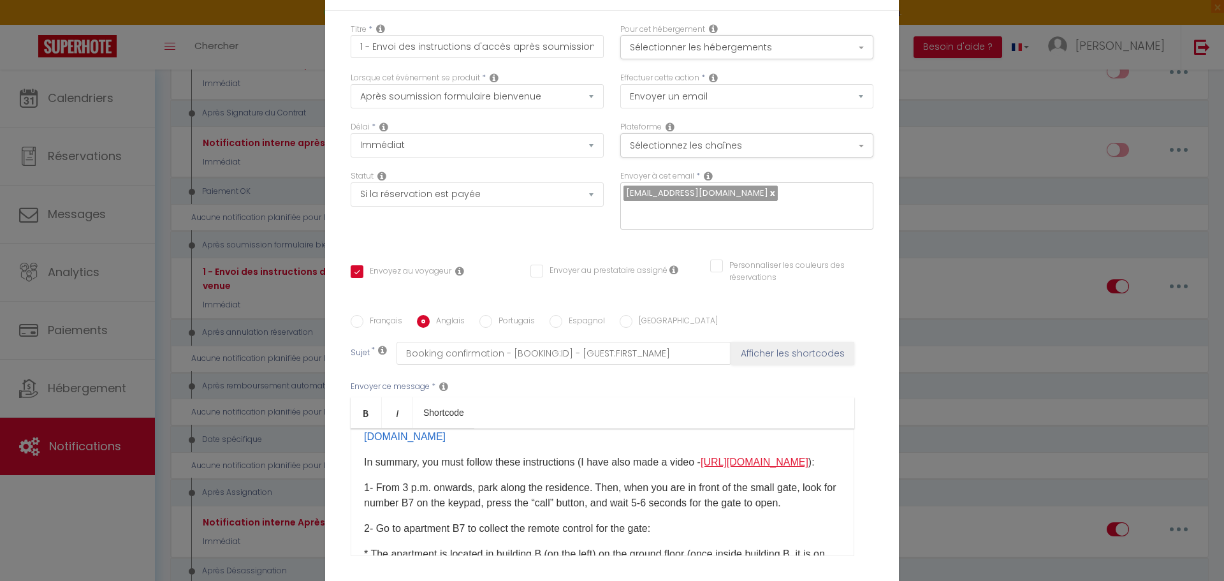
scroll to position [128, 0]
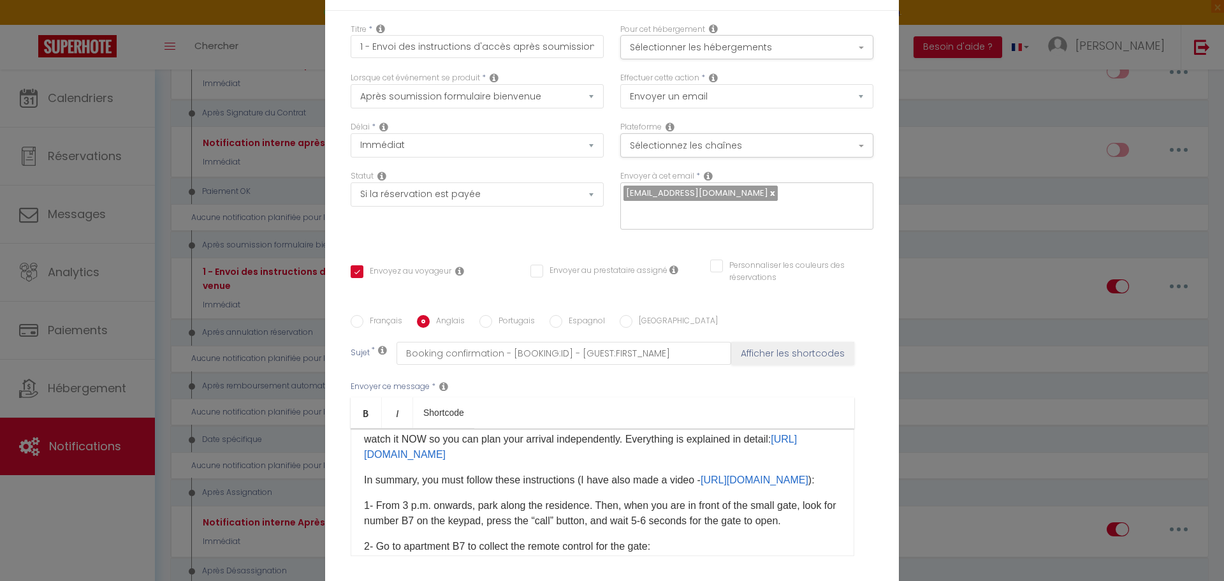
click at [810, 473] on p "In summary, you must follow these instructions (I have also made a video - [URL…" at bounding box center [602, 480] width 477 height 15
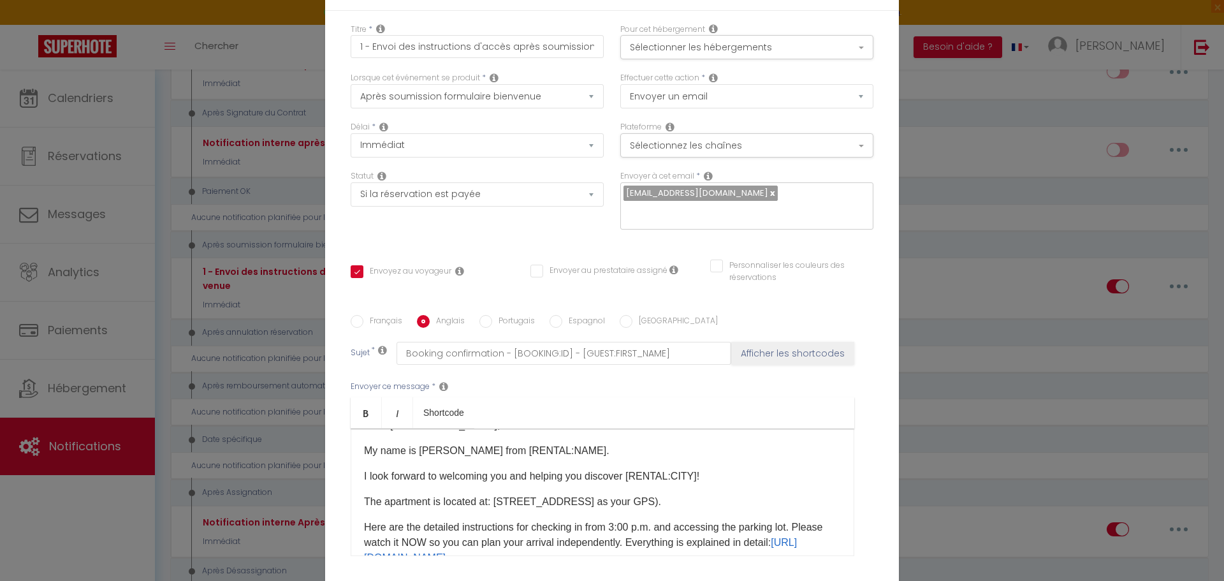
scroll to position [0, 0]
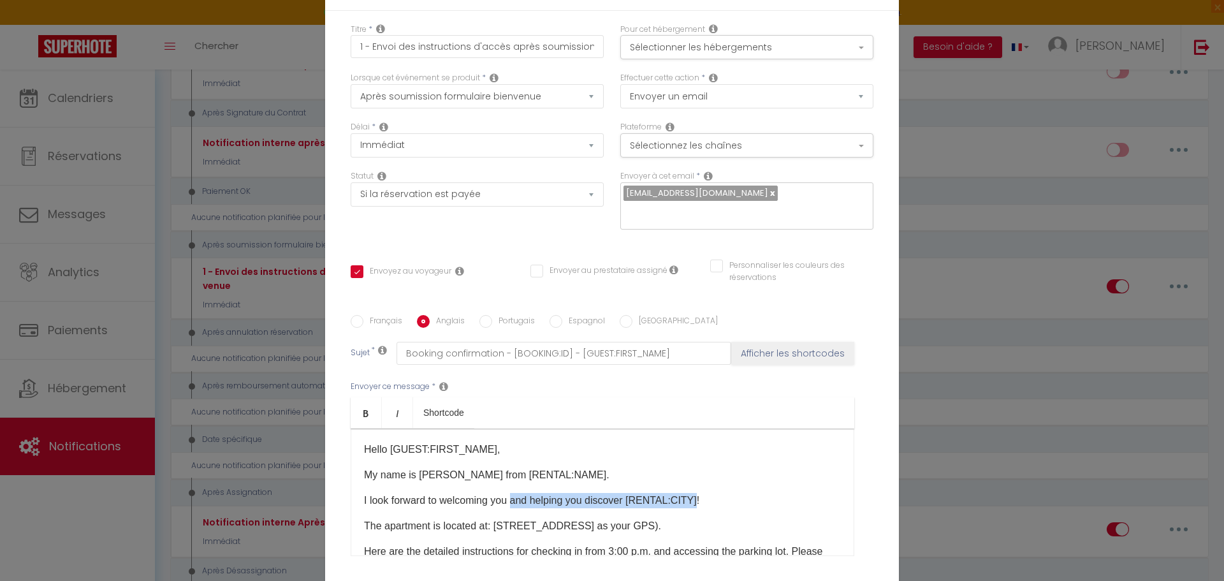
drag, startPoint x: 692, startPoint y: 397, endPoint x: 511, endPoint y: 401, distance: 180.5
click at [511, 493] on p "I look forward to welcoming you and helping you discover [RENTAL:CITY]!" at bounding box center [602, 500] width 477 height 15
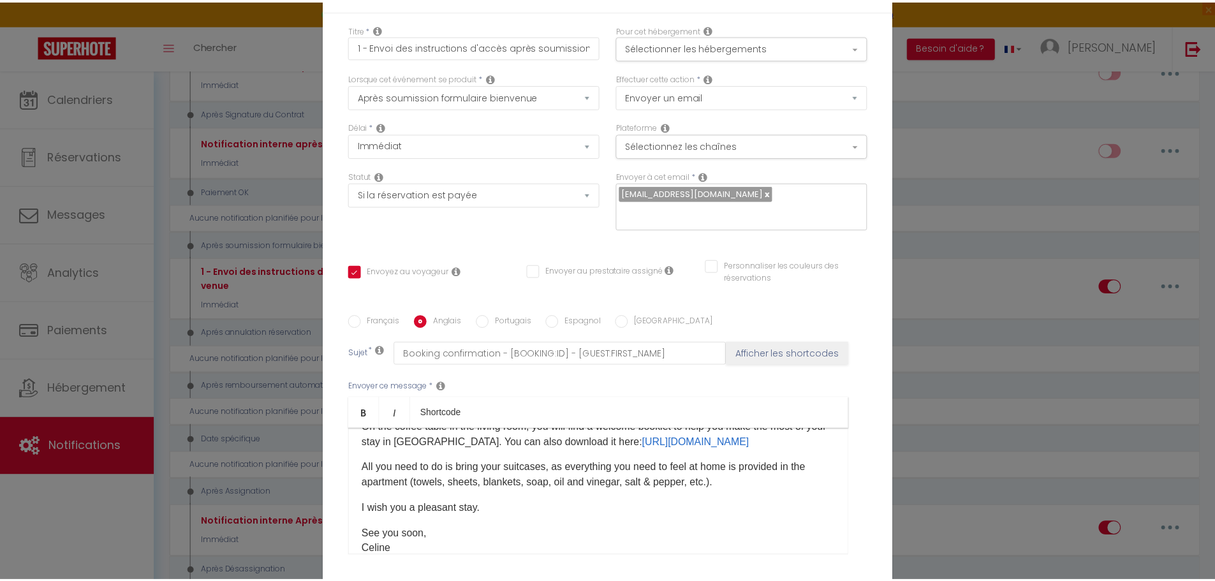
scroll to position [446, 0]
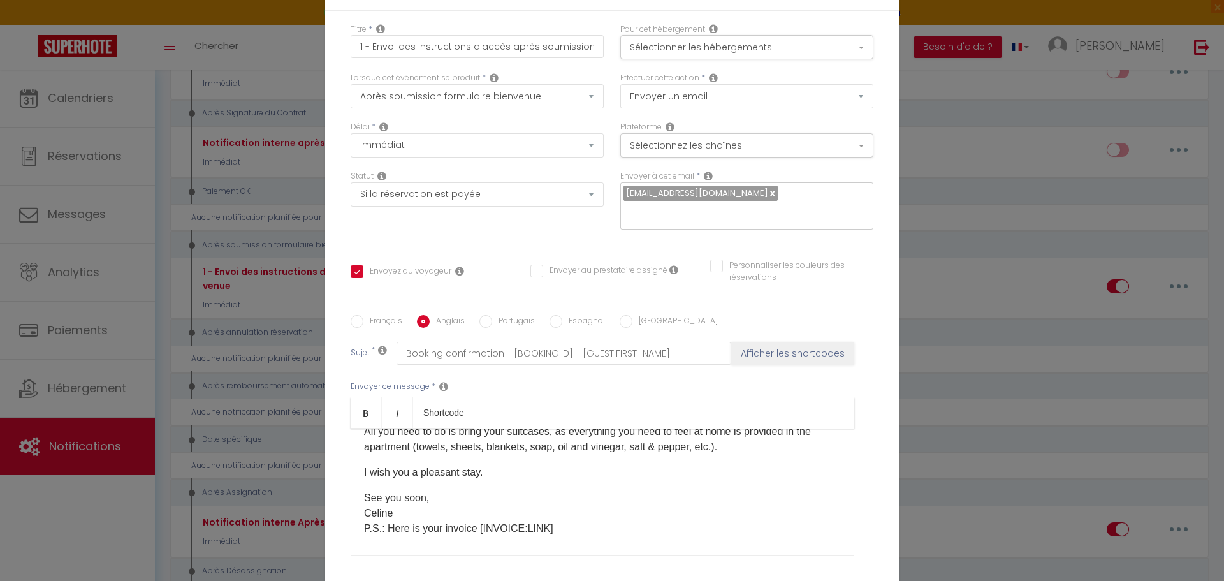
checkbox input "true"
checkbox input "false"
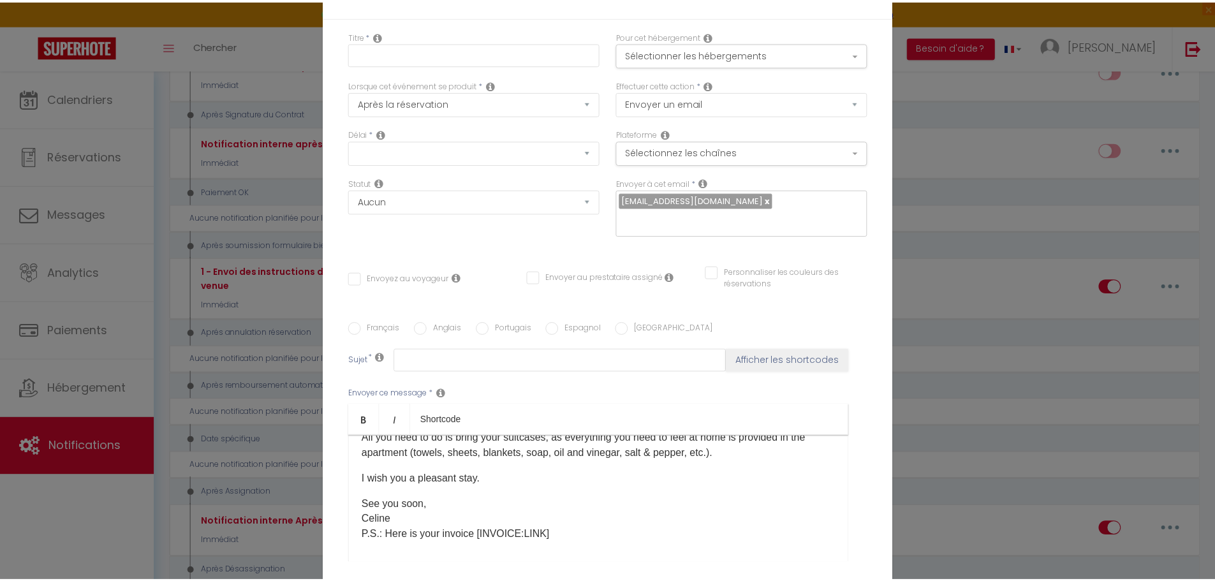
scroll to position [0, 0]
